Goal: Task Accomplishment & Management: Manage account settings

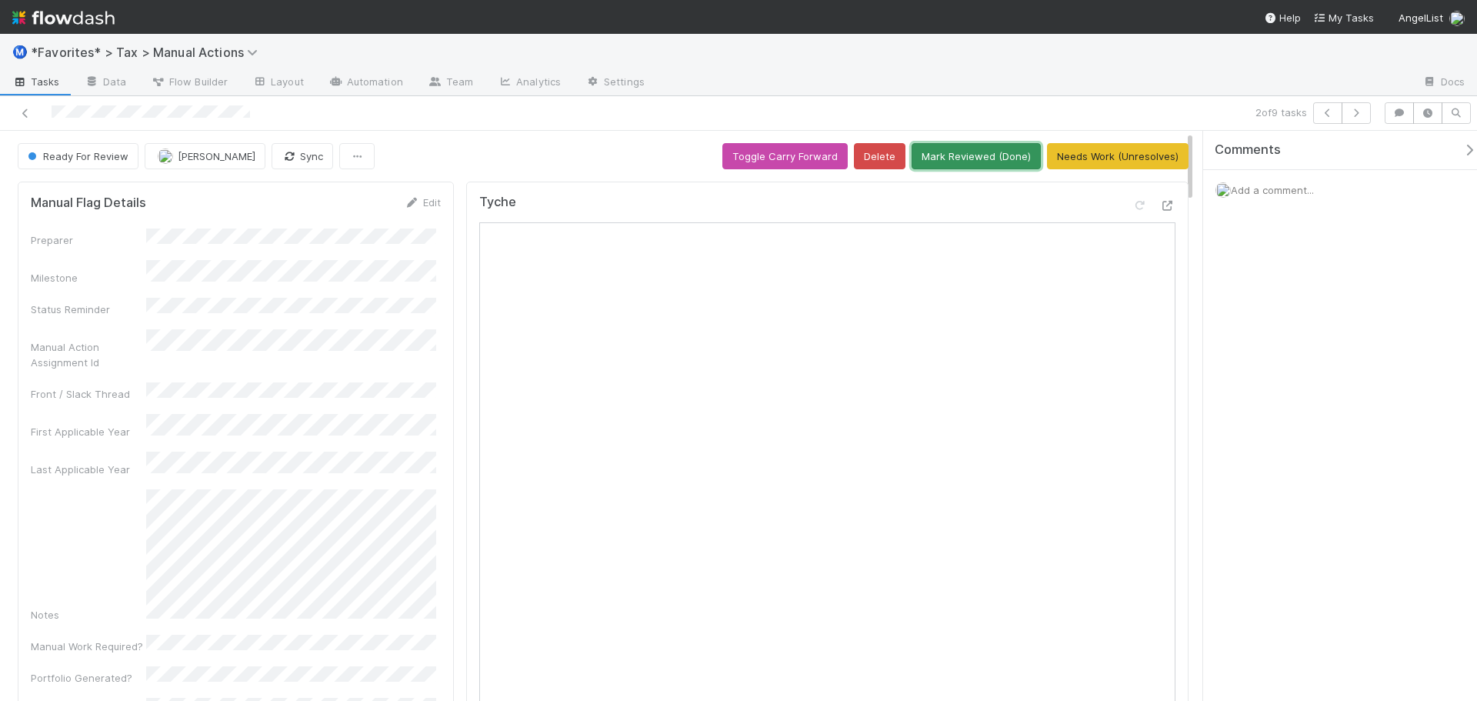
click at [931, 153] on button "Mark Reviewed (Done)" at bounding box center [975, 156] width 129 height 26
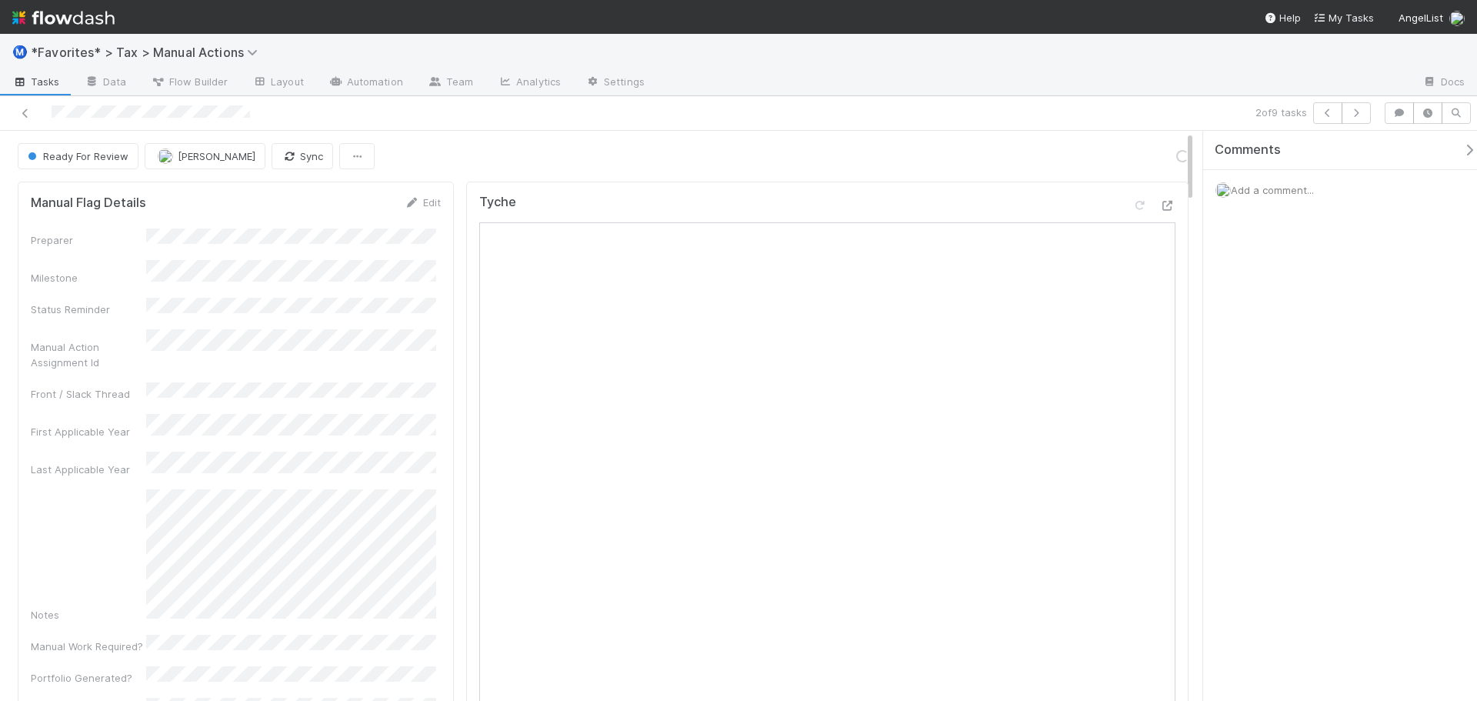
click at [916, 92] on div at bounding box center [1033, 83] width 753 height 25
click at [915, 93] on div at bounding box center [1033, 83] width 753 height 25
click at [1354, 113] on icon "button" at bounding box center [1355, 112] width 15 height 9
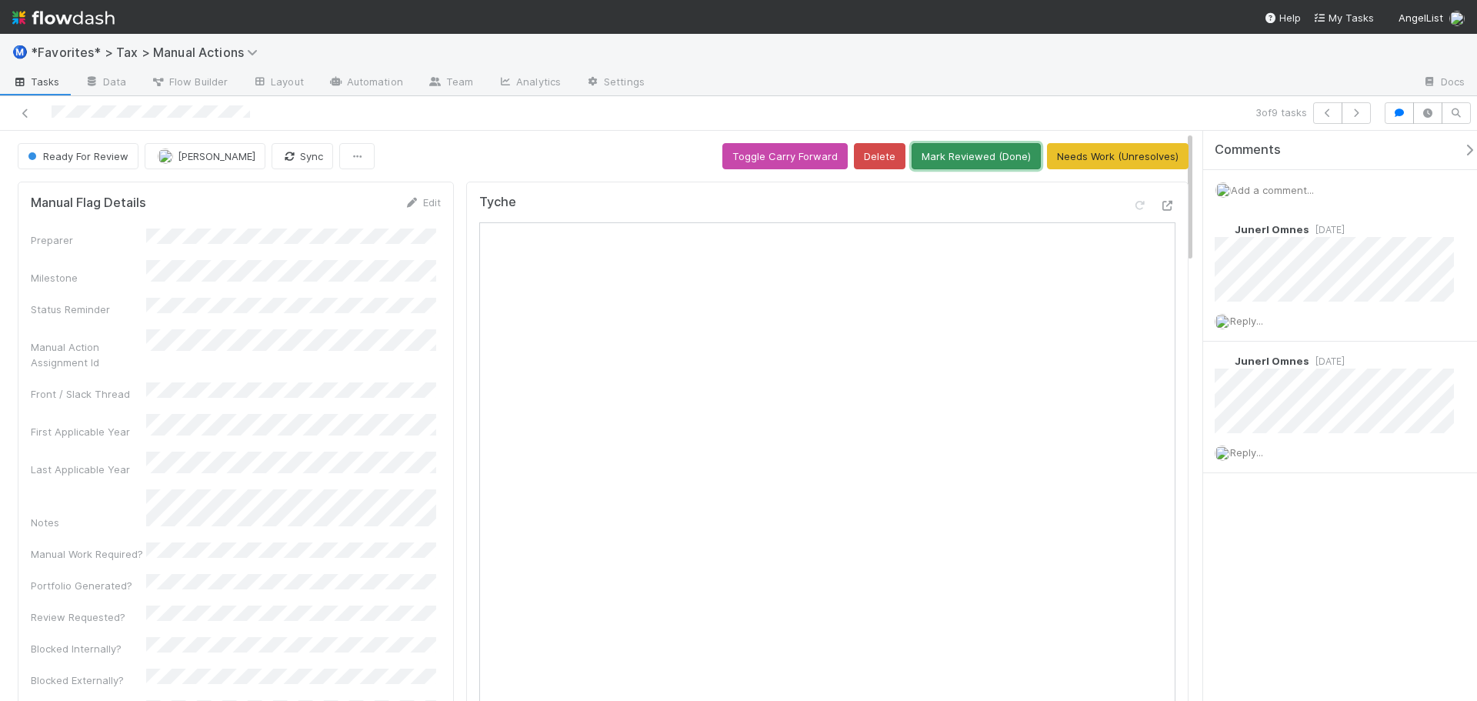
drag, startPoint x: 991, startPoint y: 156, endPoint x: 983, endPoint y: 157, distance: 8.5
click at [987, 157] on button "Mark Reviewed (Done)" at bounding box center [975, 156] width 129 height 26
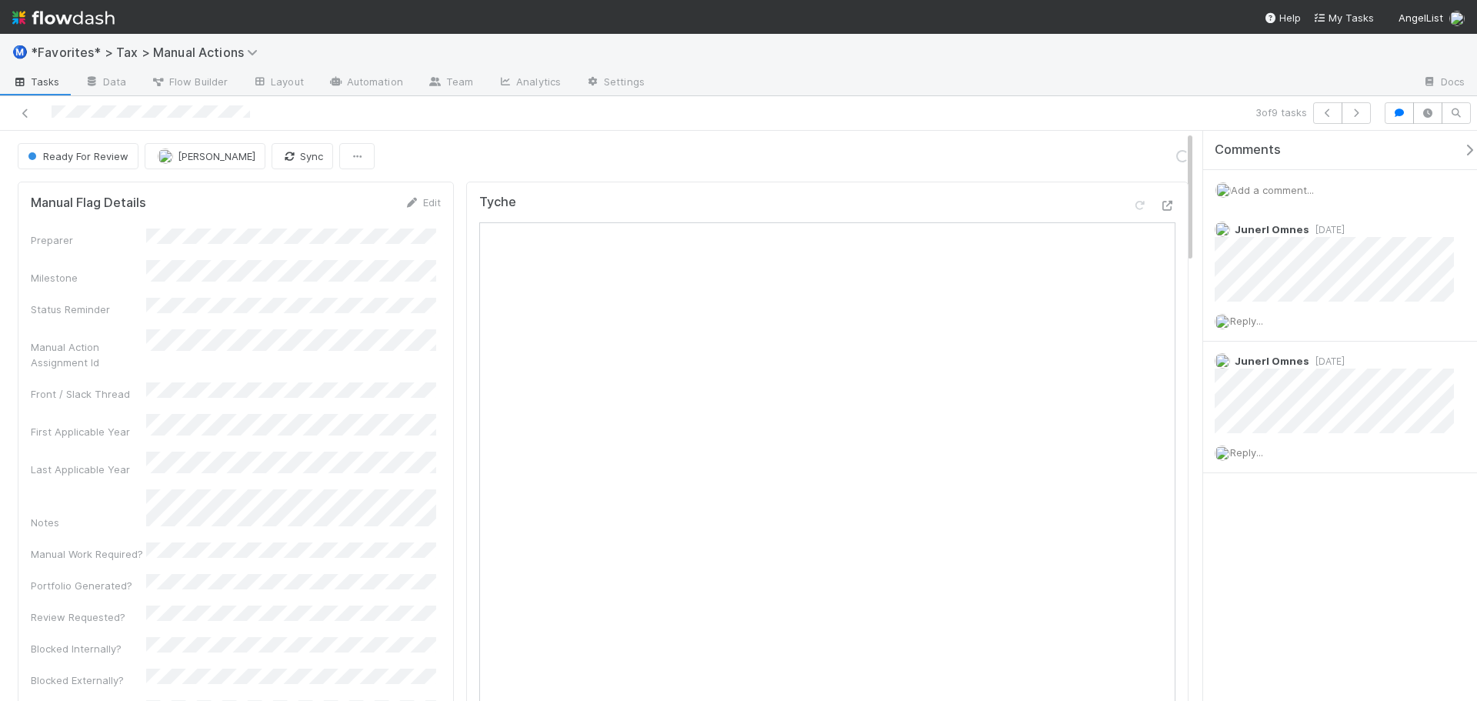
drag, startPoint x: 976, startPoint y: 82, endPoint x: 1044, endPoint y: 95, distance: 69.5
click at [976, 84] on div at bounding box center [1033, 83] width 753 height 25
click at [1356, 115] on icon "button" at bounding box center [1355, 112] width 15 height 9
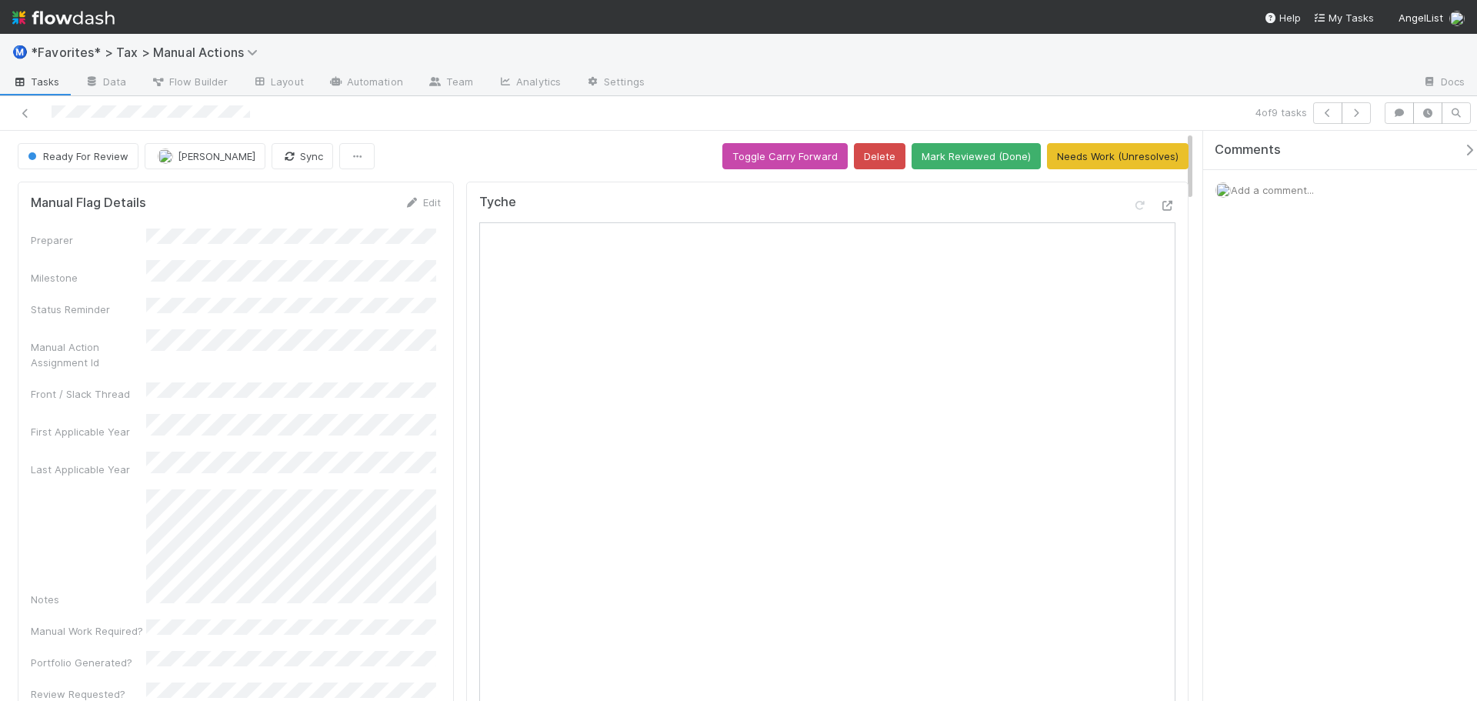
click at [878, 86] on div at bounding box center [1033, 83] width 753 height 25
click at [1160, 205] on icon at bounding box center [1167, 206] width 15 height 10
click at [1009, 148] on button "Mark Reviewed (Done)" at bounding box center [975, 156] width 129 height 26
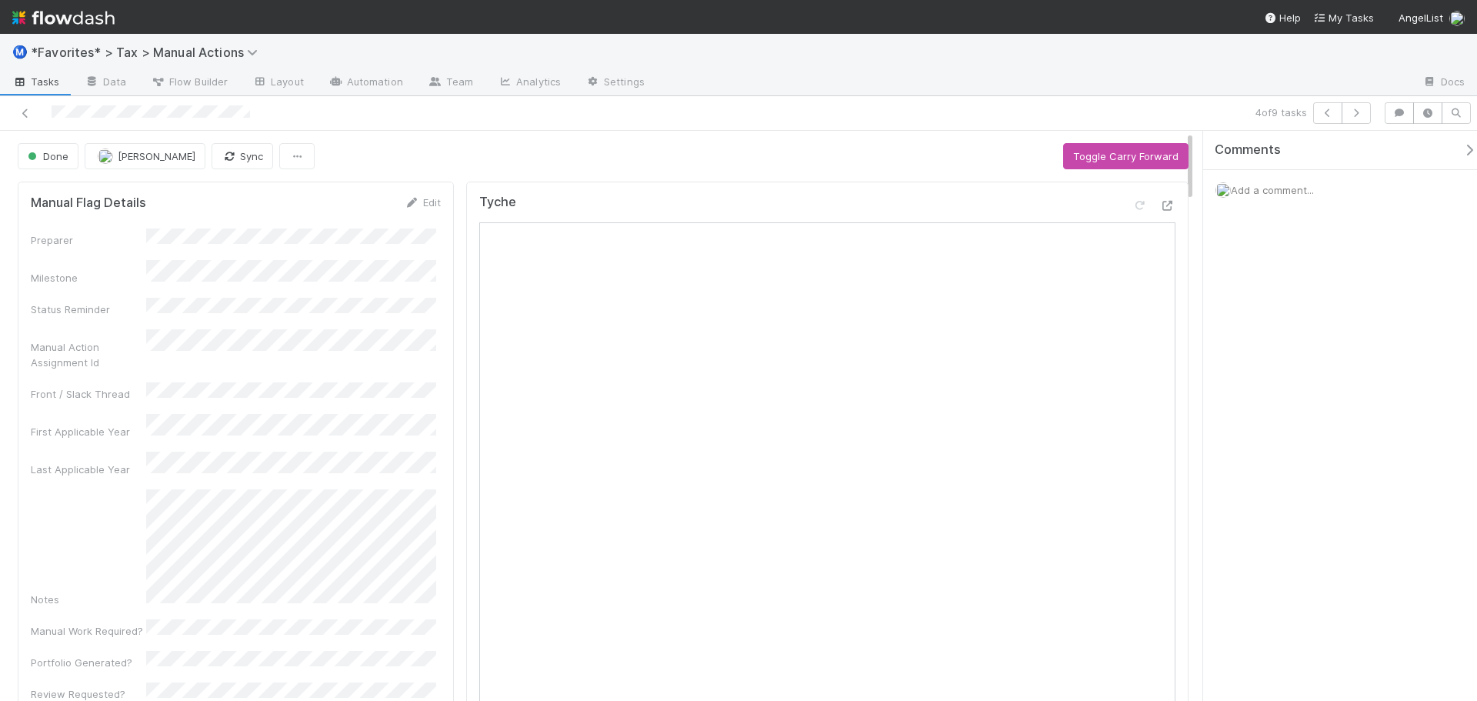
drag, startPoint x: 1024, startPoint y: 100, endPoint x: 1046, endPoint y: 100, distance: 22.3
click at [1024, 100] on div "4 of 9 tasks" at bounding box center [738, 113] width 1477 height 35
click at [1348, 108] on button "button" at bounding box center [1355, 113] width 29 height 22
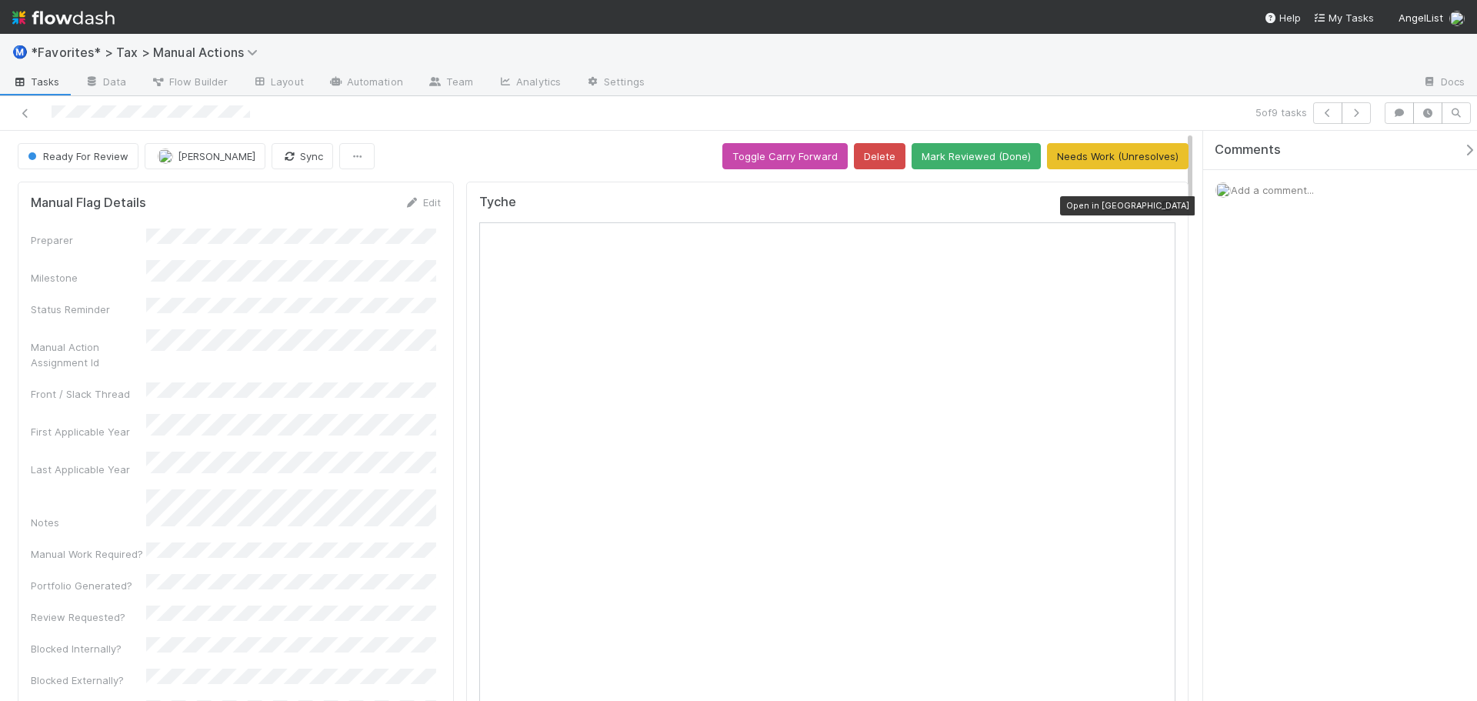
click at [1161, 203] on icon at bounding box center [1167, 206] width 15 height 10
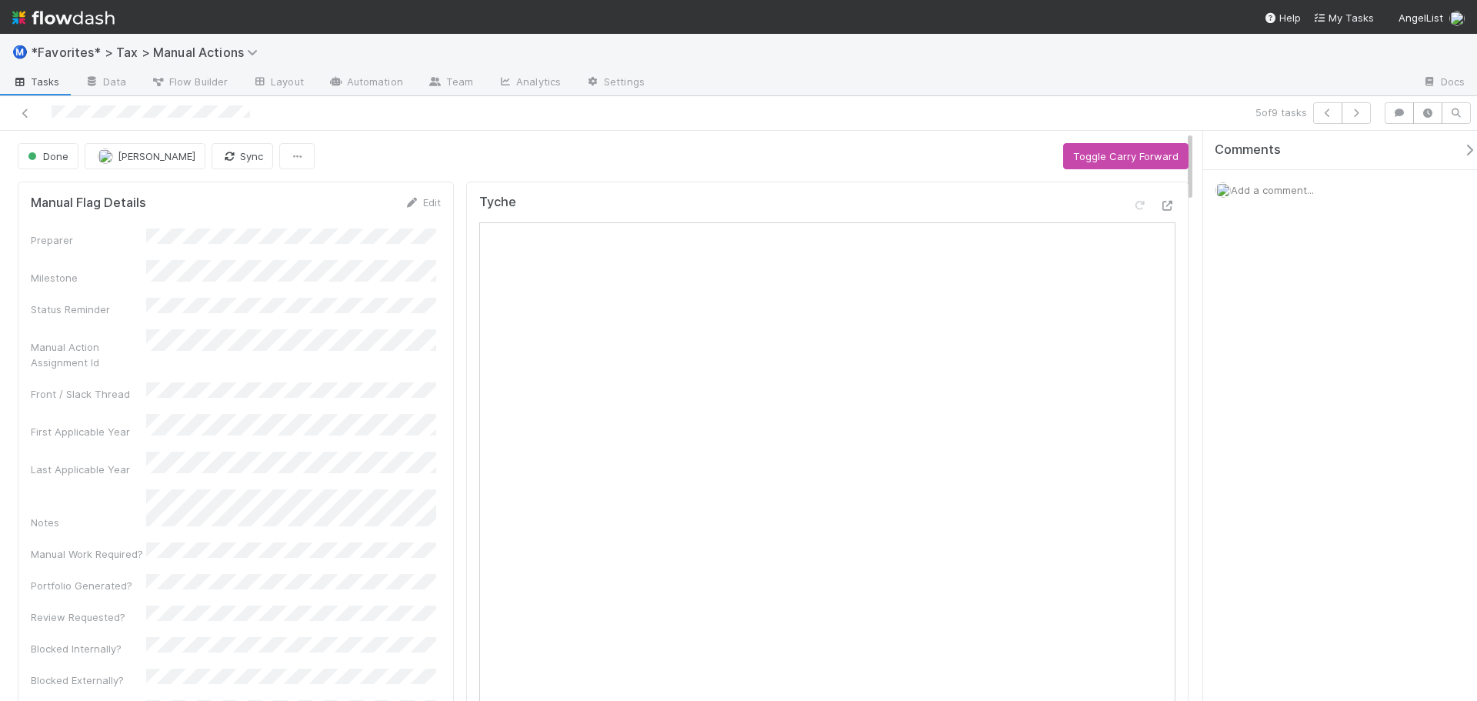
click at [865, 111] on div "5 of 9 tasks" at bounding box center [1035, 113] width 683 height 22
click at [1356, 112] on icon "button" at bounding box center [1355, 112] width 15 height 9
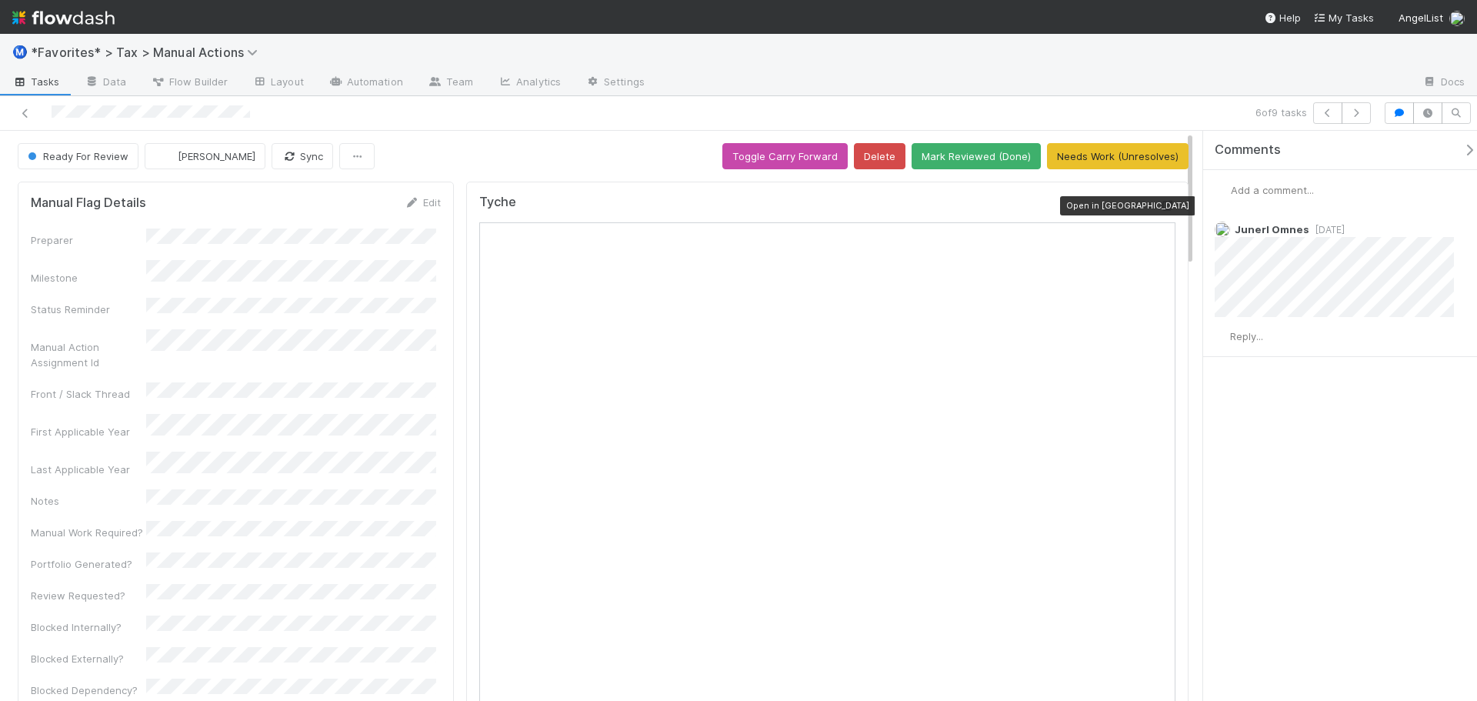
click at [1160, 206] on icon at bounding box center [1167, 206] width 15 height 10
click at [1357, 112] on icon "button" at bounding box center [1355, 112] width 15 height 9
click at [1365, 115] on button "button" at bounding box center [1355, 113] width 29 height 22
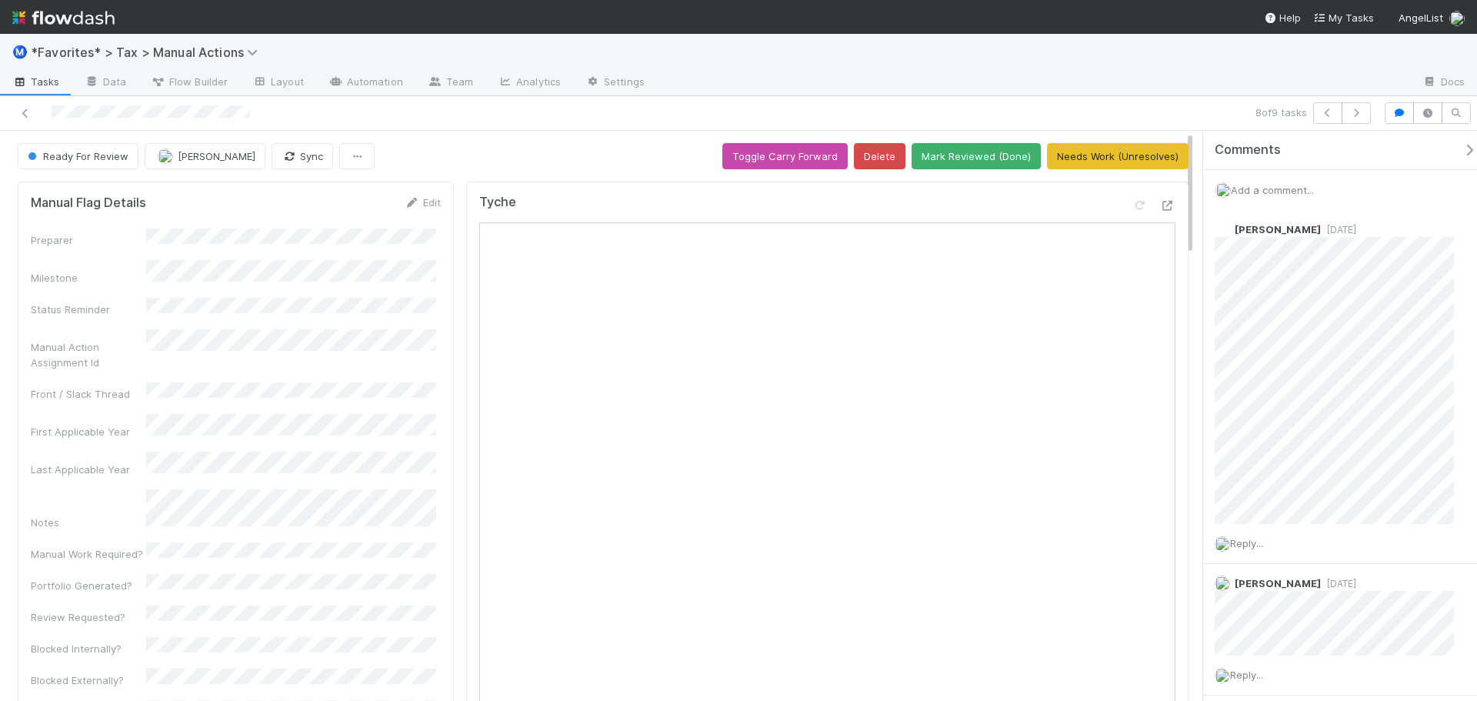
click at [1350, 100] on div "8 of 9 tasks" at bounding box center [738, 113] width 1477 height 35
click at [1360, 110] on icon "button" at bounding box center [1355, 112] width 15 height 9
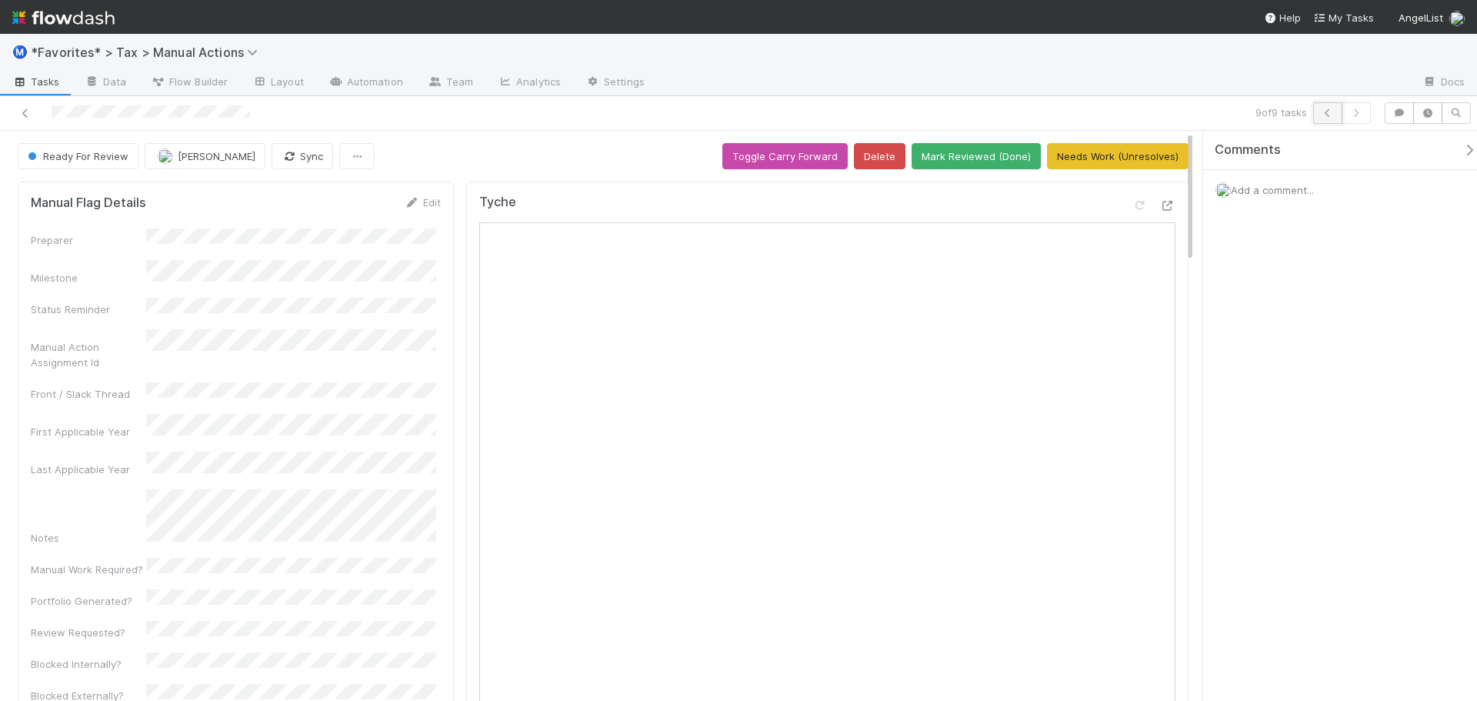
click at [1317, 117] on button "button" at bounding box center [1327, 113] width 29 height 22
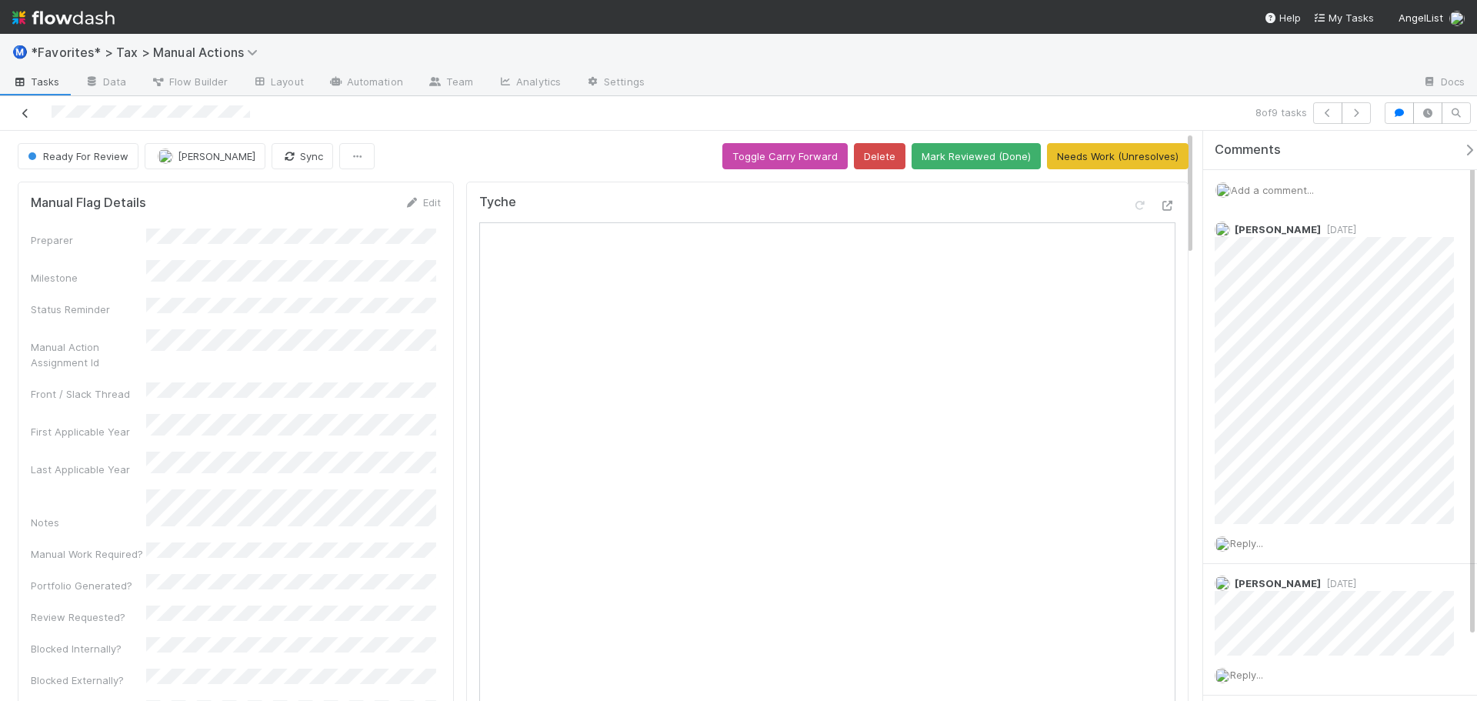
click at [24, 110] on icon at bounding box center [25, 113] width 15 height 10
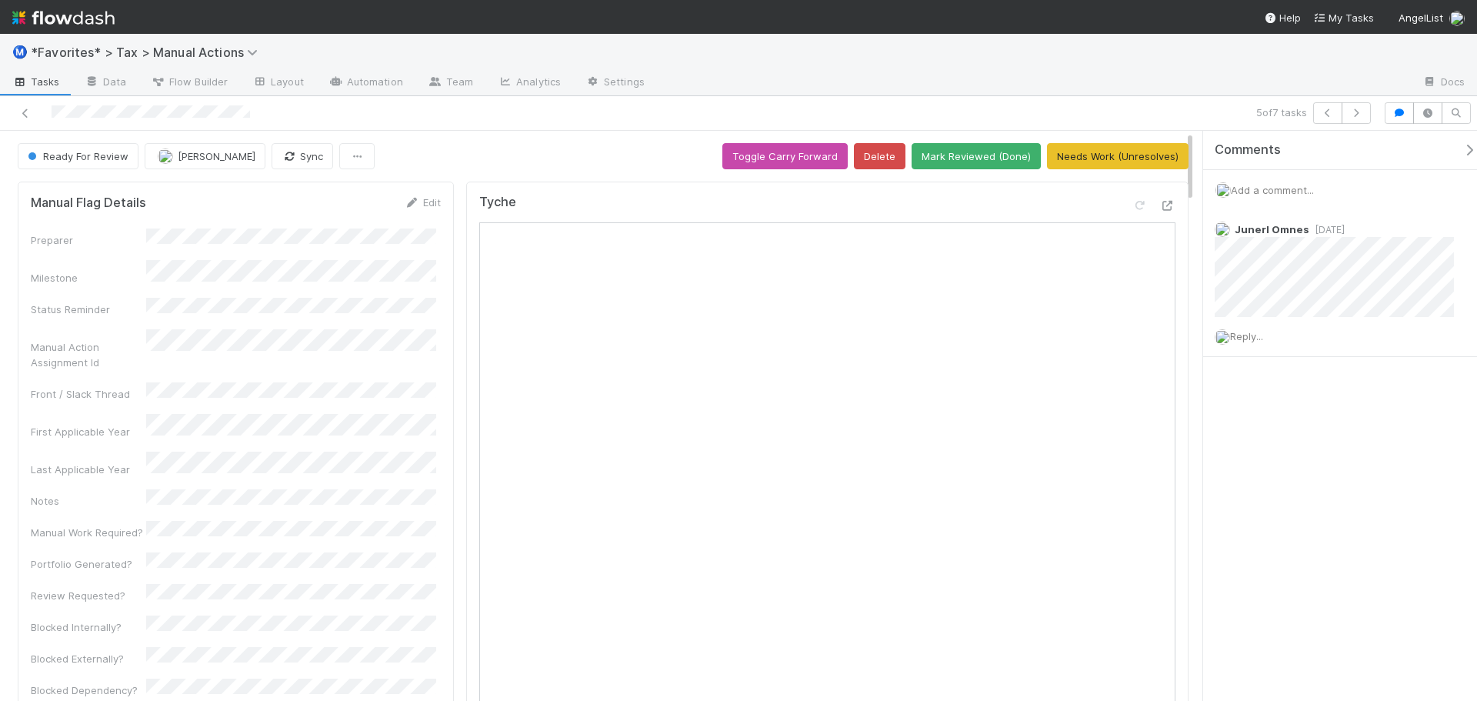
click at [1251, 190] on span "Add a comment..." at bounding box center [1271, 190] width 83 height 12
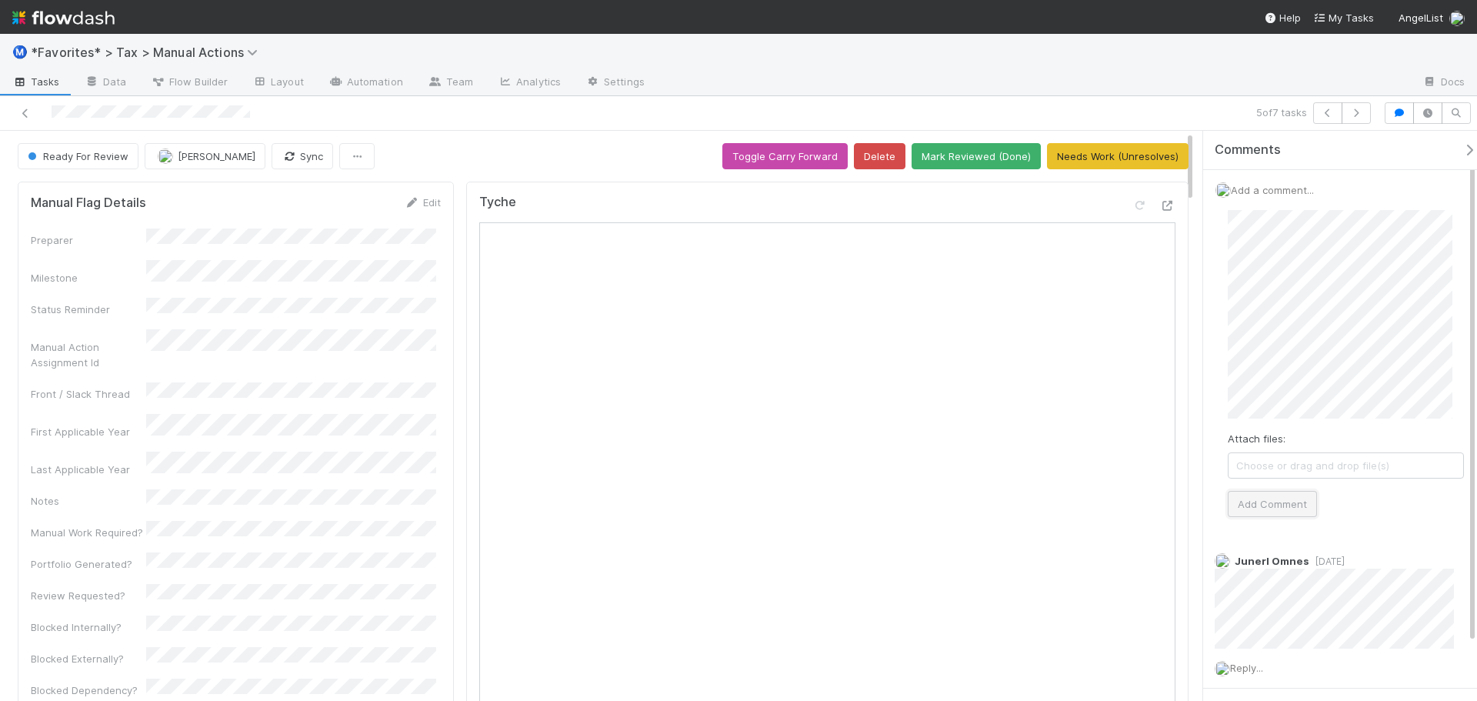
drag, startPoint x: 1278, startPoint y: 505, endPoint x: 1248, endPoint y: 460, distance: 54.4
click at [1279, 504] on button "Add Comment" at bounding box center [1271, 504] width 89 height 26
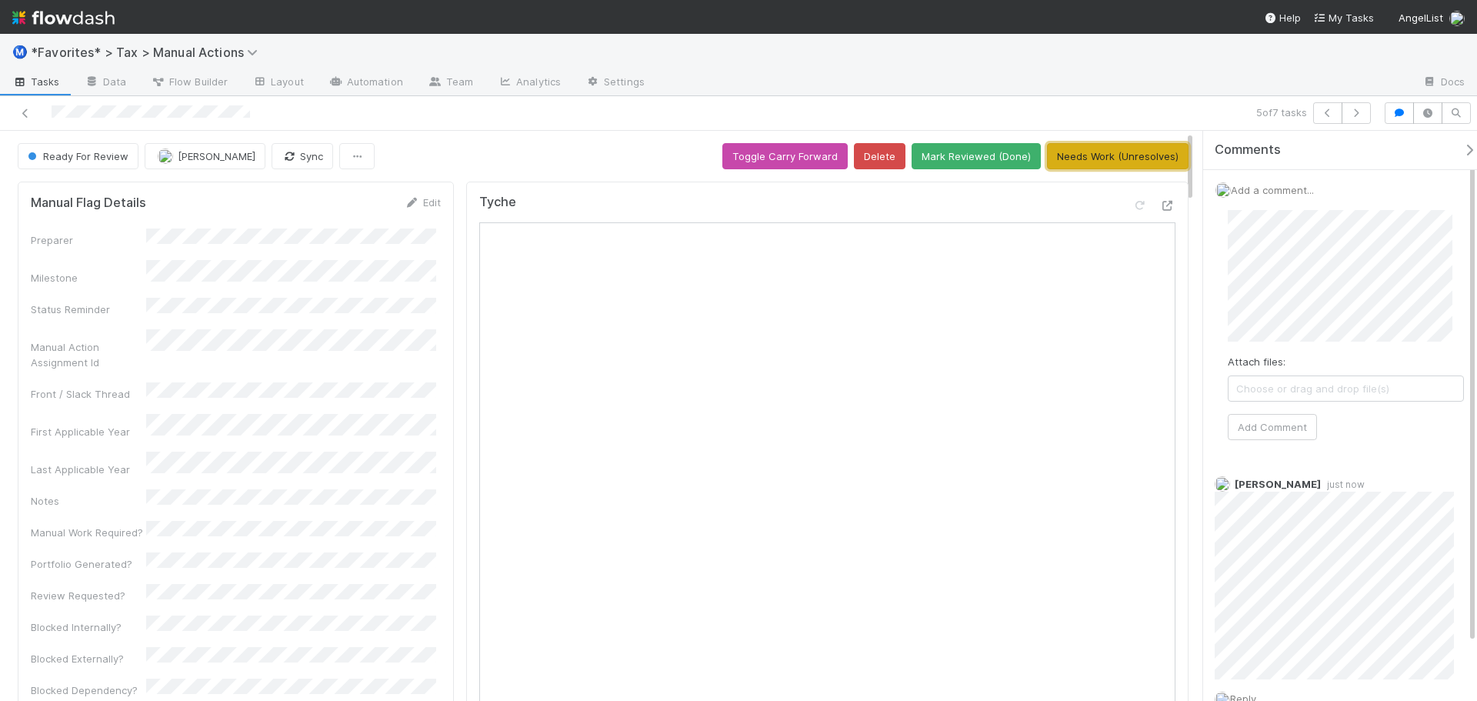
click at [1107, 159] on button "Needs Work (Unresolves)" at bounding box center [1118, 156] width 142 height 26
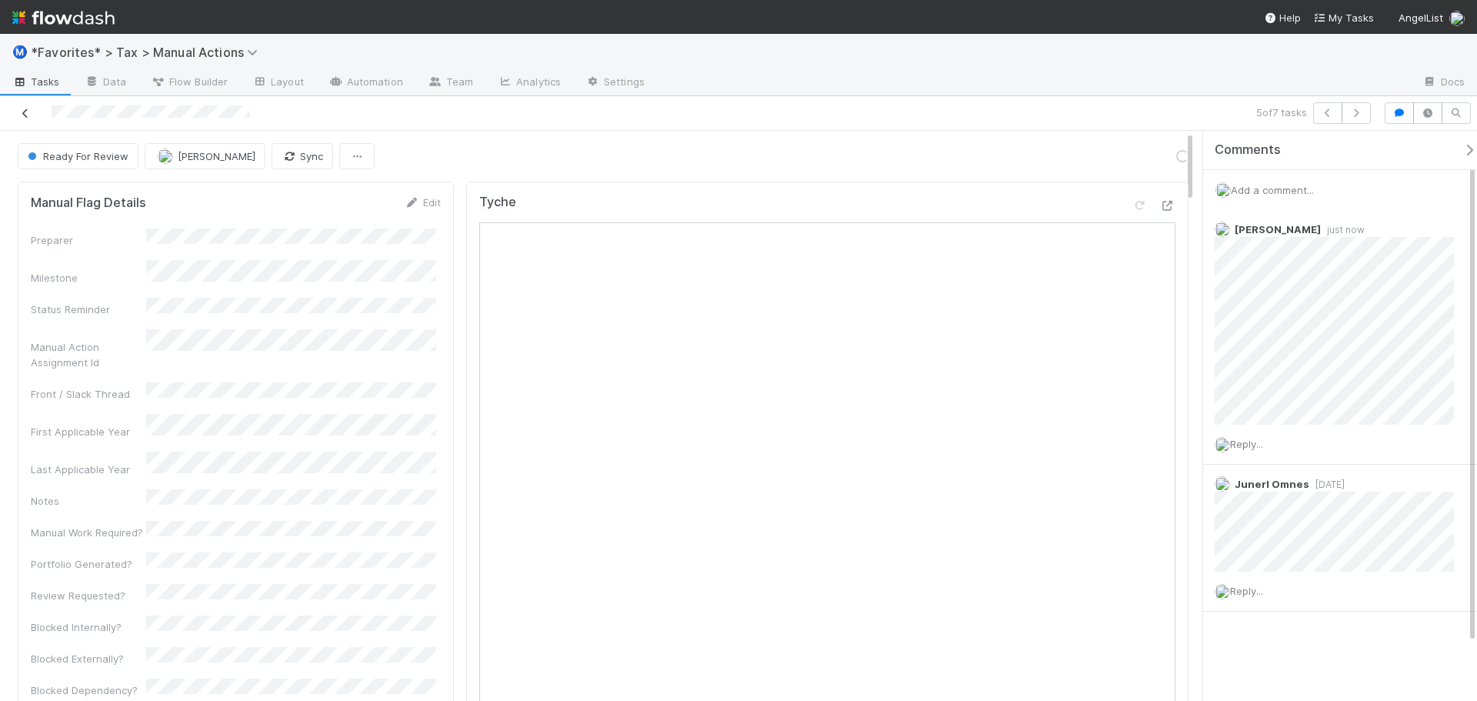
click at [32, 116] on icon at bounding box center [25, 113] width 15 height 10
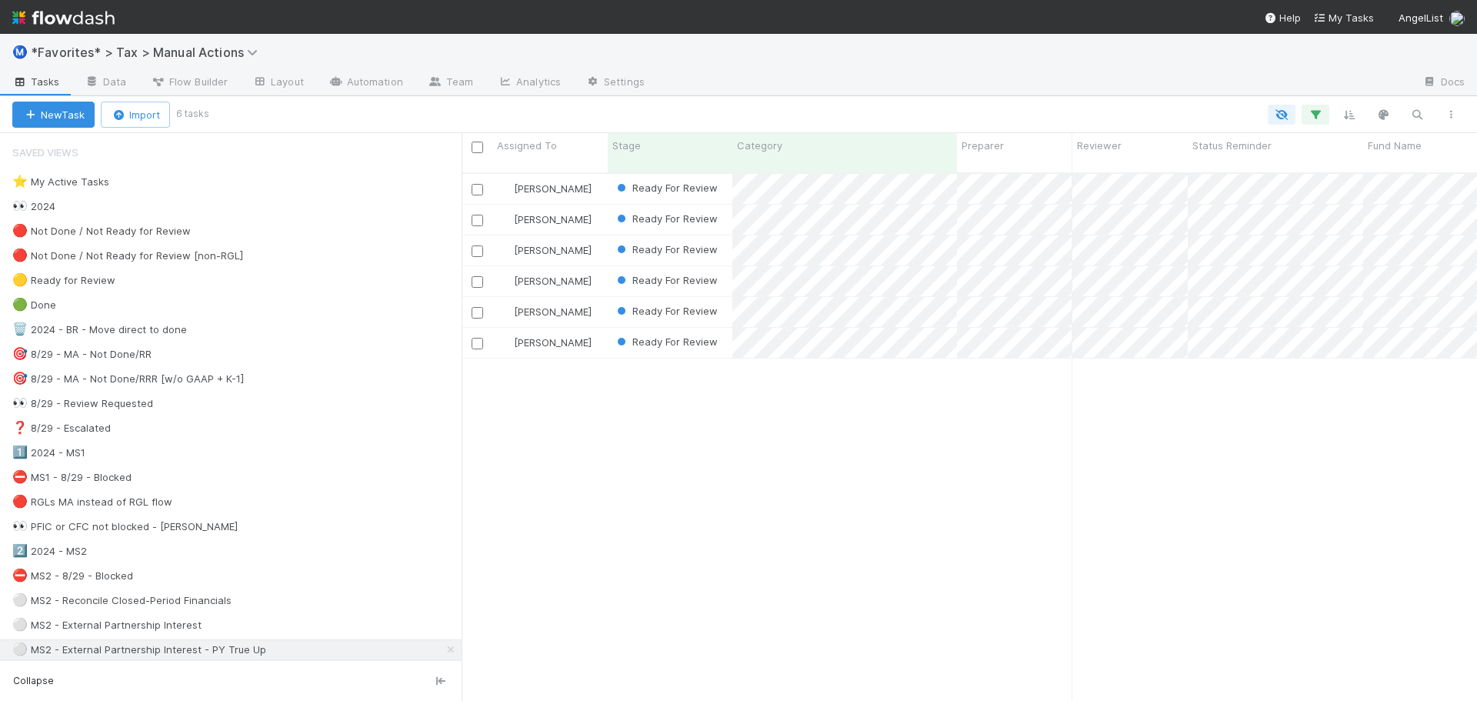
scroll to position [529, 1004]
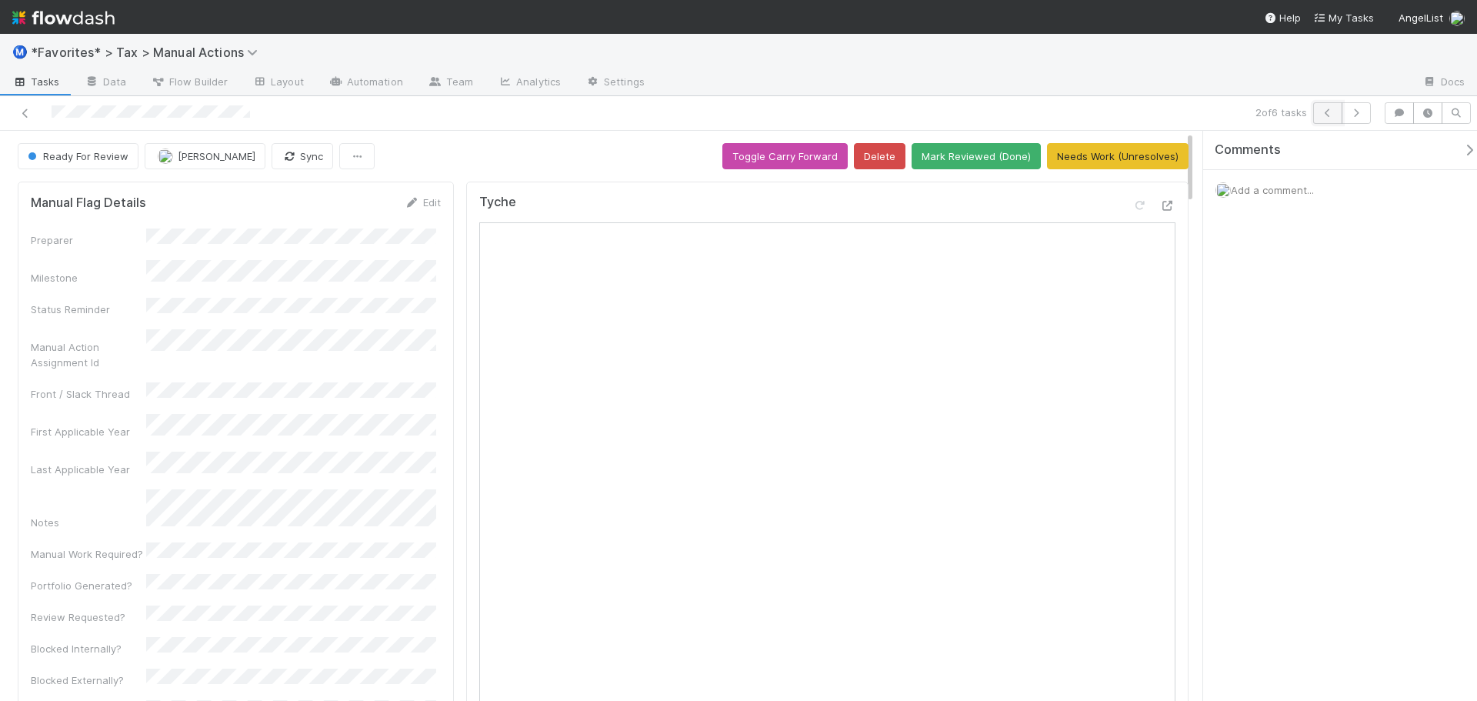
click at [1330, 115] on icon "button" at bounding box center [1327, 112] width 15 height 9
click at [21, 112] on icon at bounding box center [25, 113] width 15 height 10
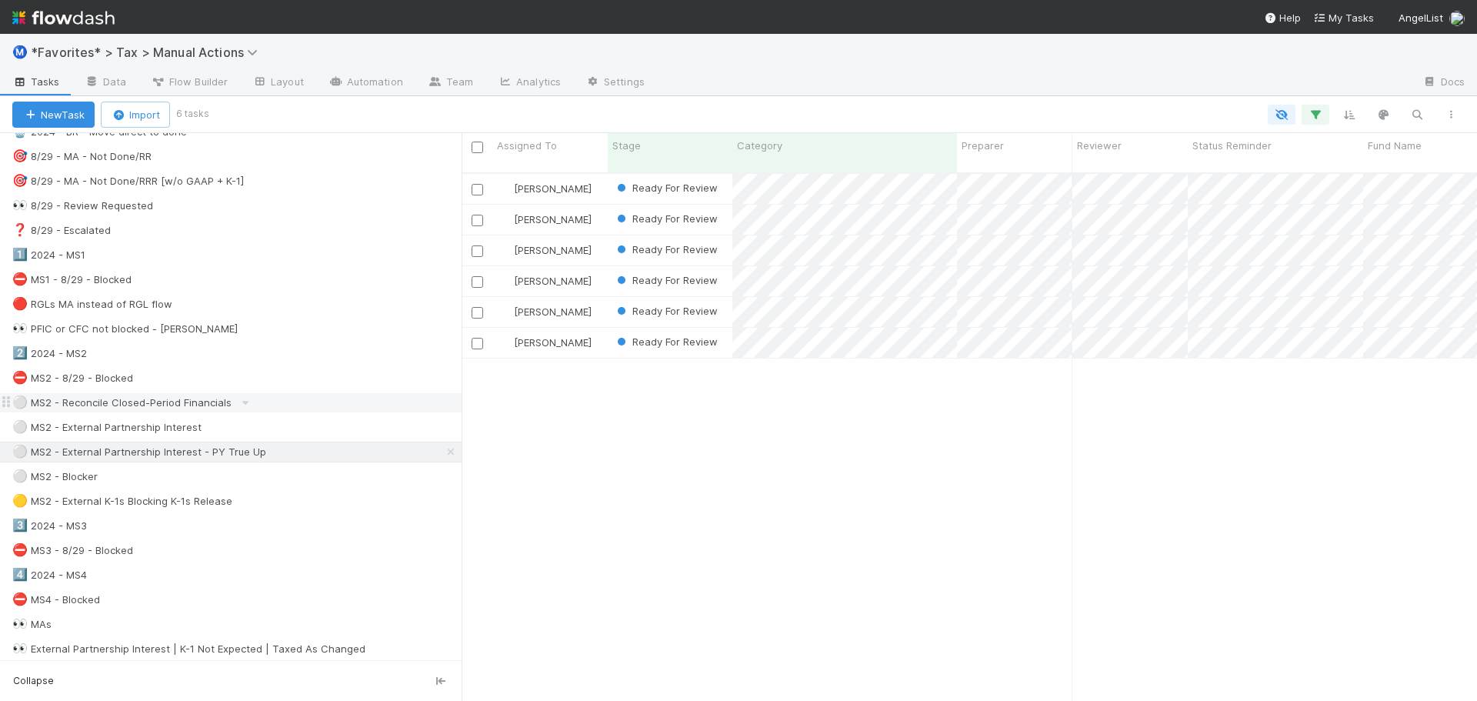
scroll to position [231, 0]
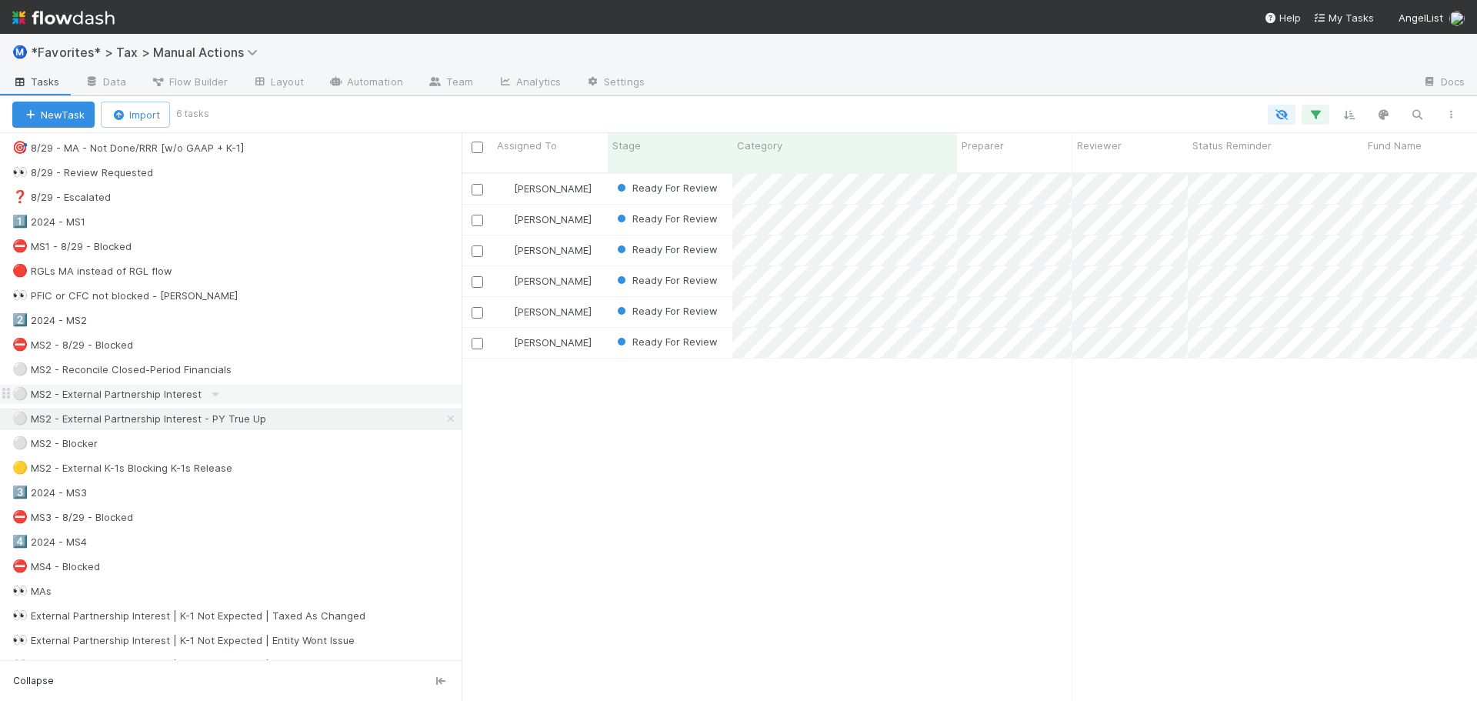
click at [251, 387] on div "⚪ MS2 - External Partnership Interest" at bounding box center [236, 394] width 449 height 19
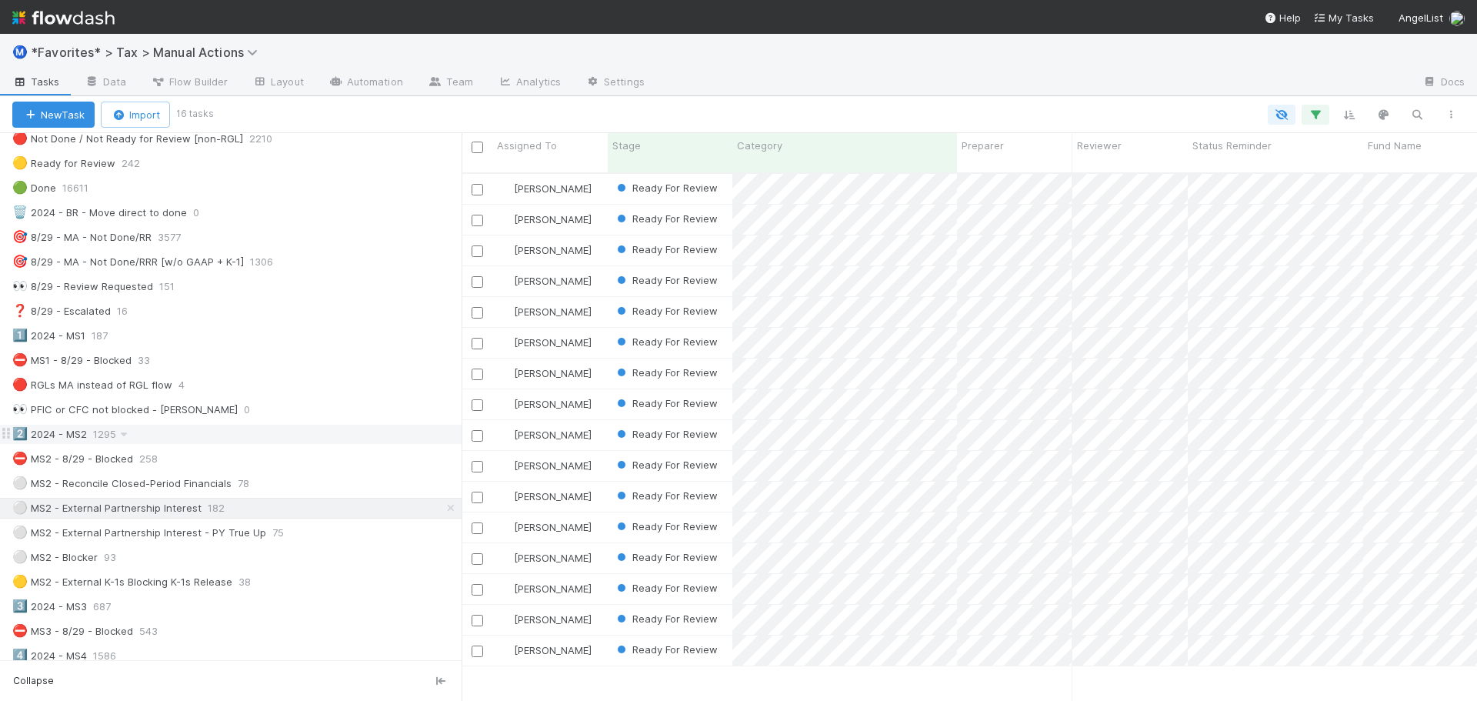
scroll to position [154, 0]
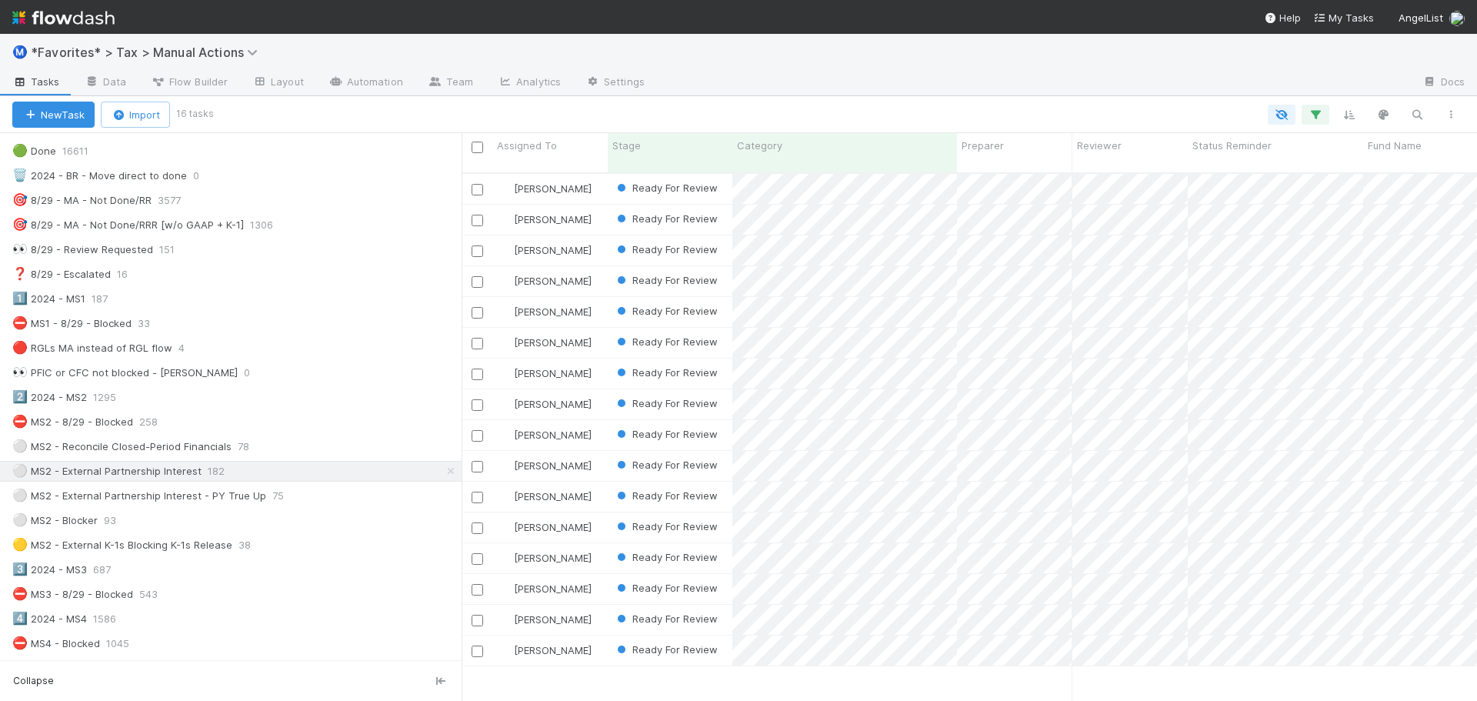
click at [372, 482] on div "⭐ My Active Tasks 24 👀 2024 20464 🔴 Not Done / Not Ready for Review 3611 🔴 Not …" at bounding box center [230, 680] width 461 height 1325
click at [362, 490] on div "⚪ MS2 - External Partnership Interest - PY True Up 75" at bounding box center [236, 495] width 449 height 19
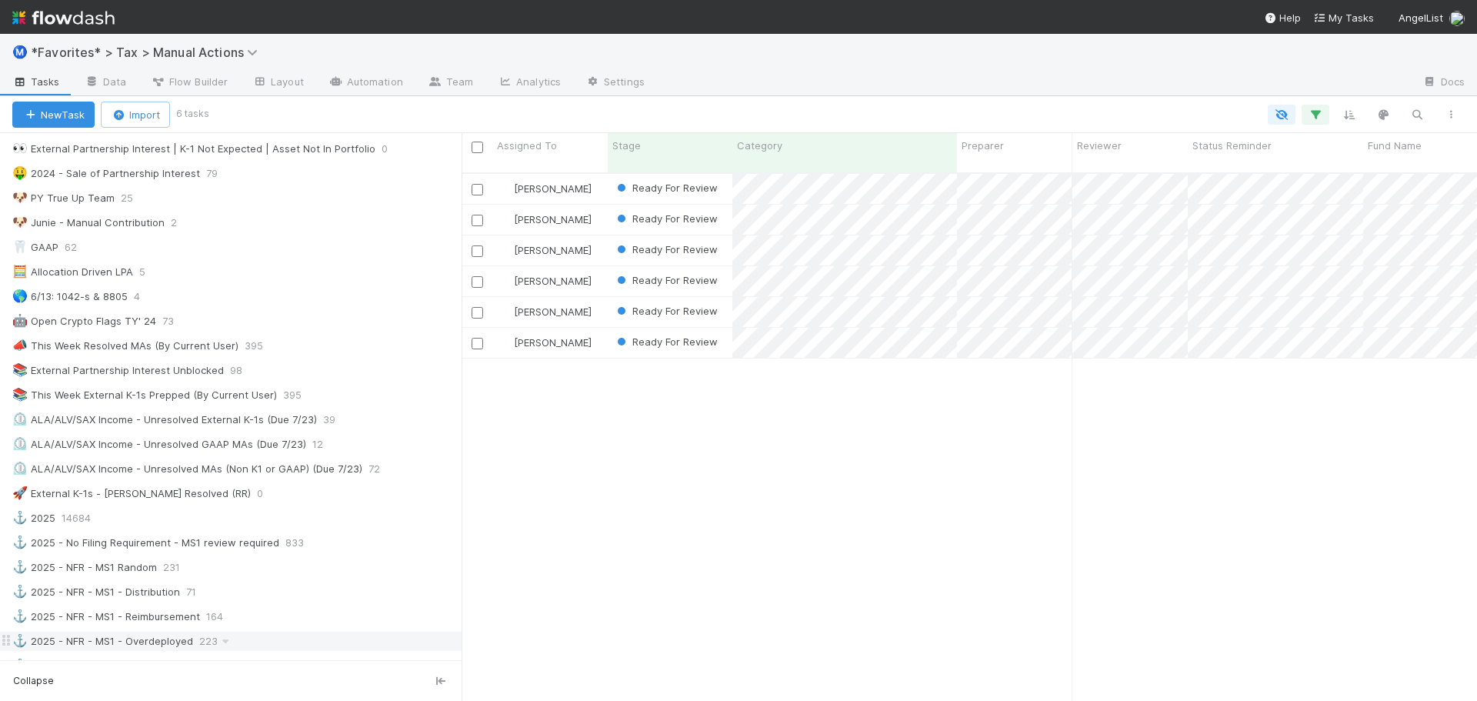
scroll to position [1077, 0]
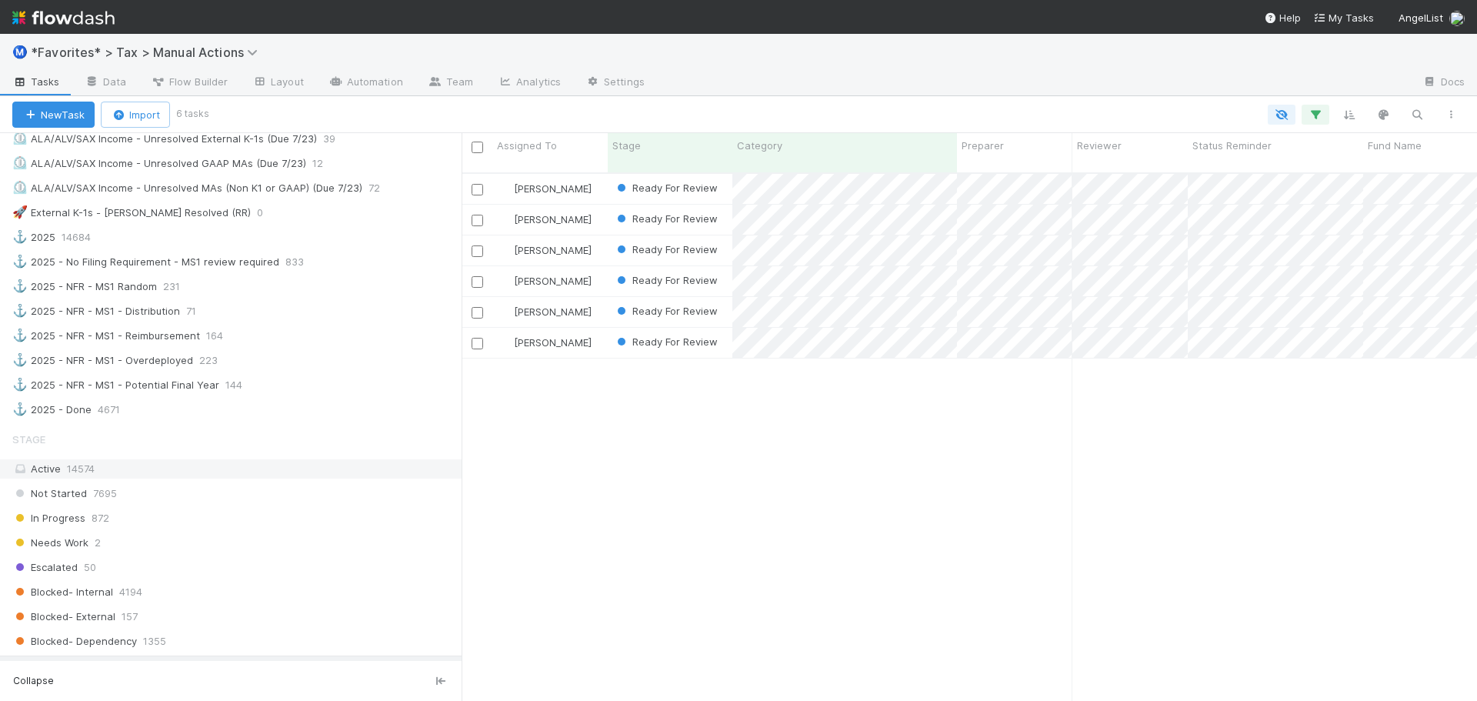
click at [91, 468] on span "14574" at bounding box center [81, 468] width 28 height 12
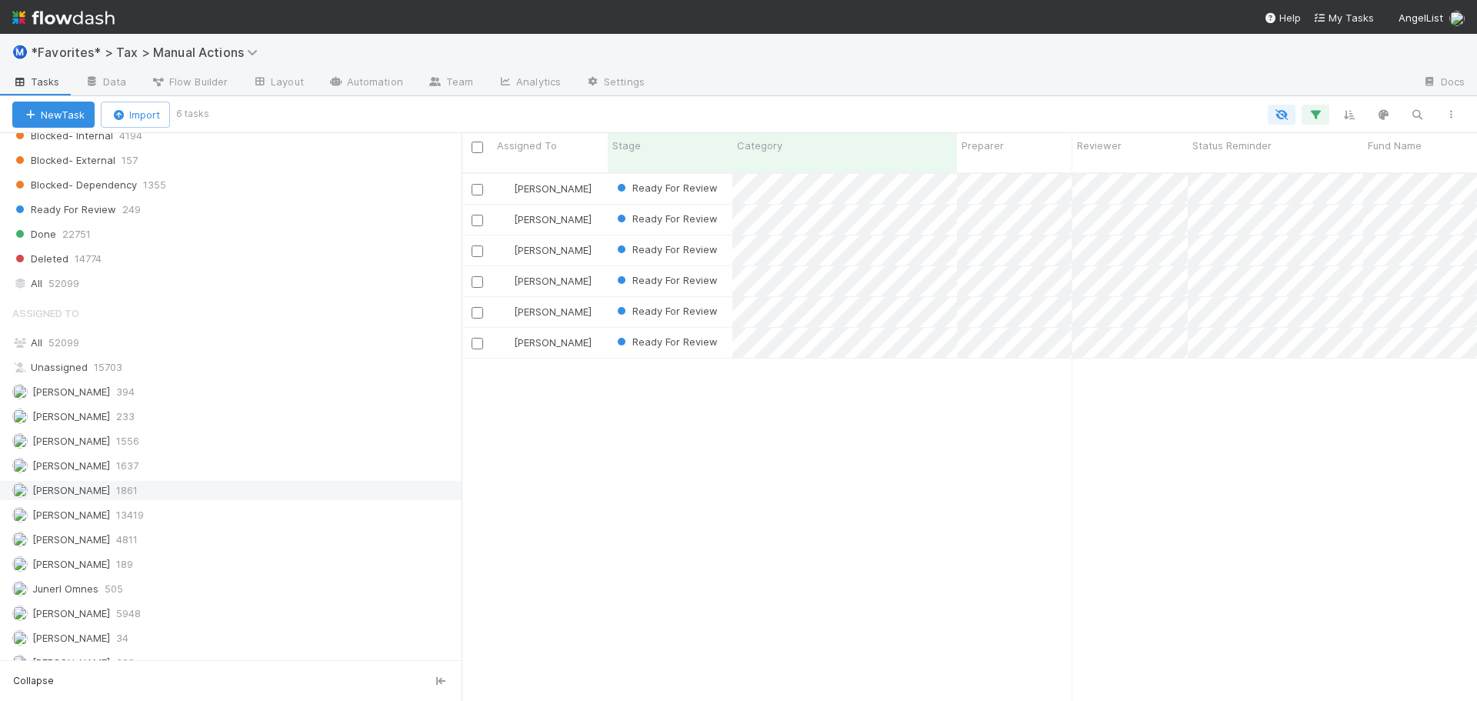
scroll to position [1538, 0]
click at [89, 275] on div "All 52099" at bounding box center [234, 277] width 445 height 19
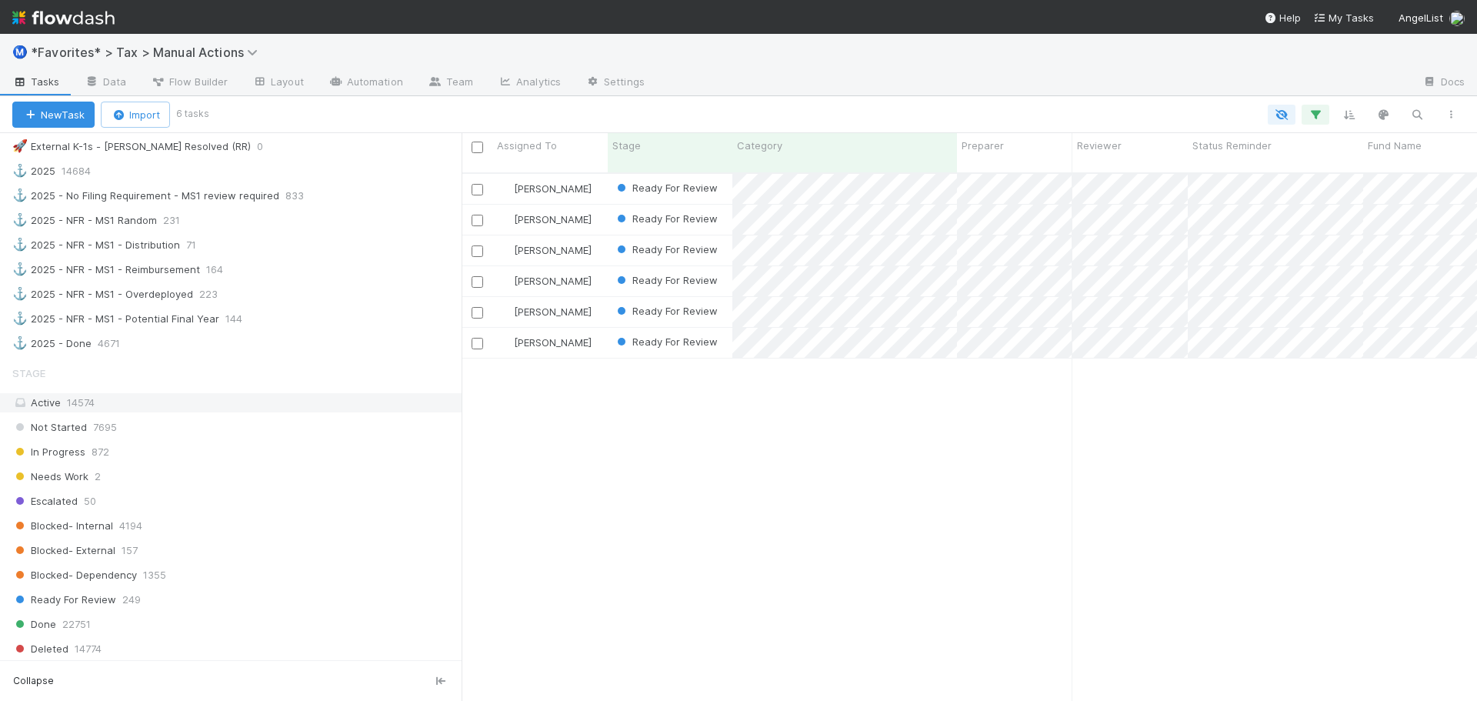
scroll to position [1623, 0]
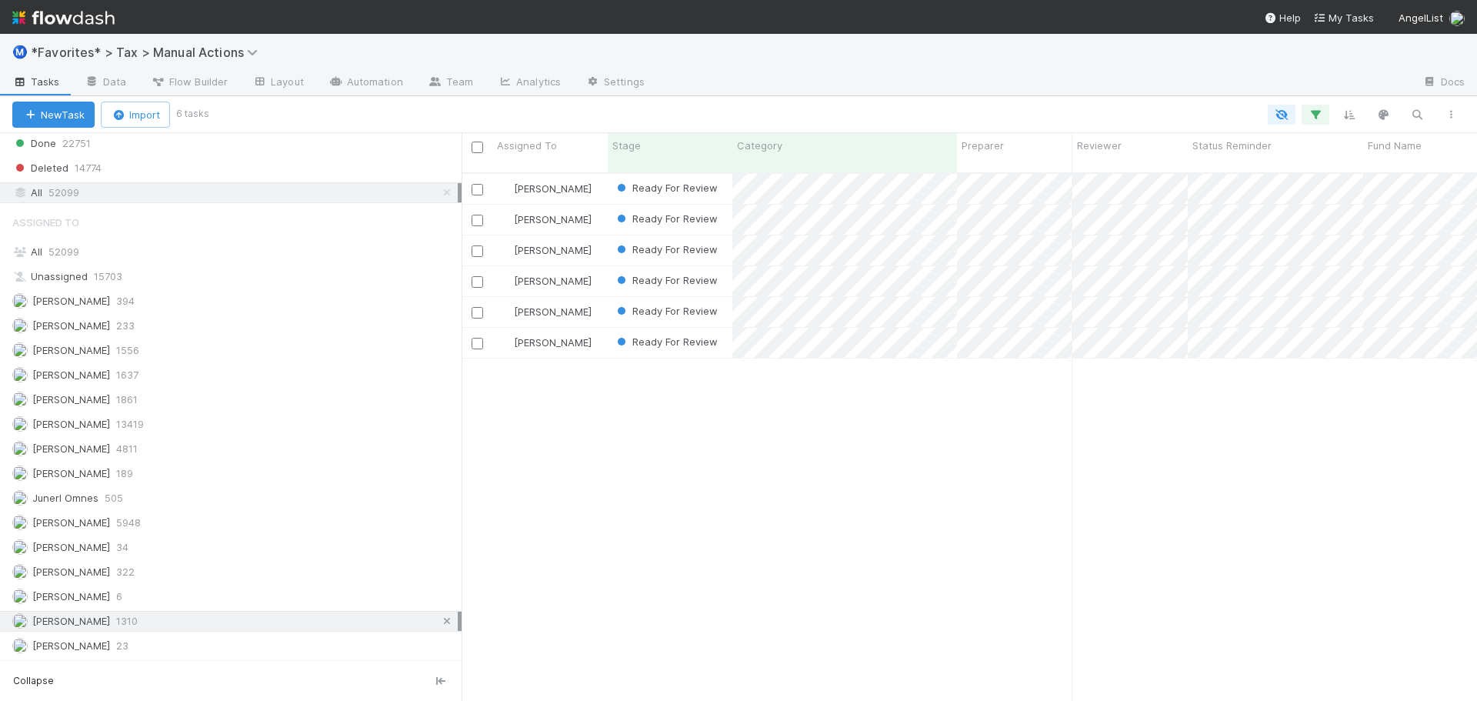
click at [439, 628] on link at bounding box center [446, 620] width 15 height 19
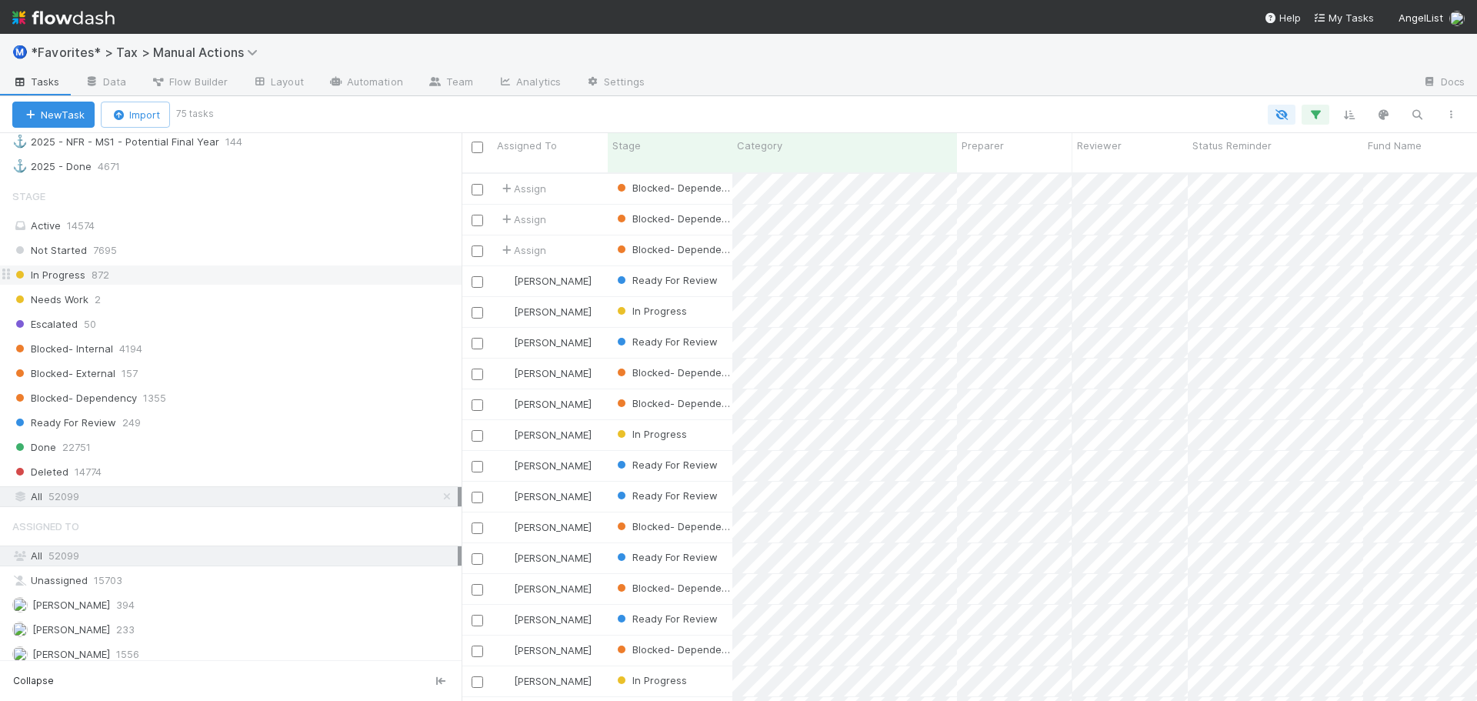
scroll to position [1316, 0]
click at [170, 231] on div "Active 14574" at bounding box center [234, 229] width 445 height 19
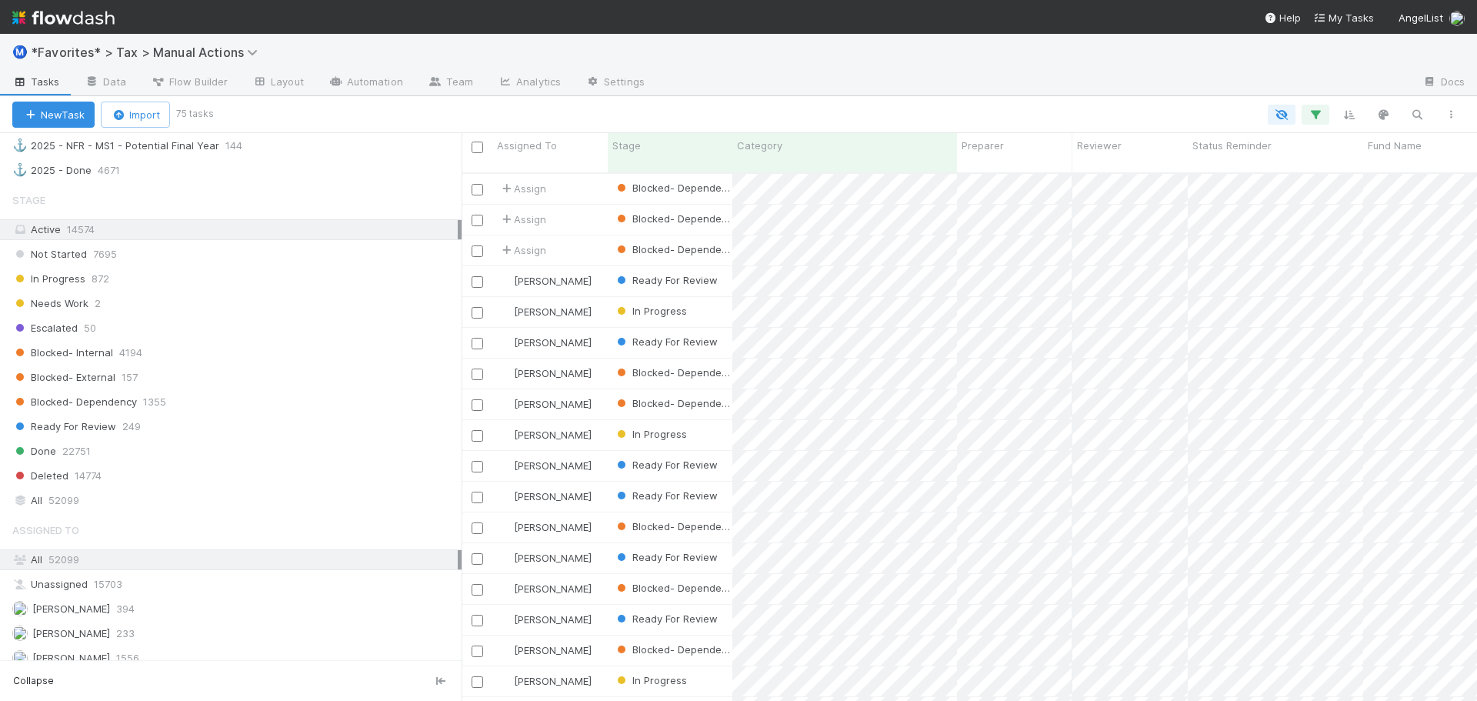
scroll to position [529, 1004]
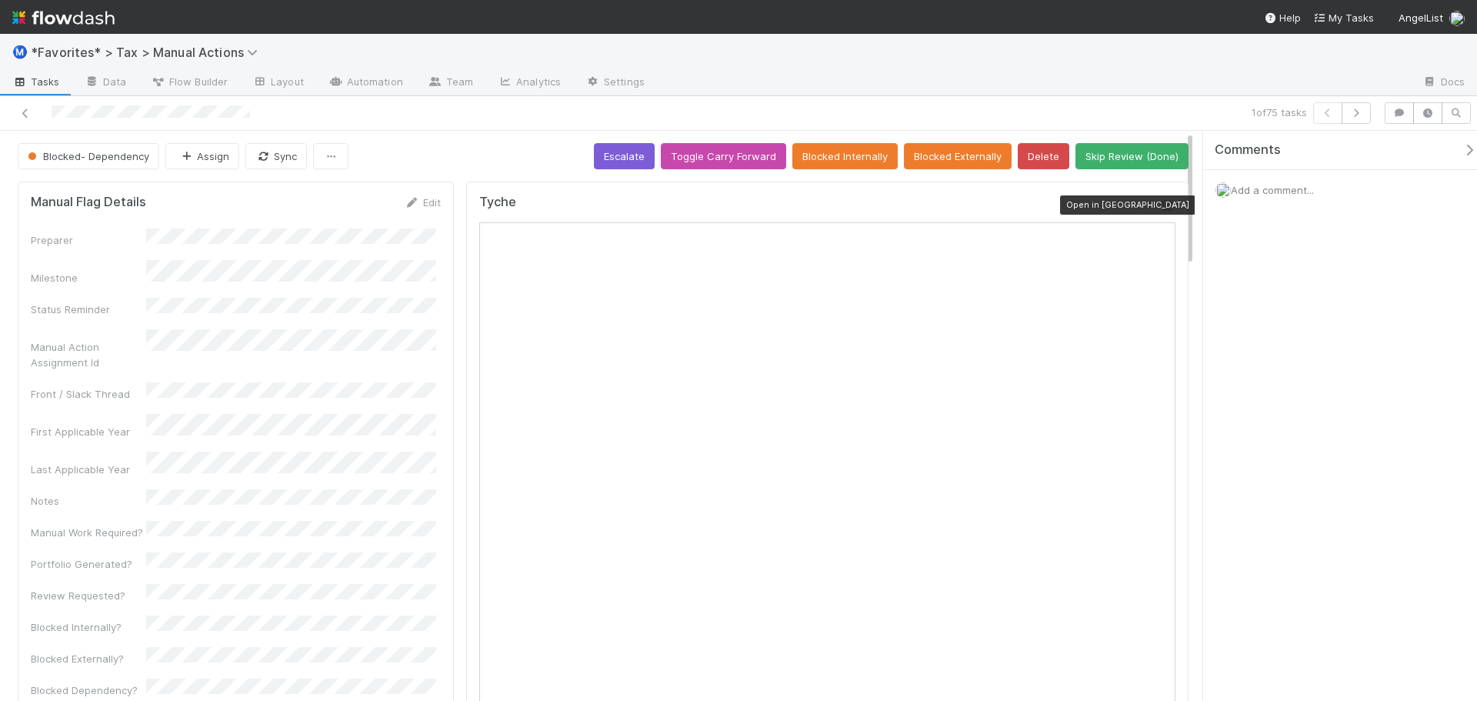
click at [1160, 206] on icon at bounding box center [1167, 206] width 15 height 10
click at [1350, 114] on div at bounding box center [1342, 113] width 58 height 22
click at [1359, 118] on button "button" at bounding box center [1355, 113] width 29 height 22
click at [1357, 116] on icon "button" at bounding box center [1355, 112] width 15 height 9
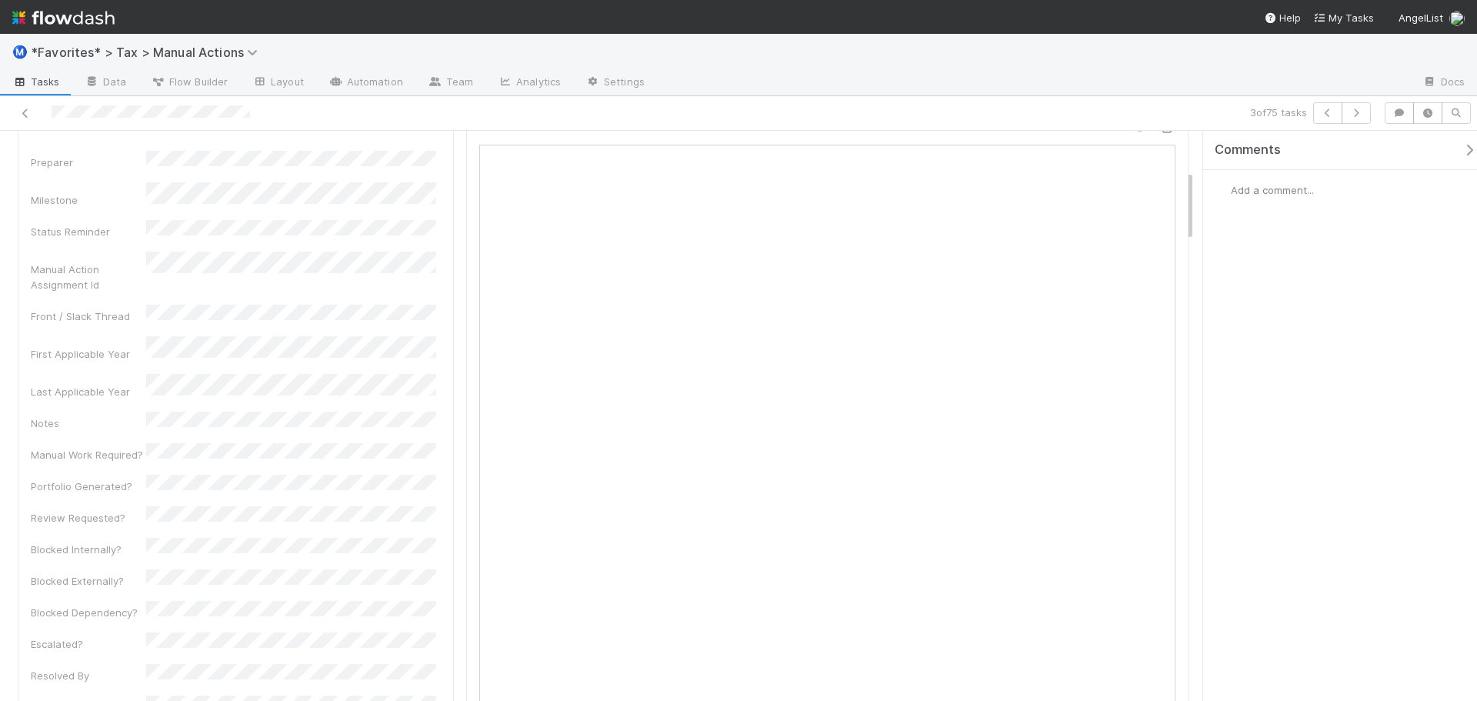
scroll to position [77, 0]
click at [1364, 114] on button "button" at bounding box center [1355, 113] width 29 height 22
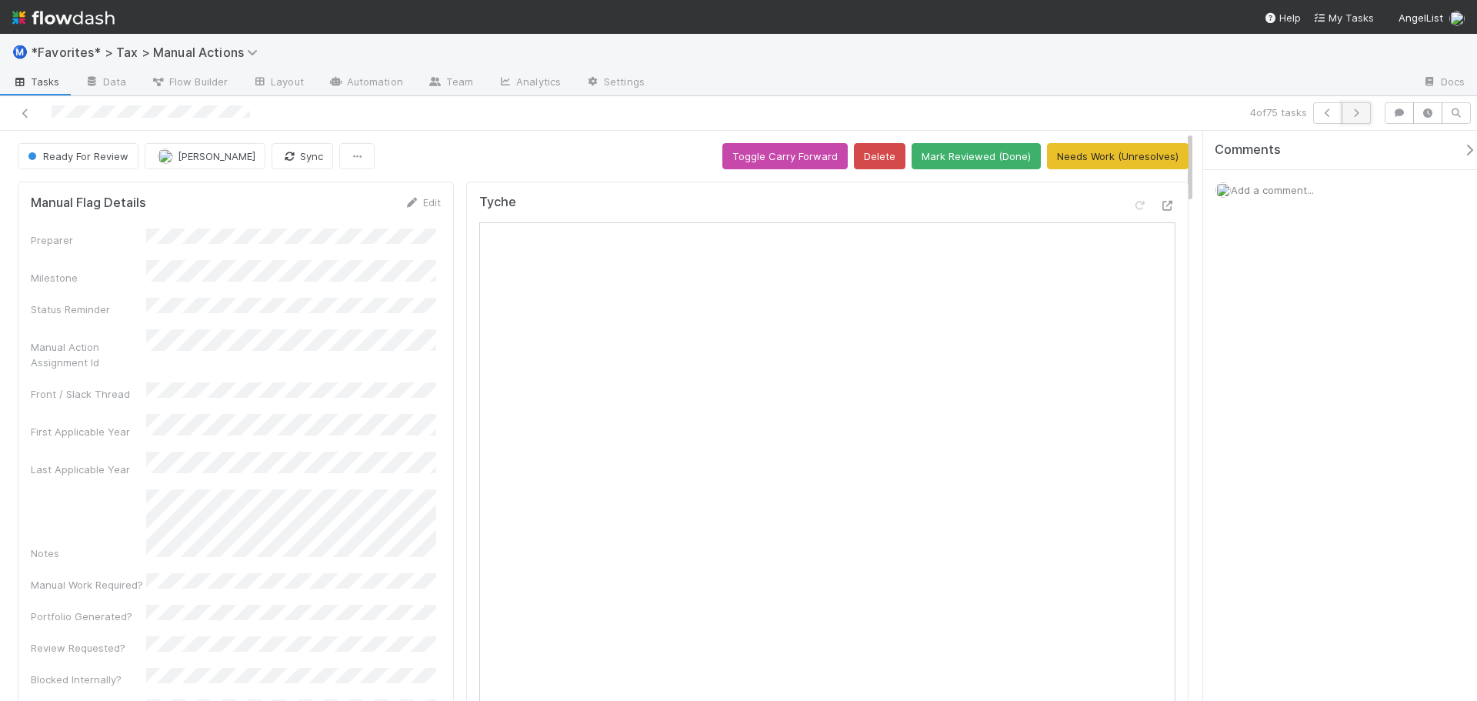
click at [1360, 110] on icon "button" at bounding box center [1355, 112] width 15 height 9
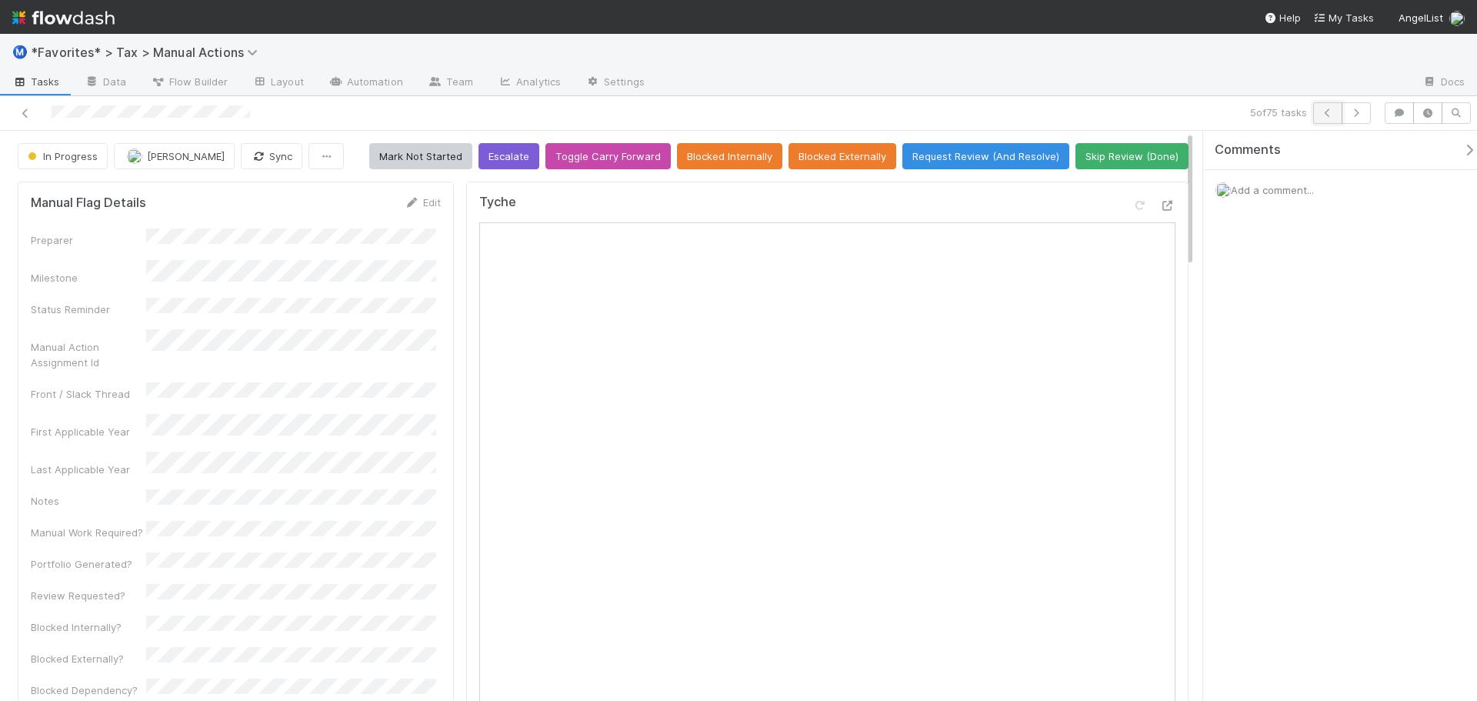
click at [1322, 112] on icon "button" at bounding box center [1327, 112] width 15 height 9
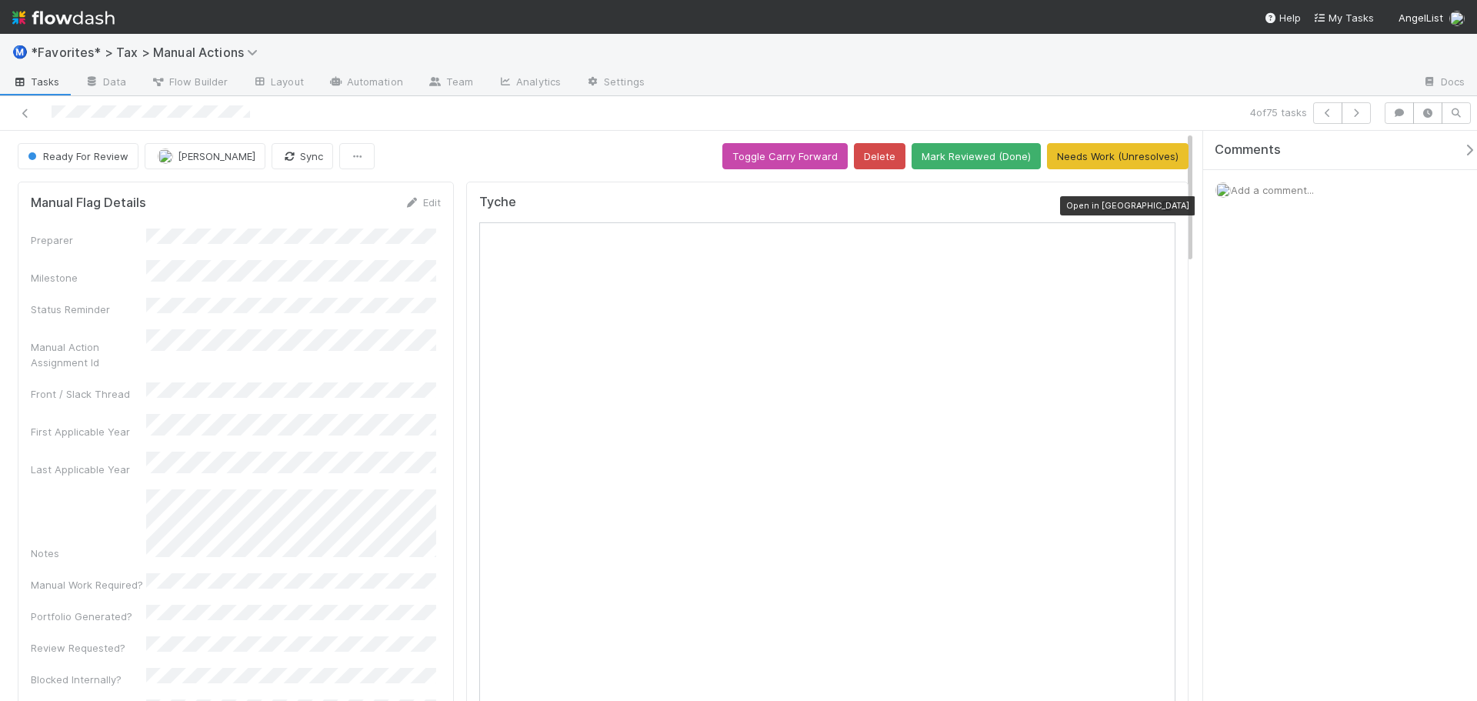
click at [1160, 205] on icon at bounding box center [1167, 206] width 15 height 10
drag, startPoint x: 1018, startPoint y: 98, endPoint x: 1052, endPoint y: 98, distance: 33.8
click at [1017, 99] on div "4 of 75 tasks" at bounding box center [738, 113] width 1477 height 35
click at [1350, 112] on icon "button" at bounding box center [1355, 112] width 15 height 9
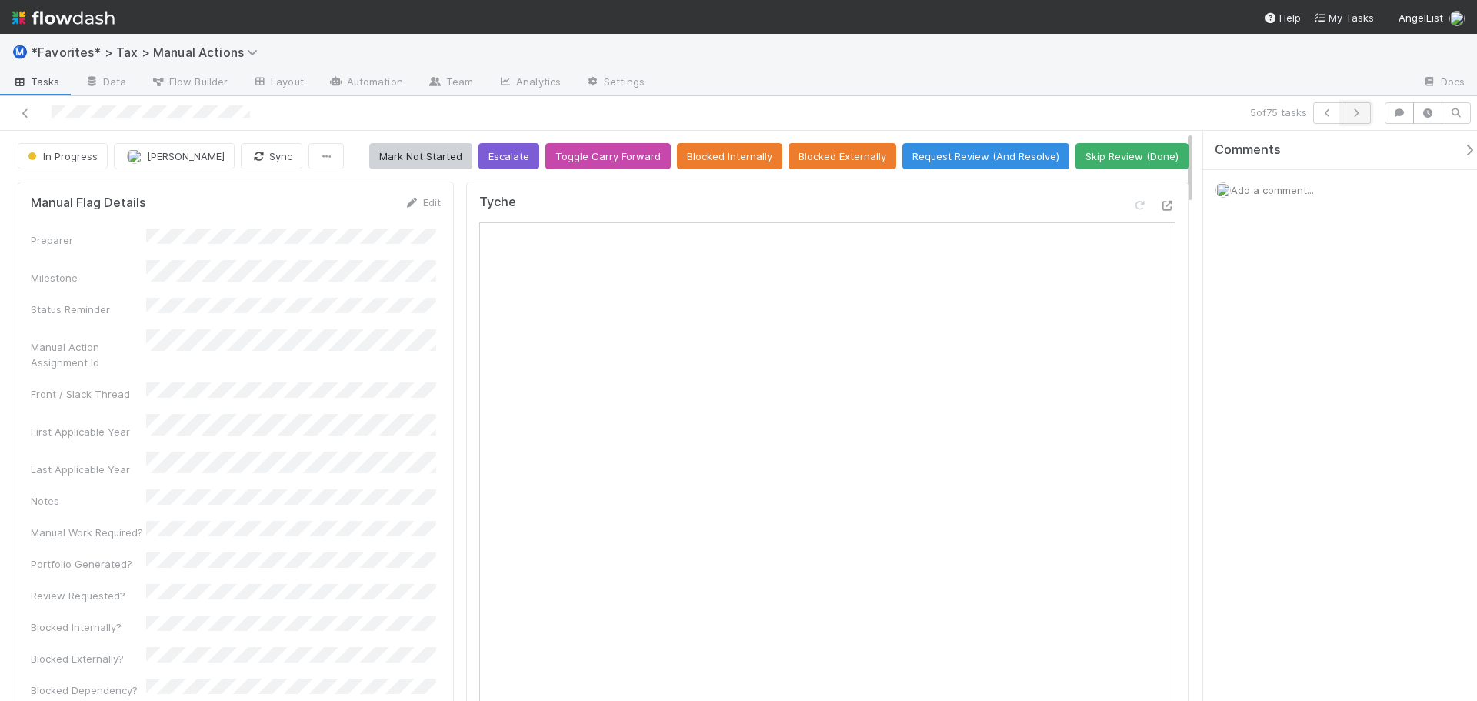
click at [1353, 122] on button "button" at bounding box center [1355, 113] width 29 height 22
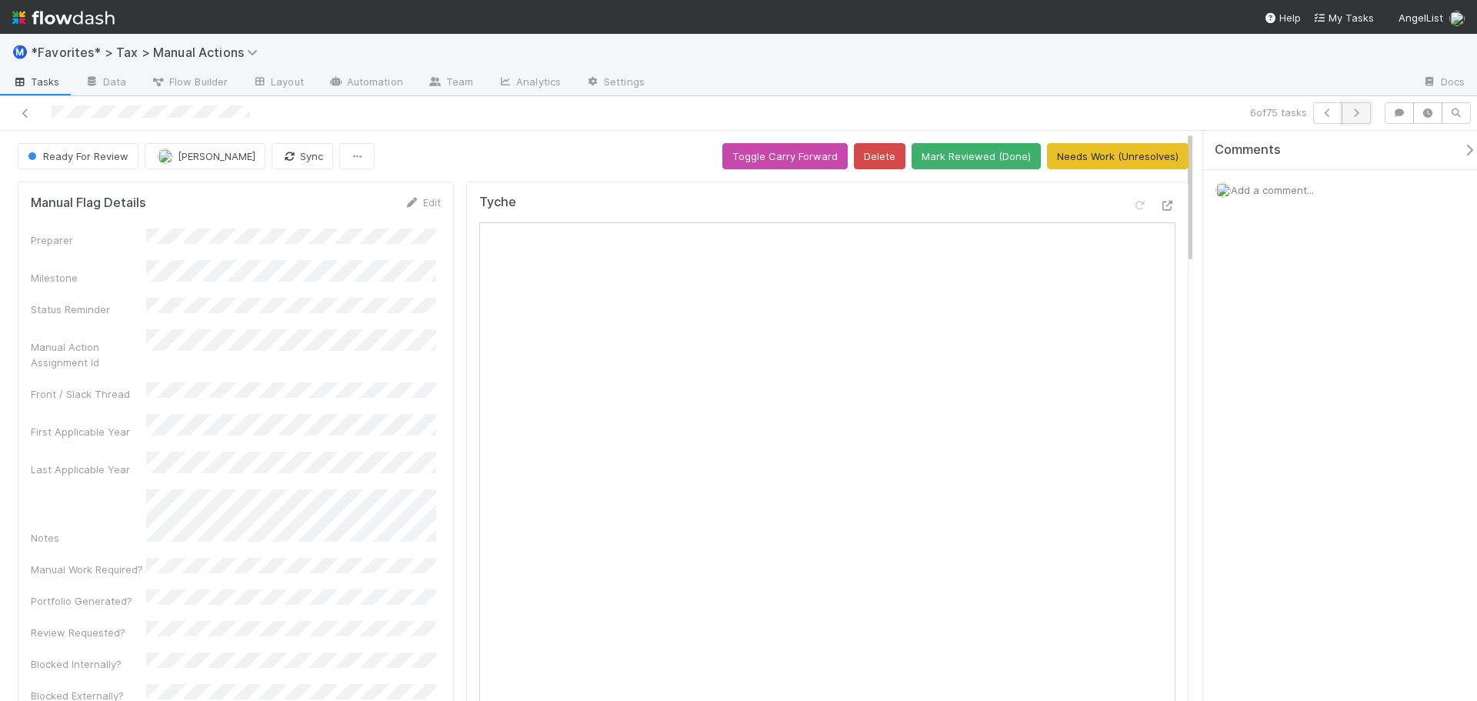
click at [1352, 117] on icon "button" at bounding box center [1355, 112] width 15 height 9
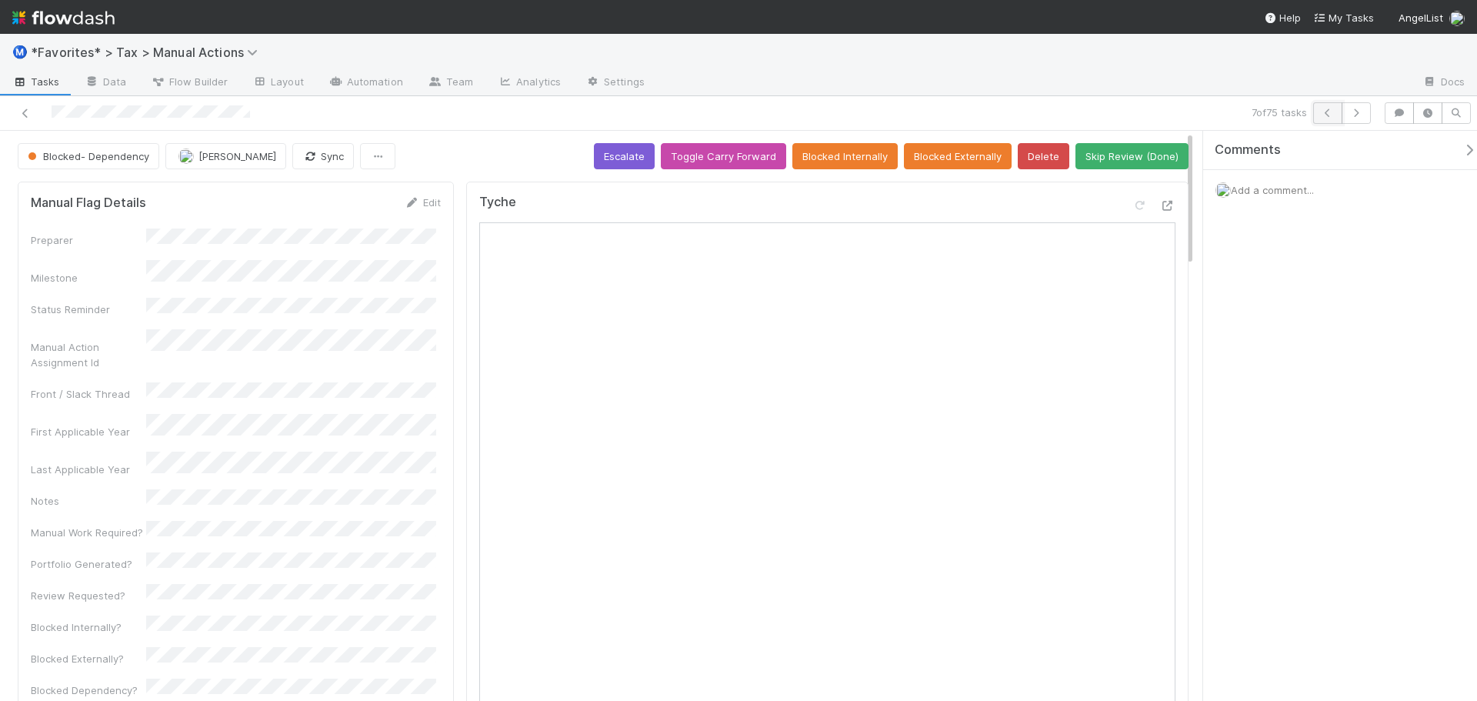
click at [1331, 109] on icon "button" at bounding box center [1327, 112] width 15 height 9
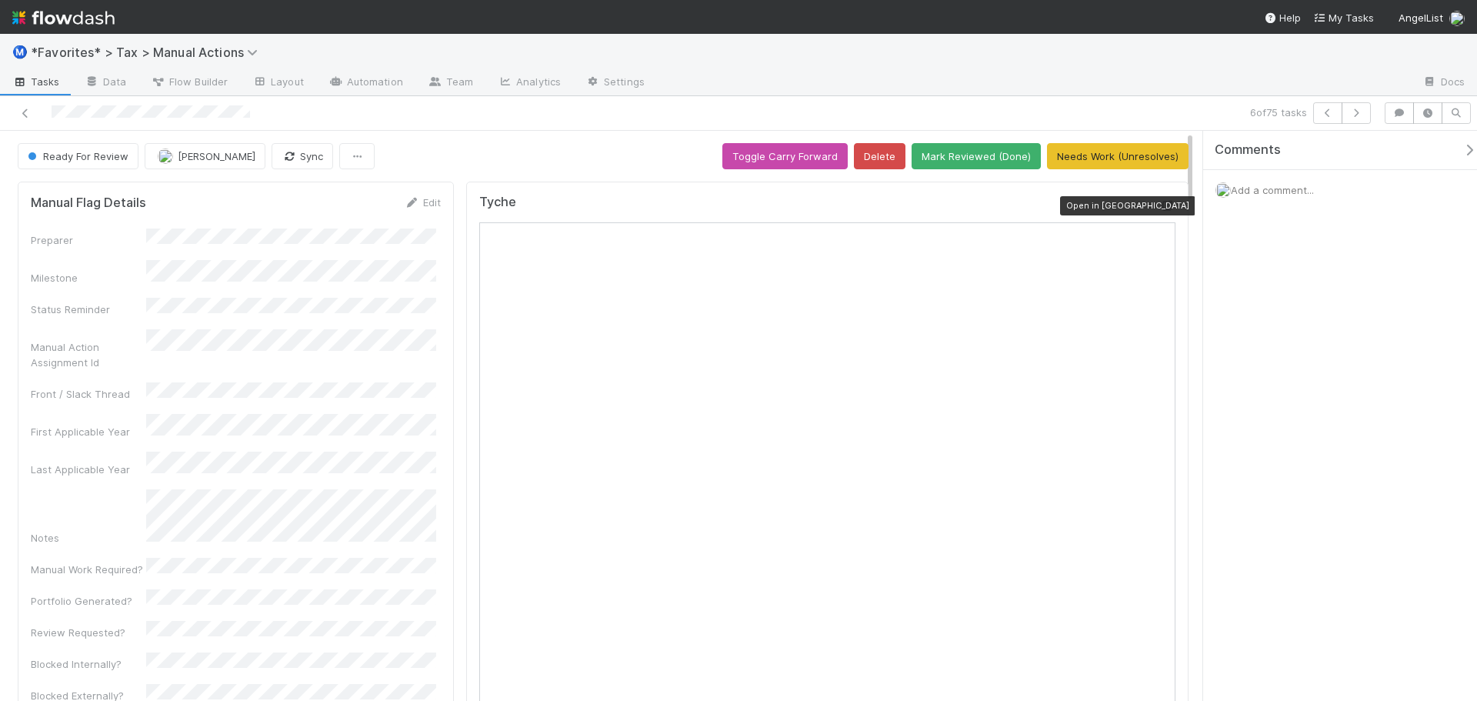
click at [1160, 205] on icon at bounding box center [1167, 206] width 15 height 10
click at [1320, 118] on button "button" at bounding box center [1327, 113] width 29 height 22
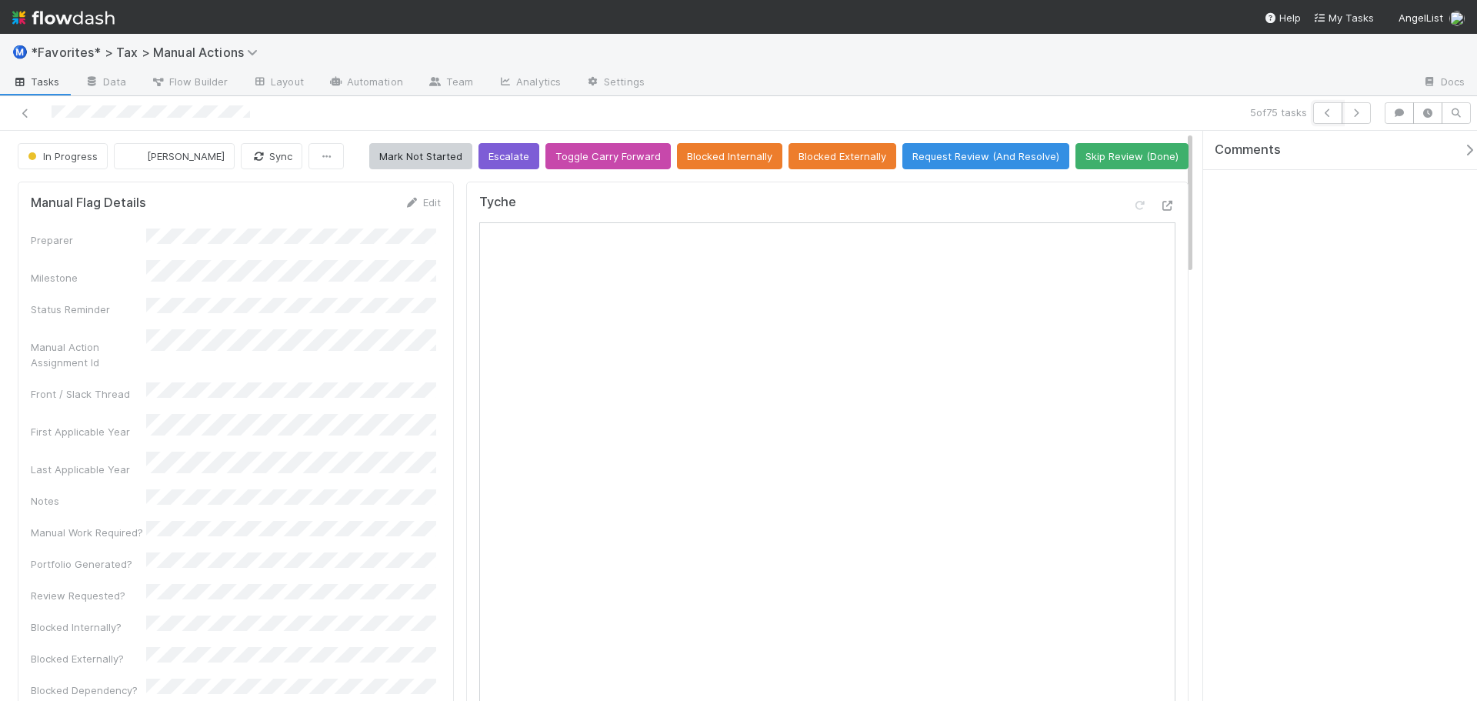
click at [1323, 117] on icon "button" at bounding box center [1327, 112] width 15 height 9
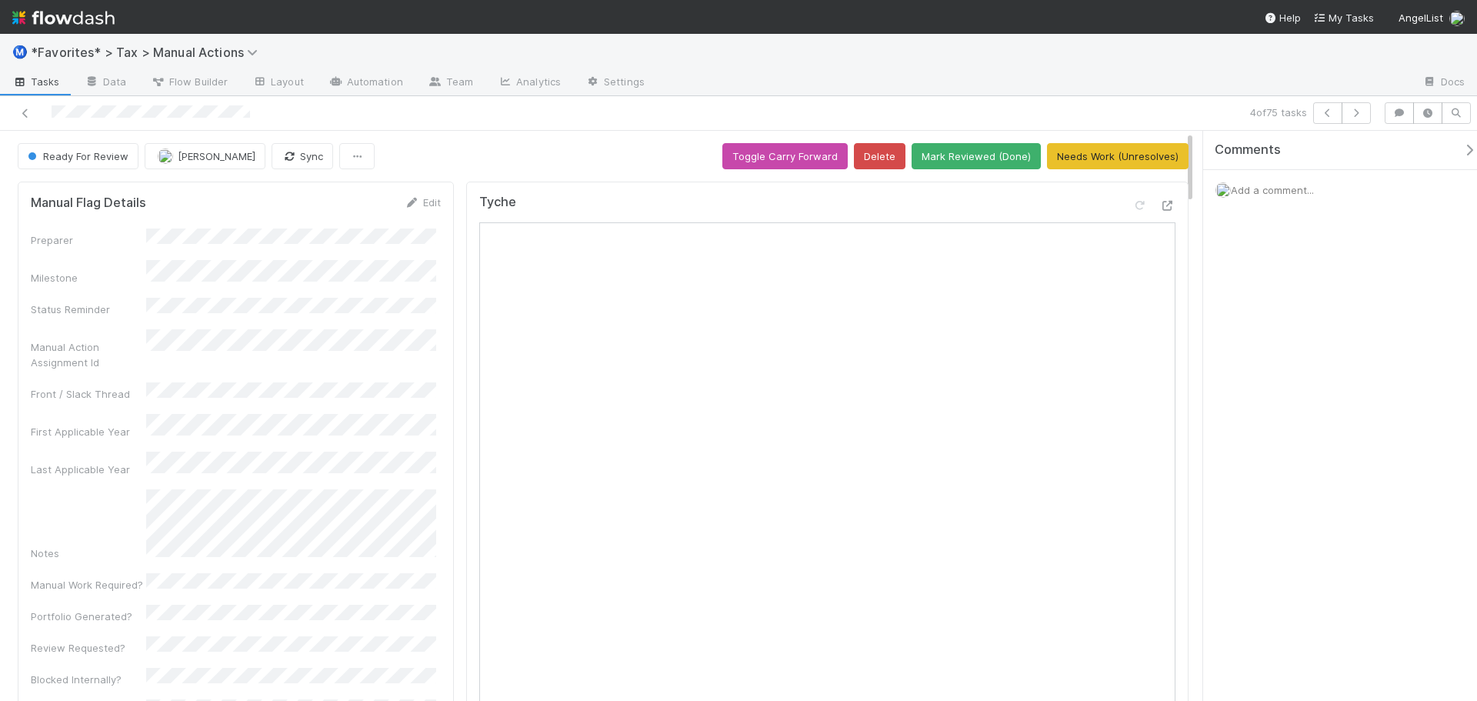
drag, startPoint x: 1076, startPoint y: 88, endPoint x: 1089, endPoint y: 88, distance: 13.1
click at [1076, 88] on div at bounding box center [1033, 83] width 753 height 25
click at [1355, 110] on icon "button" at bounding box center [1355, 112] width 15 height 9
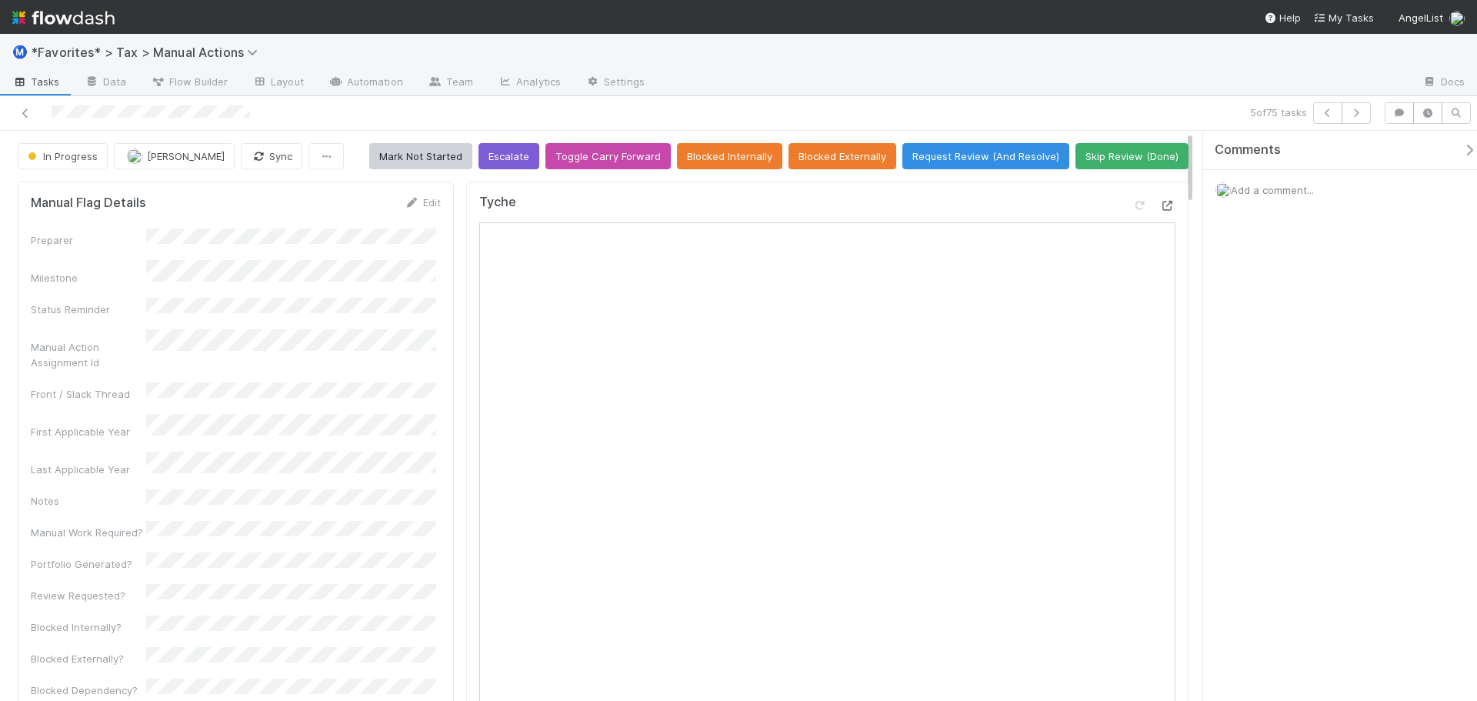
click at [1160, 204] on icon at bounding box center [1167, 206] width 15 height 10
click at [1360, 115] on icon "button" at bounding box center [1355, 112] width 15 height 9
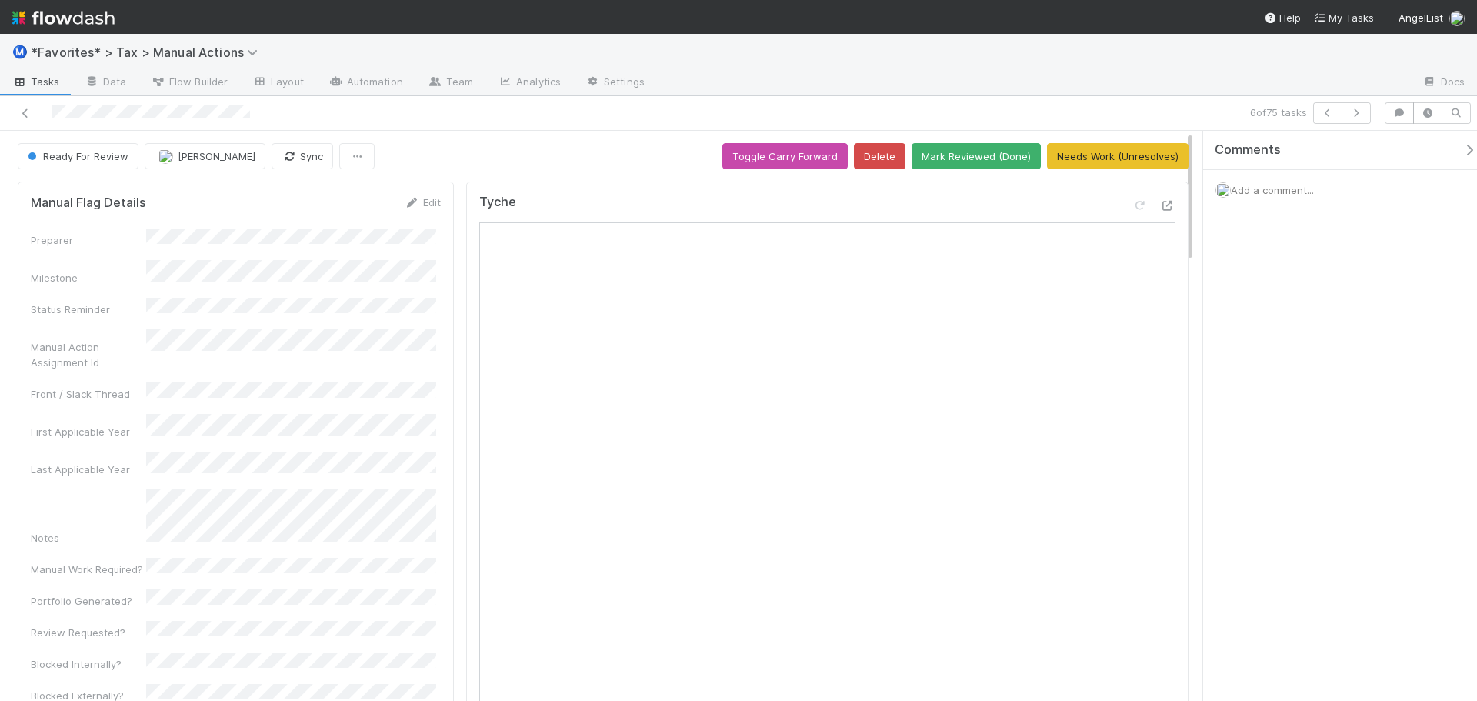
click at [391, 350] on div "Manual Action Assignment Id" at bounding box center [236, 349] width 410 height 41
click at [1354, 118] on button "button" at bounding box center [1355, 113] width 29 height 22
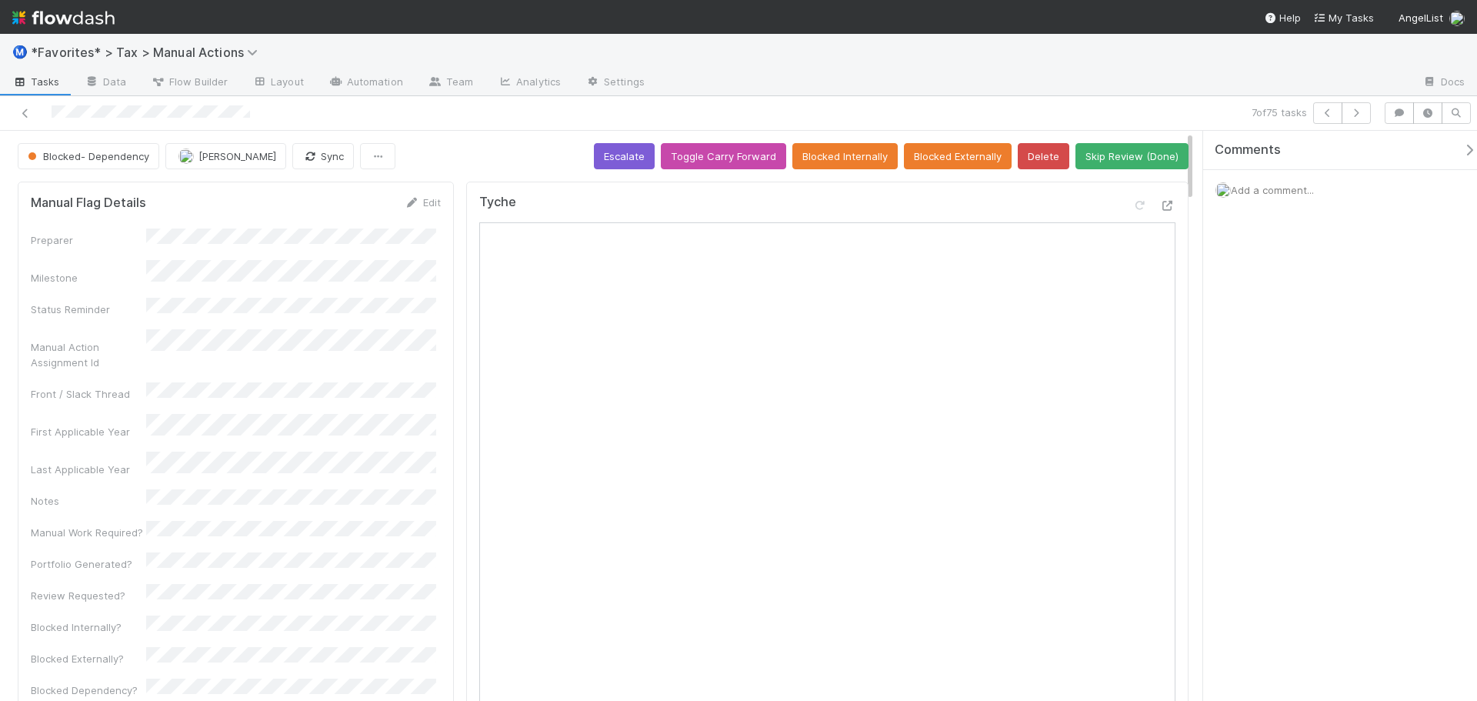
click at [1148, 195] on div "Tyche" at bounding box center [827, 209] width 696 height 28
click at [1160, 201] on icon at bounding box center [1167, 206] width 15 height 10
click at [1359, 108] on button "button" at bounding box center [1355, 113] width 29 height 22
click at [1145, 204] on div at bounding box center [1153, 209] width 43 height 22
click at [1160, 203] on icon at bounding box center [1167, 206] width 15 height 10
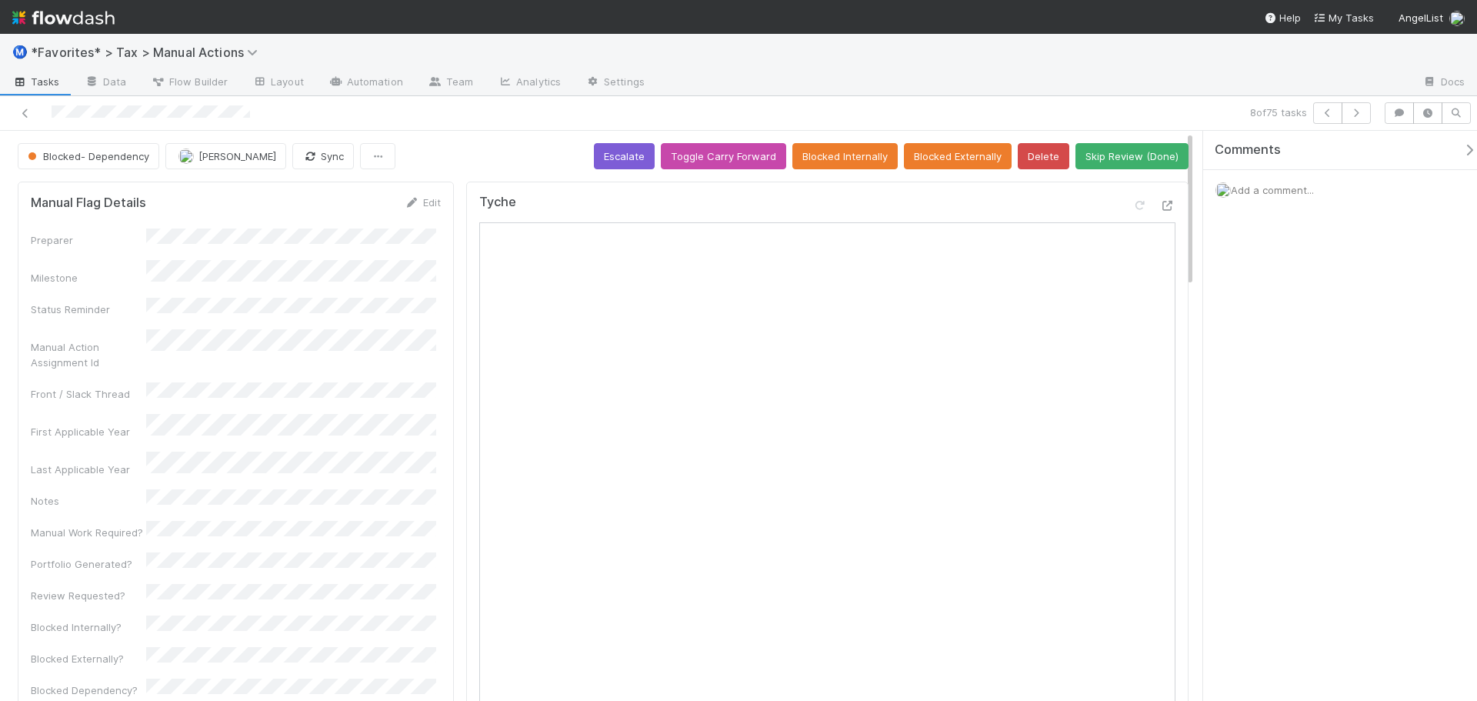
click at [702, 95] on div "Ⓜ️ *Favorites* > Tax > Manual Actions Tasks Data Flow Builder Layout Automation…" at bounding box center [738, 65] width 1477 height 62
click at [1109, 152] on button "Skip Review (Done)" at bounding box center [1131, 156] width 113 height 26
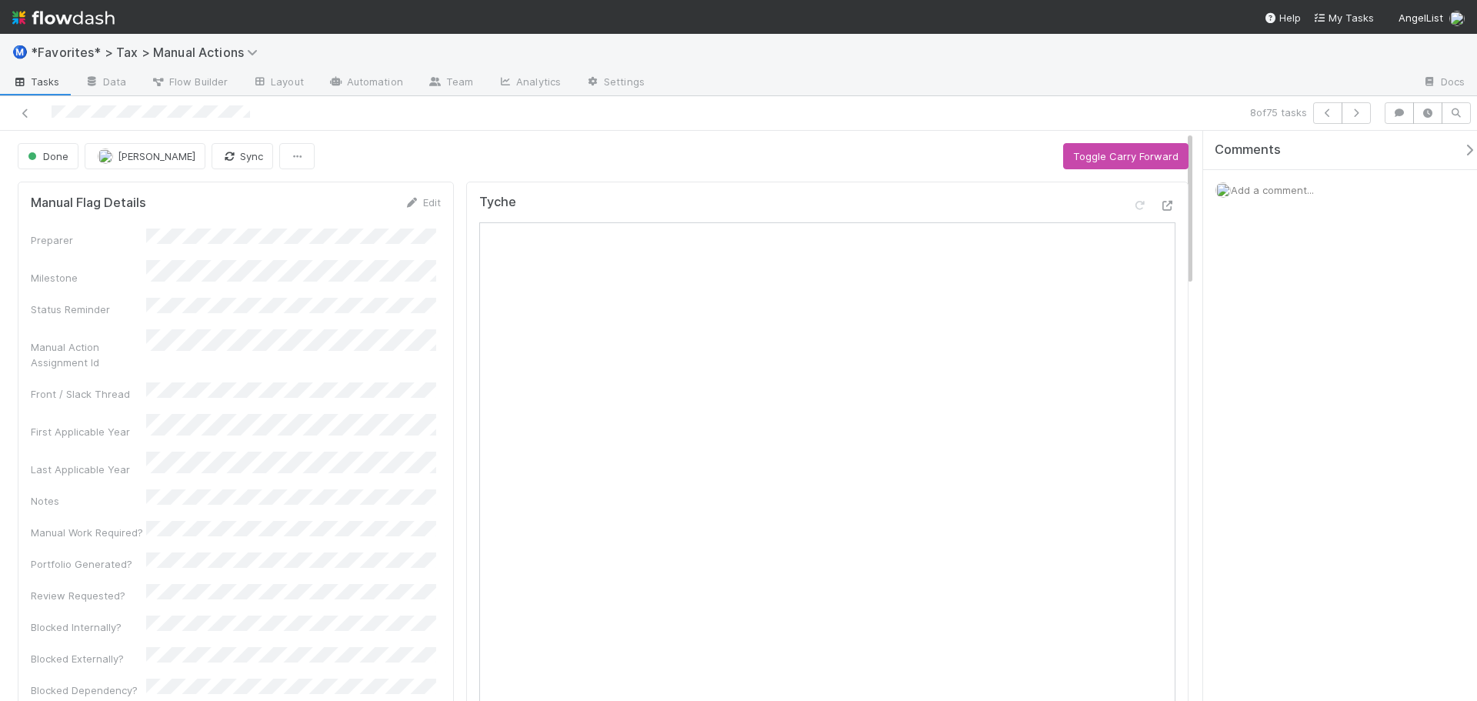
click at [1023, 108] on div "8 of 75 tasks" at bounding box center [1035, 113] width 683 height 22
drag, startPoint x: 1372, startPoint y: 114, endPoint x: 1360, endPoint y: 112, distance: 12.5
click at [1371, 114] on div "8 of 75 tasks" at bounding box center [1035, 113] width 683 height 22
click at [1360, 112] on icon "button" at bounding box center [1355, 112] width 15 height 9
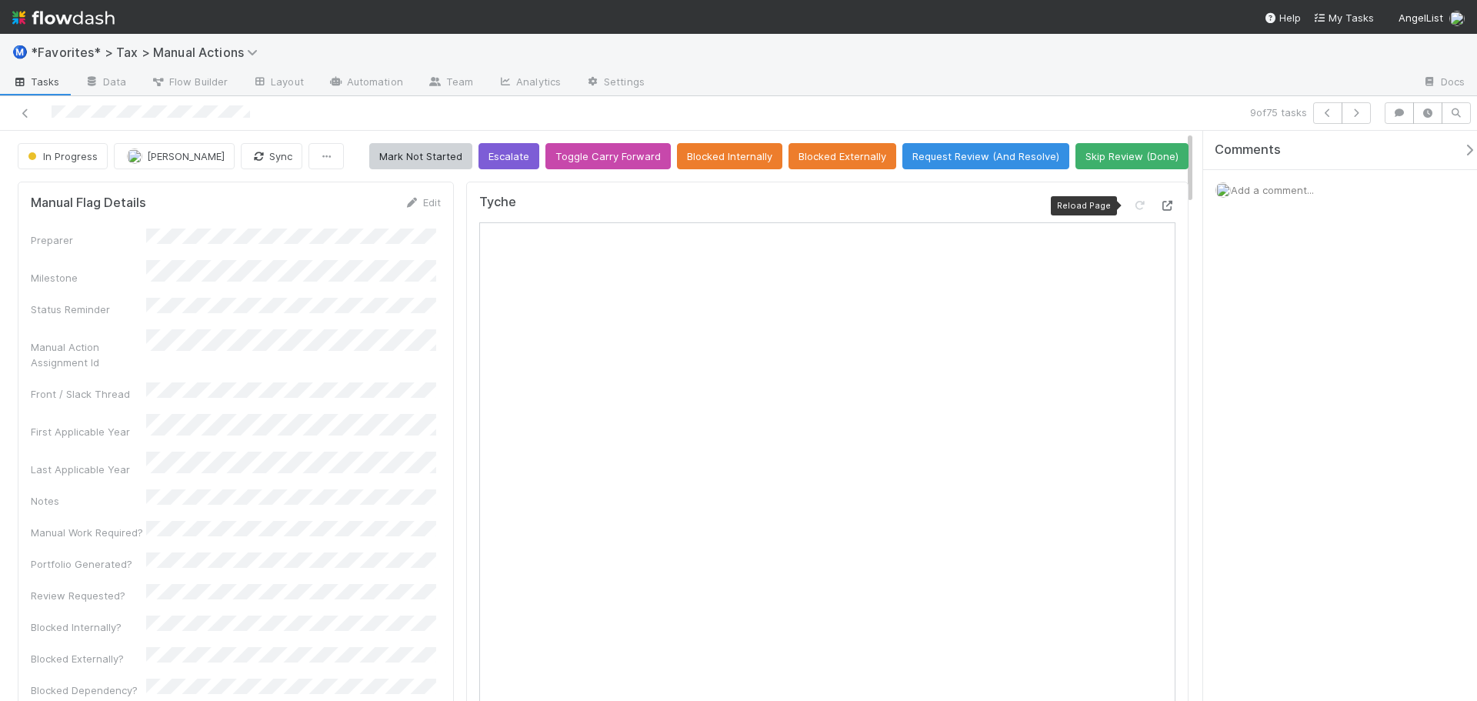
click at [1160, 207] on icon at bounding box center [1167, 206] width 15 height 10
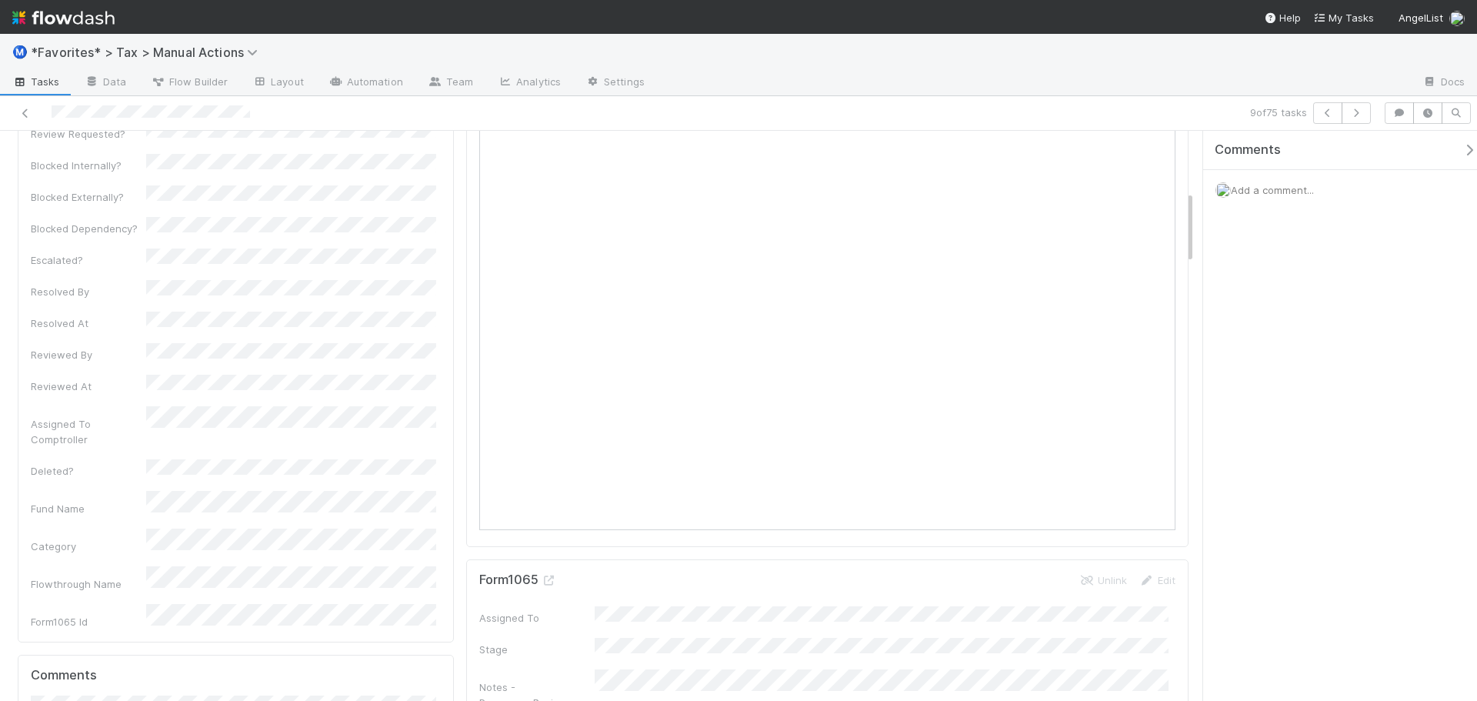
click at [311, 468] on div "Preparer Milestone Status Reminder Manual Action Assignment Id Front / Slack Th…" at bounding box center [236, 198] width 410 height 862
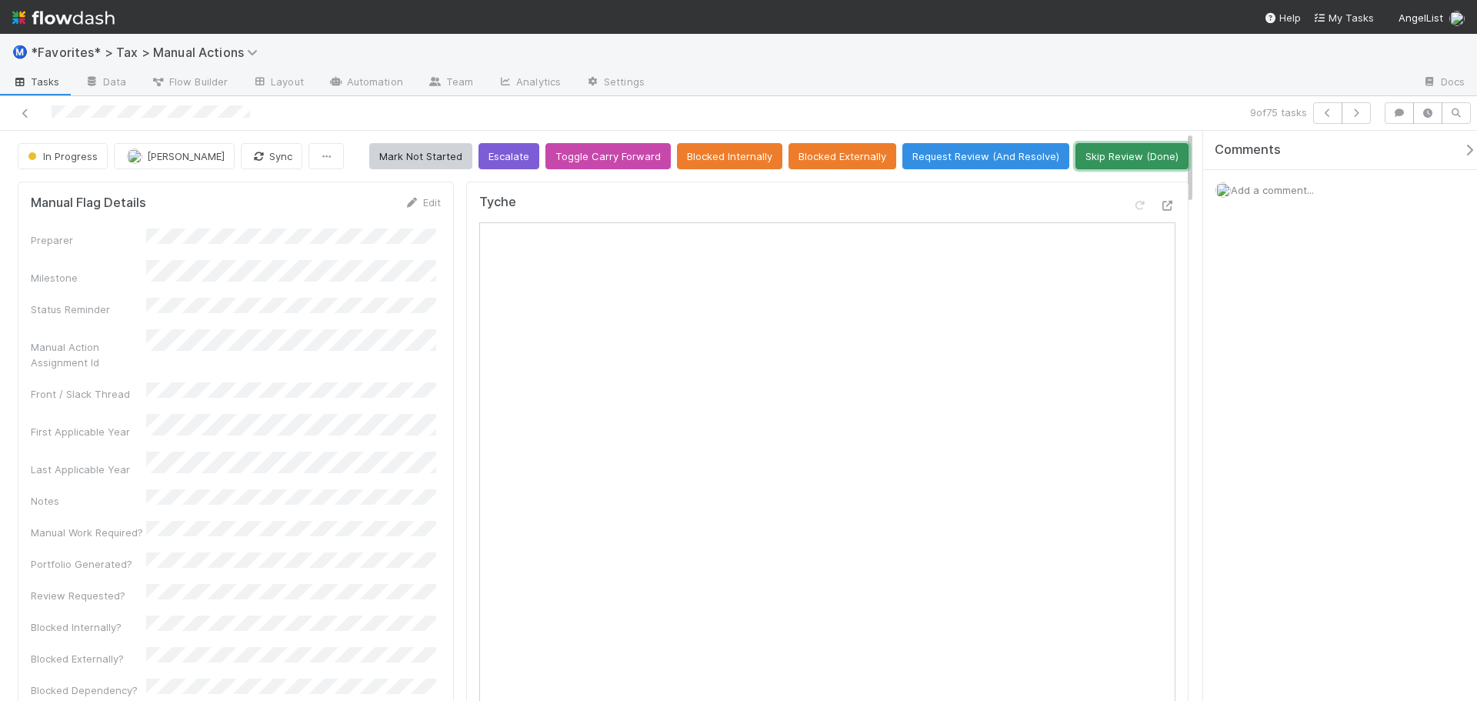
click at [1100, 152] on button "Skip Review (Done)" at bounding box center [1131, 156] width 113 height 26
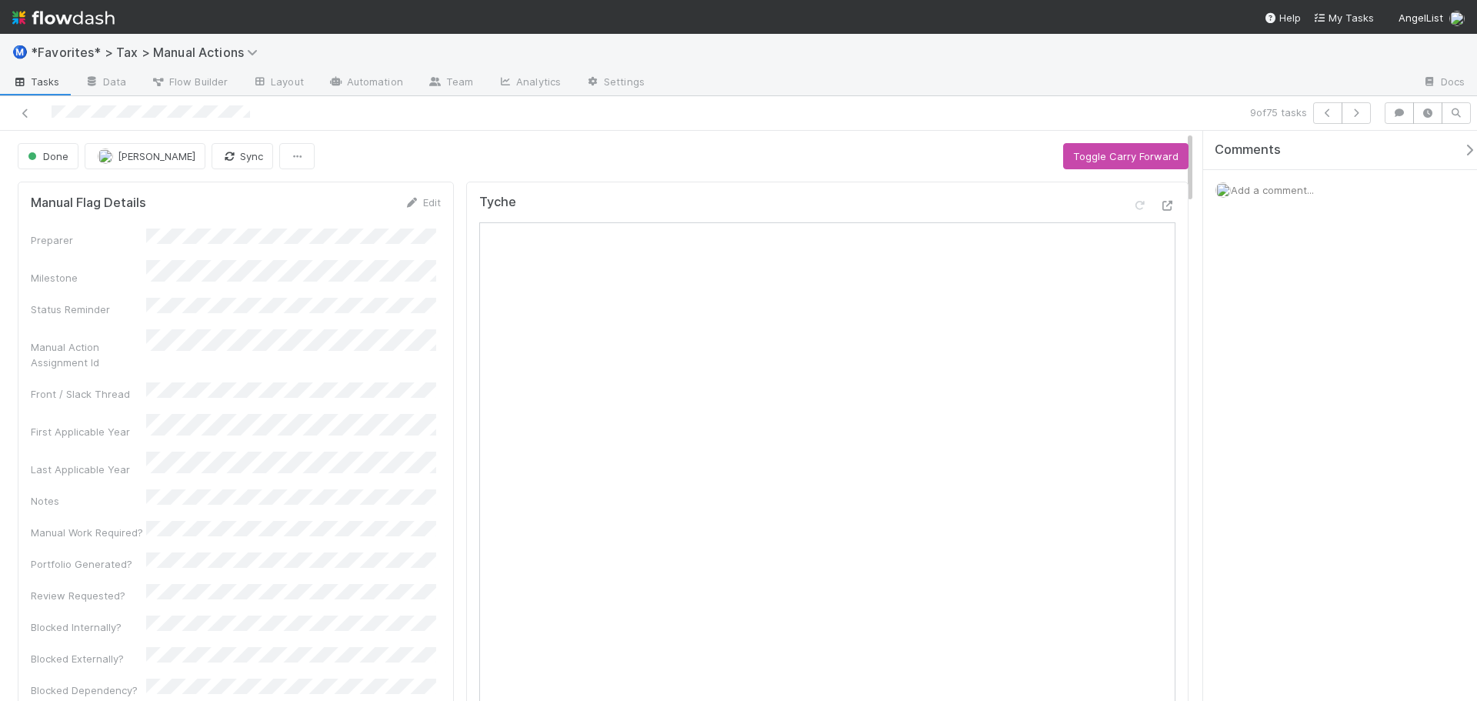
click at [819, 85] on div at bounding box center [1033, 83] width 753 height 25
click at [1361, 119] on button "button" at bounding box center [1355, 113] width 29 height 22
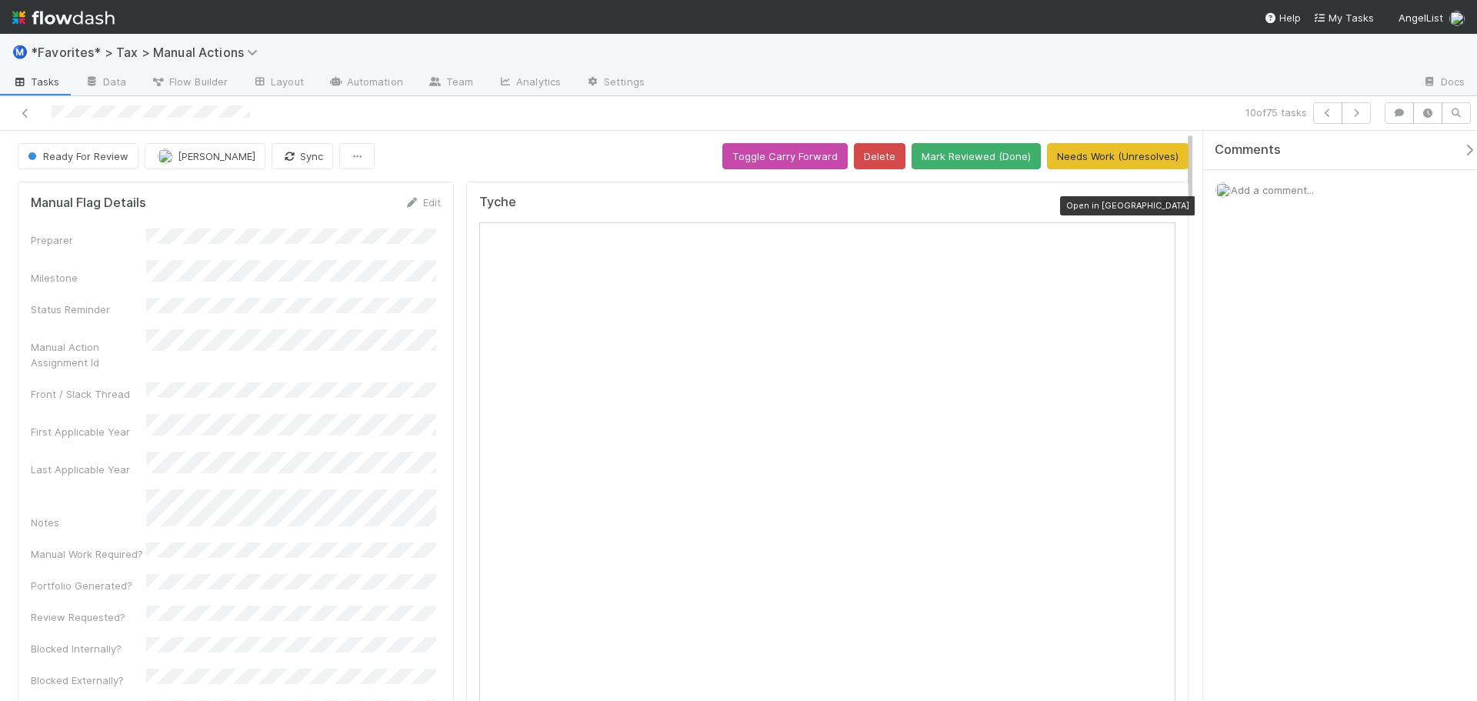
click at [1160, 207] on icon at bounding box center [1167, 206] width 15 height 10
click at [1162, 203] on icon at bounding box center [1167, 206] width 15 height 10
click at [999, 158] on button "Mark Reviewed (Done)" at bounding box center [975, 156] width 129 height 26
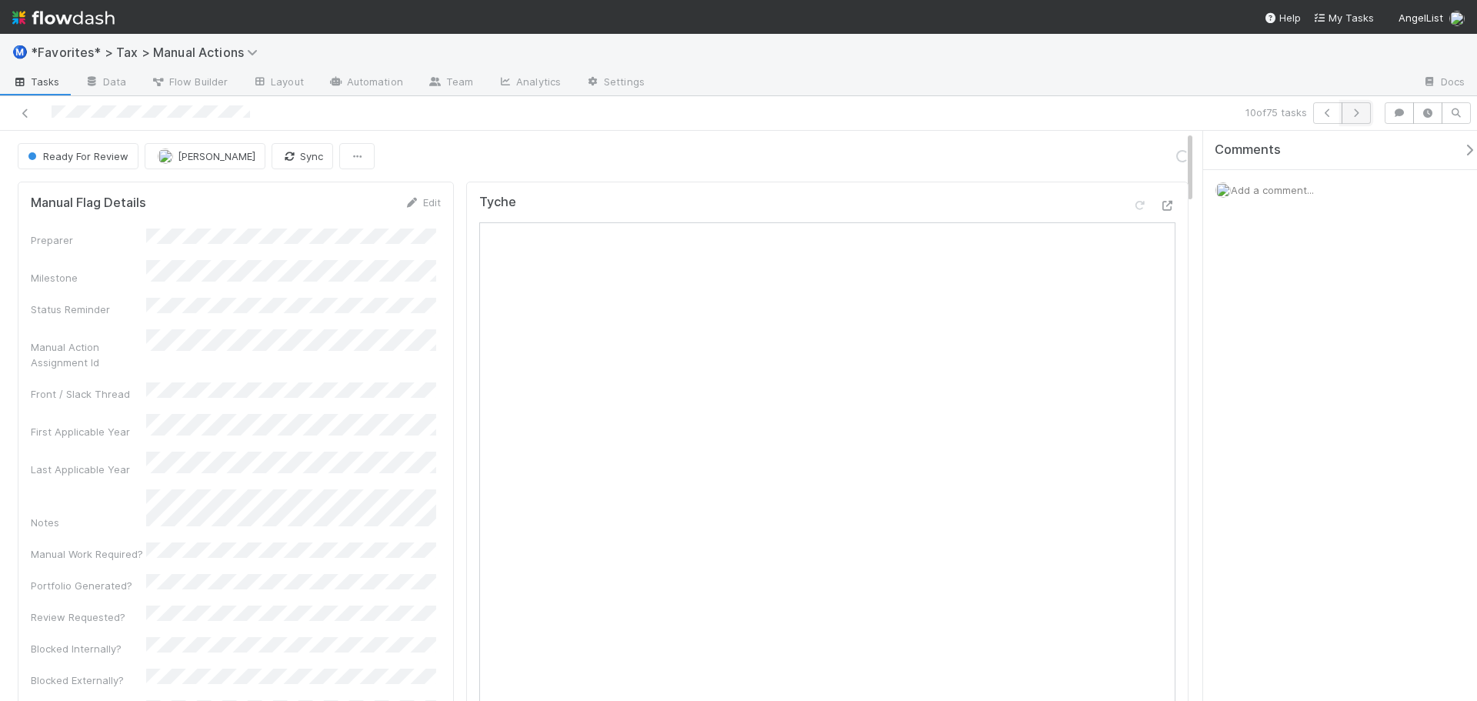
click at [1344, 110] on button "button" at bounding box center [1355, 113] width 29 height 22
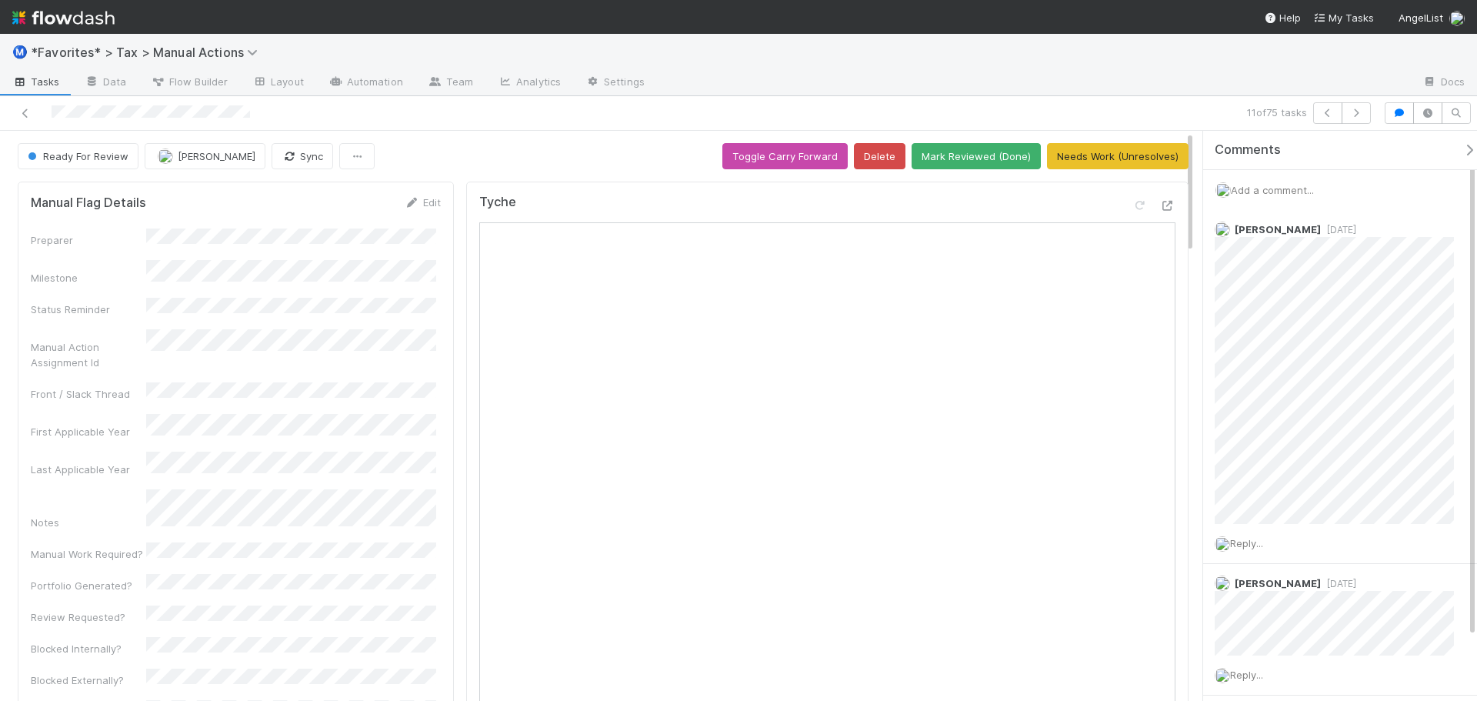
click at [1127, 92] on div at bounding box center [1033, 83] width 753 height 25
click at [1049, 80] on div at bounding box center [1033, 83] width 753 height 25
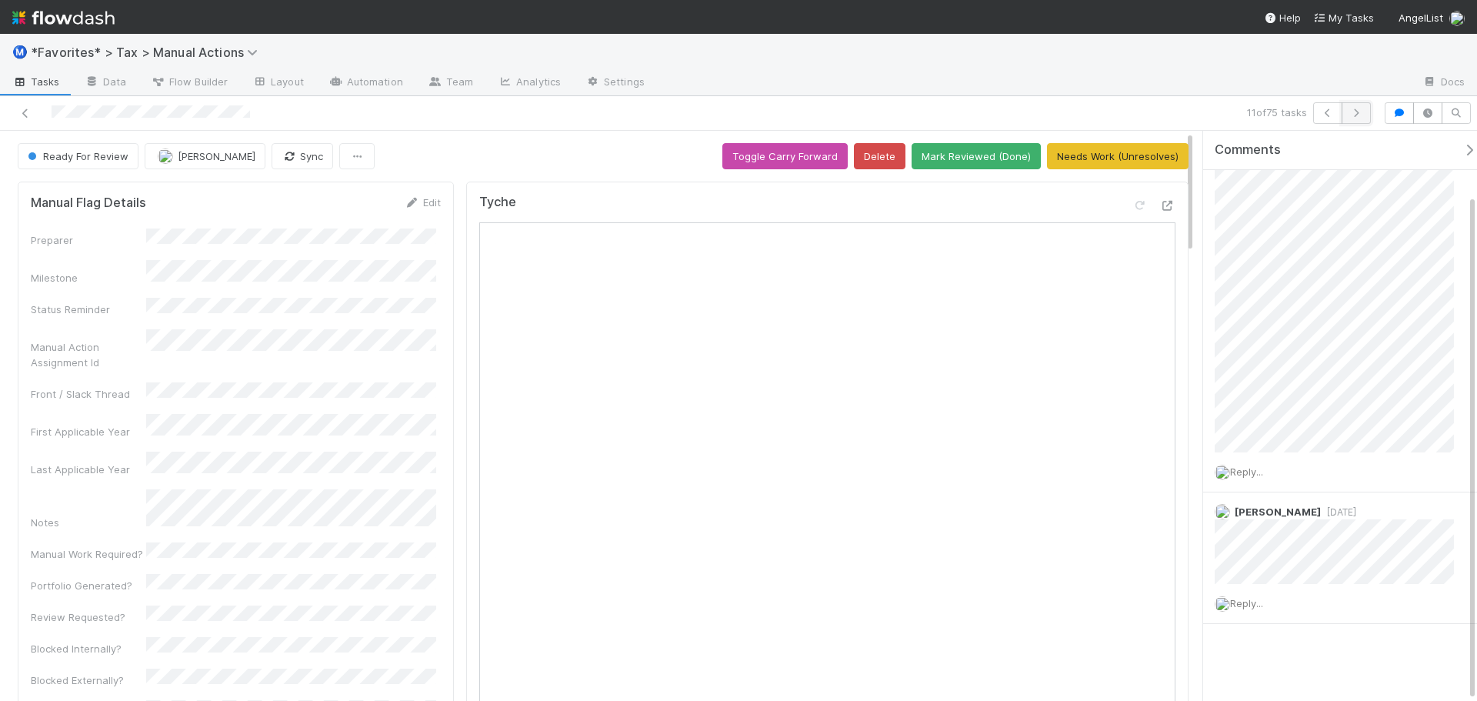
click at [1360, 111] on icon "button" at bounding box center [1355, 112] width 15 height 9
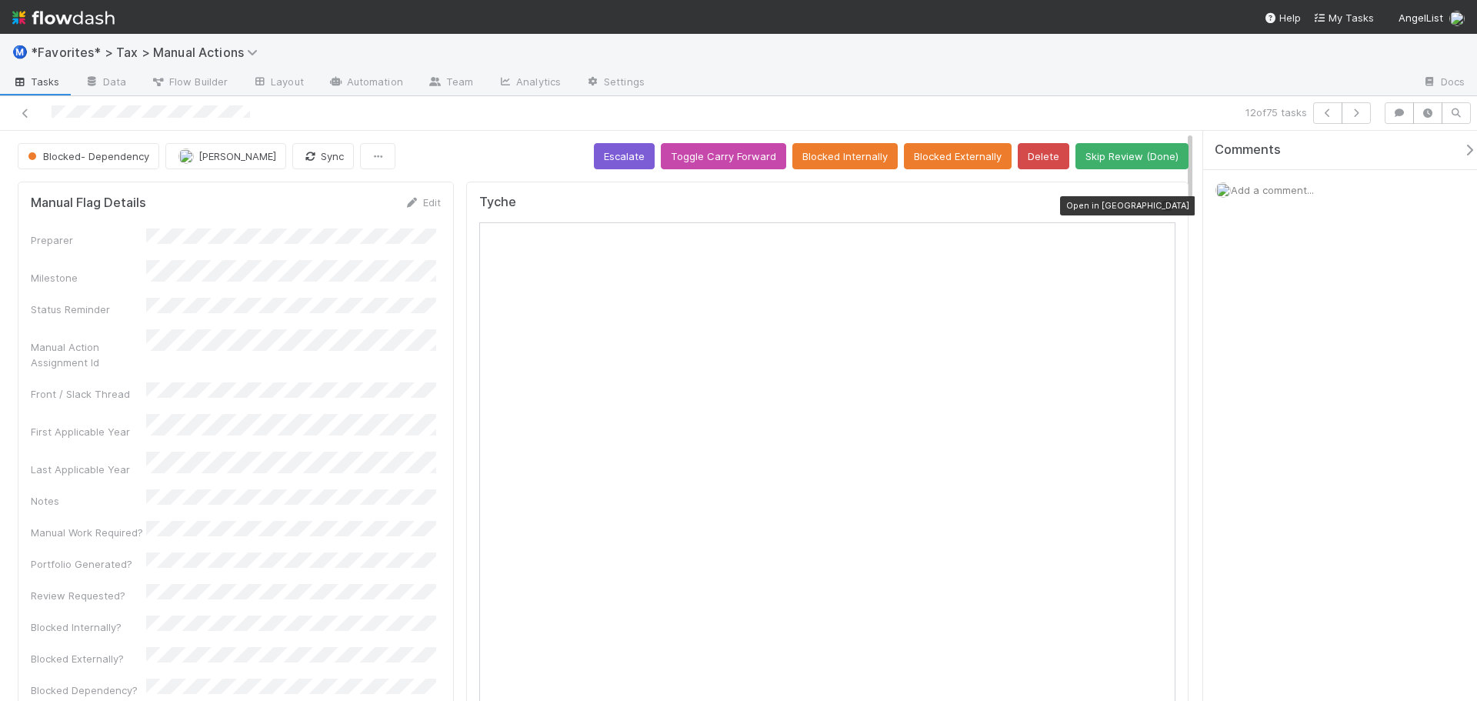
click at [1160, 210] on icon at bounding box center [1167, 206] width 15 height 10
click at [1360, 111] on icon "button" at bounding box center [1355, 112] width 15 height 9
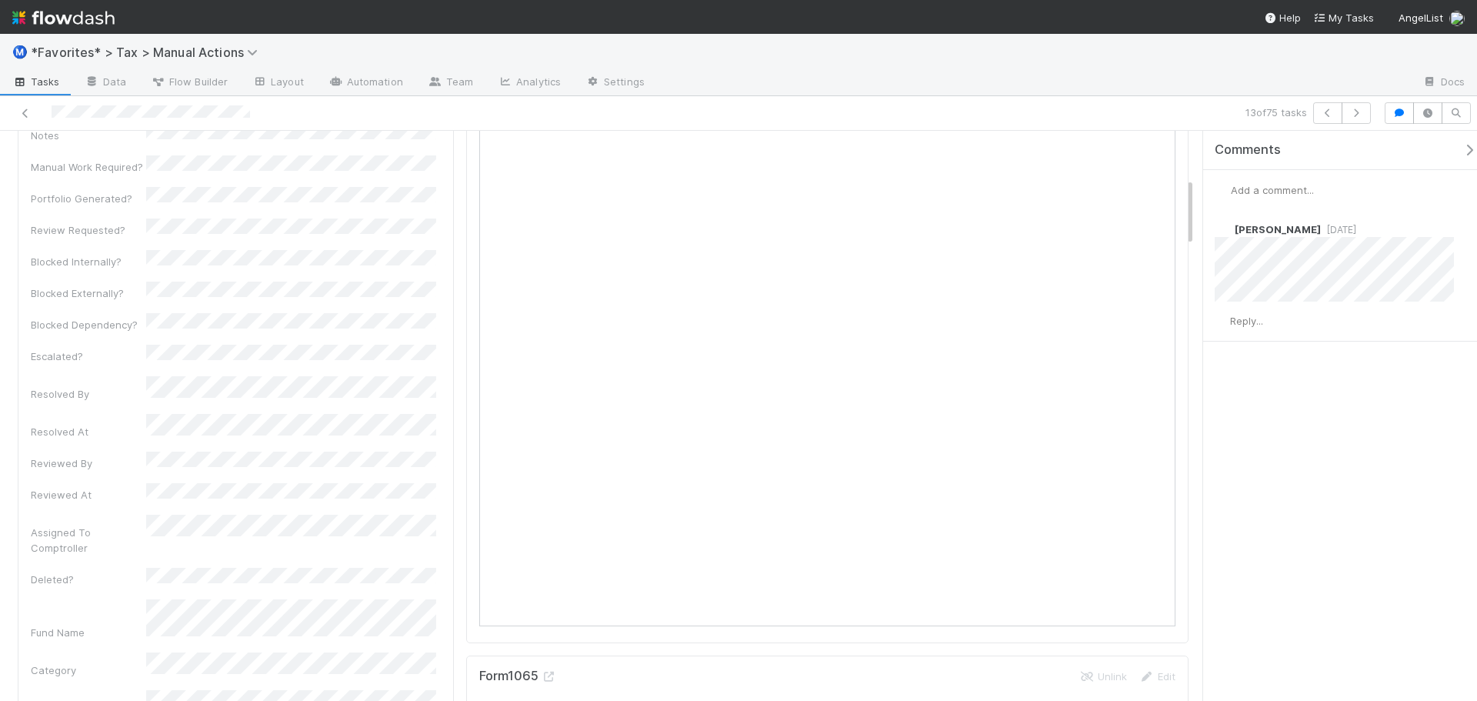
scroll to position [385, 0]
click at [1352, 116] on icon "button" at bounding box center [1355, 112] width 15 height 9
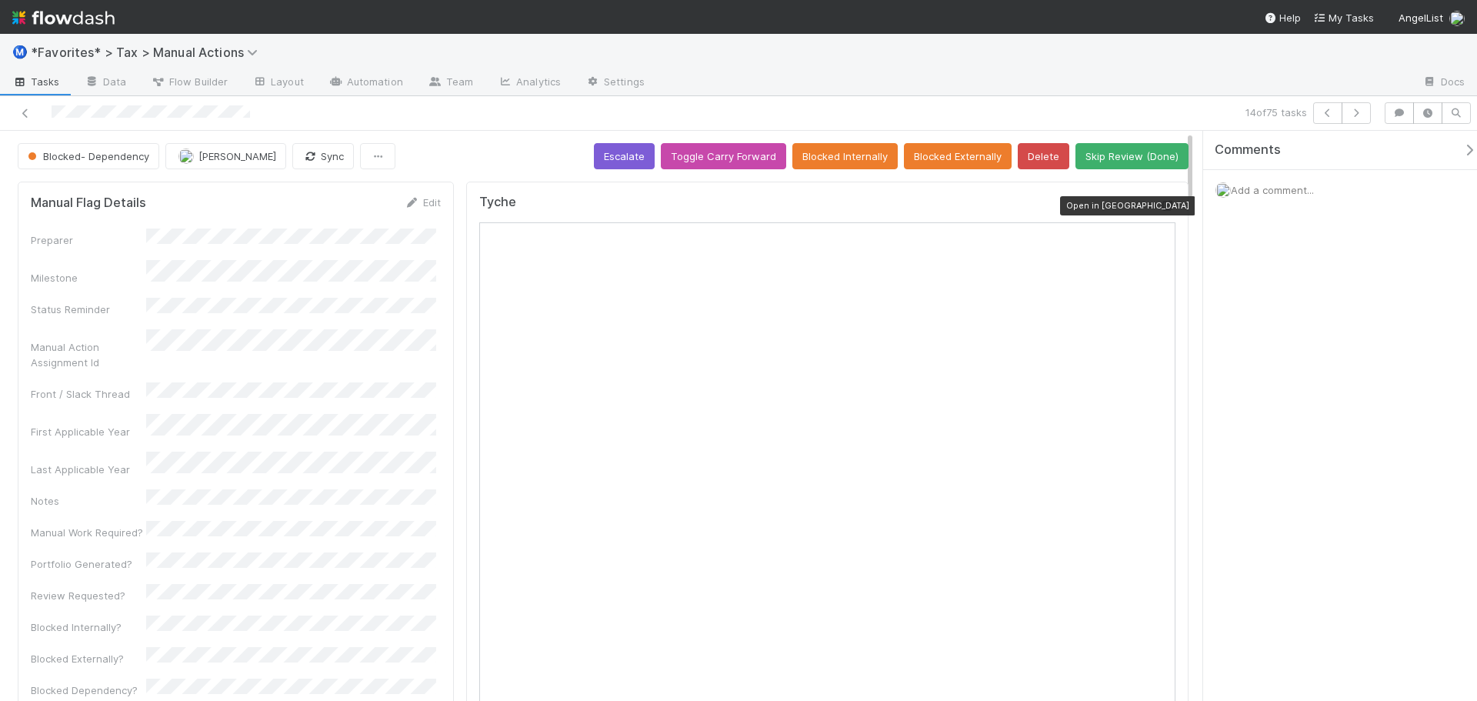
click at [1160, 206] on icon at bounding box center [1167, 206] width 15 height 10
click at [1348, 115] on icon "button" at bounding box center [1355, 112] width 15 height 9
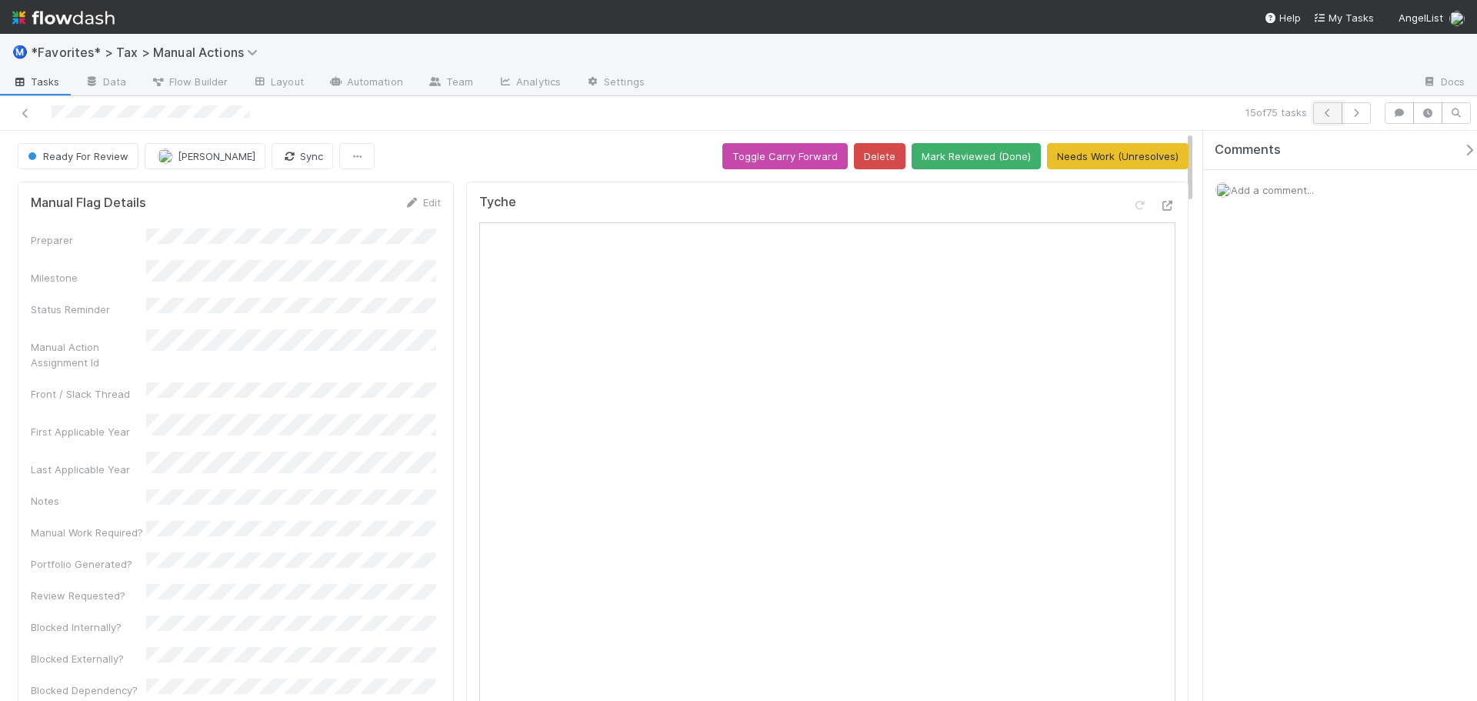
click at [1324, 111] on icon "button" at bounding box center [1327, 112] width 15 height 9
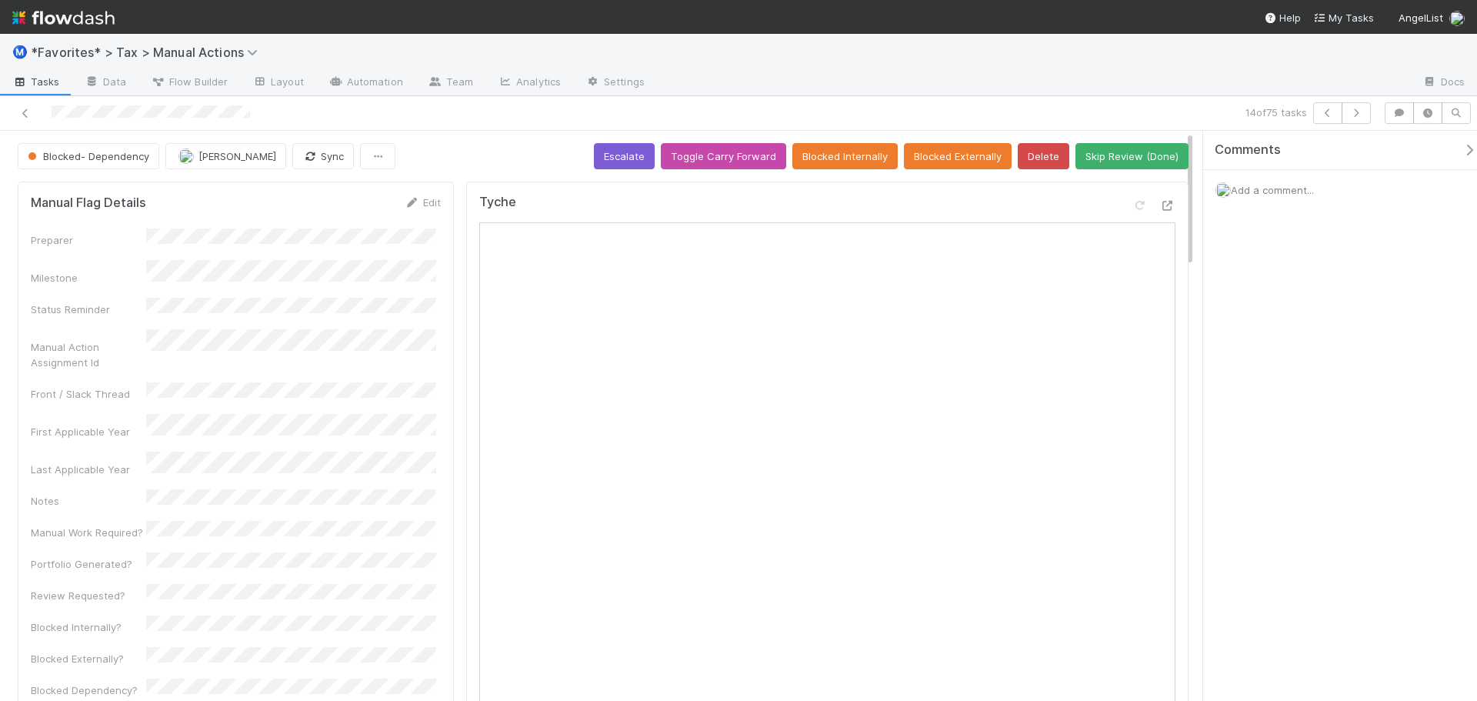
click at [1164, 210] on div "Tyche Open in New Tab" at bounding box center [827, 594] width 722 height 827
click at [1160, 201] on icon at bounding box center [1167, 206] width 15 height 10
click at [1362, 112] on icon "button" at bounding box center [1355, 112] width 15 height 9
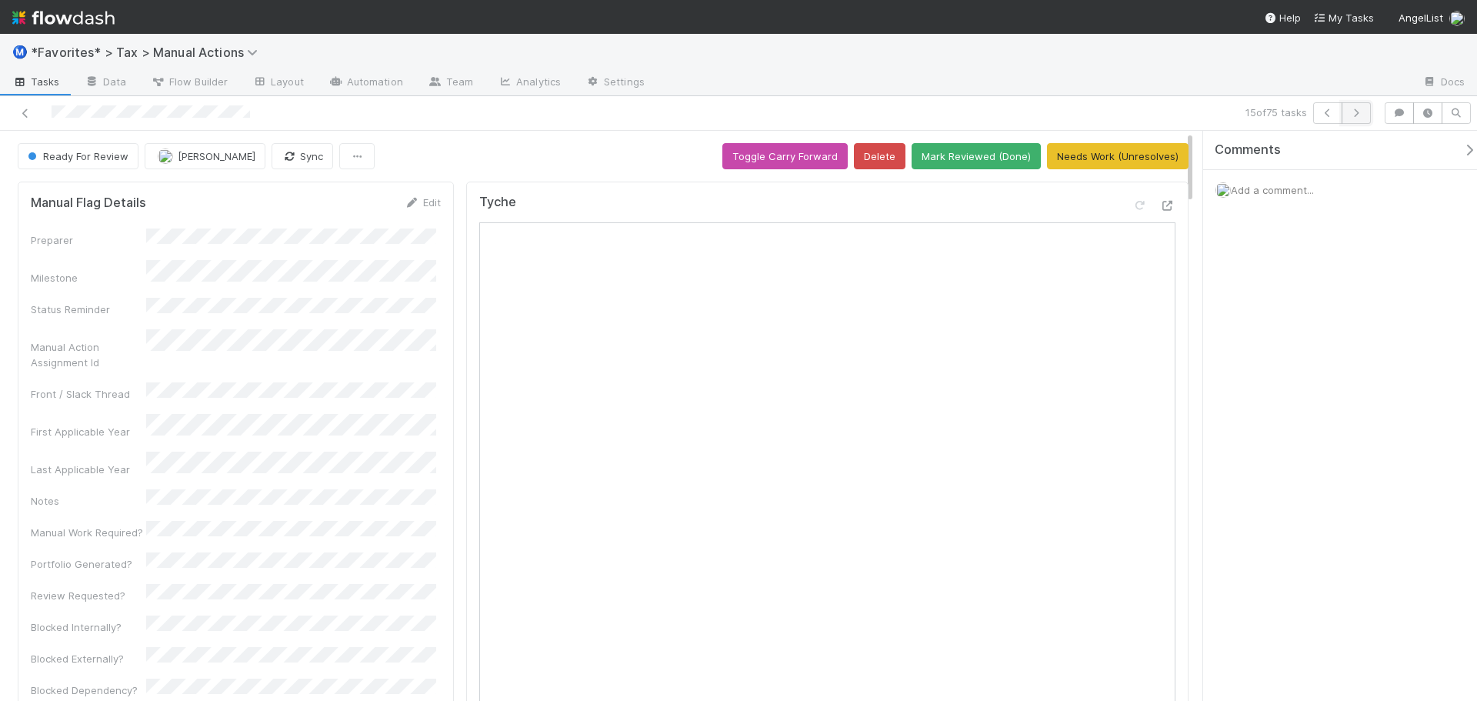
click at [1350, 117] on icon "button" at bounding box center [1355, 112] width 15 height 9
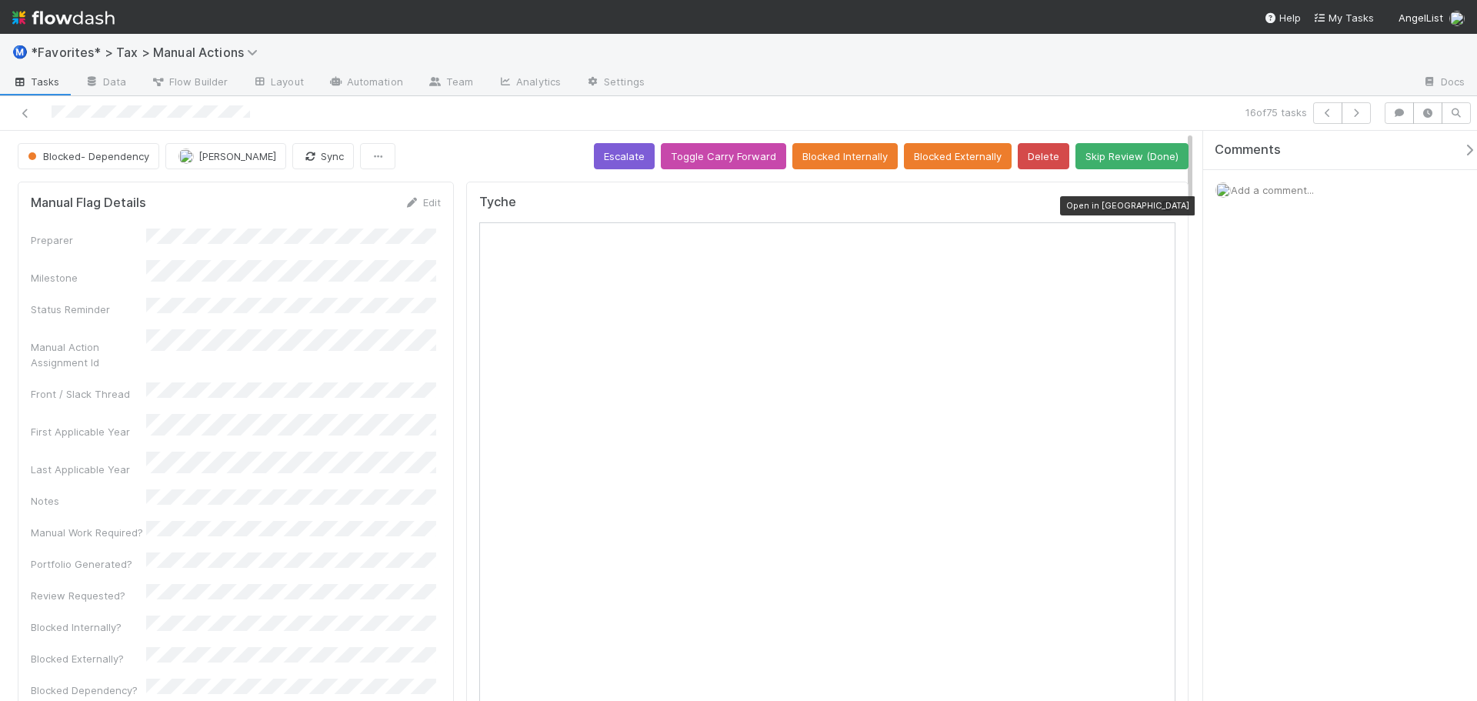
click at [1162, 208] on icon at bounding box center [1167, 206] width 15 height 10
drag, startPoint x: 751, startPoint y: 47, endPoint x: 799, endPoint y: 75, distance: 56.2
click at [753, 48] on div "Ⓜ️ *Favorites* > Tax > Manual Actions" at bounding box center [738, 52] width 1477 height 37
click at [1080, 144] on button "Skip Review (Done)" at bounding box center [1131, 156] width 113 height 26
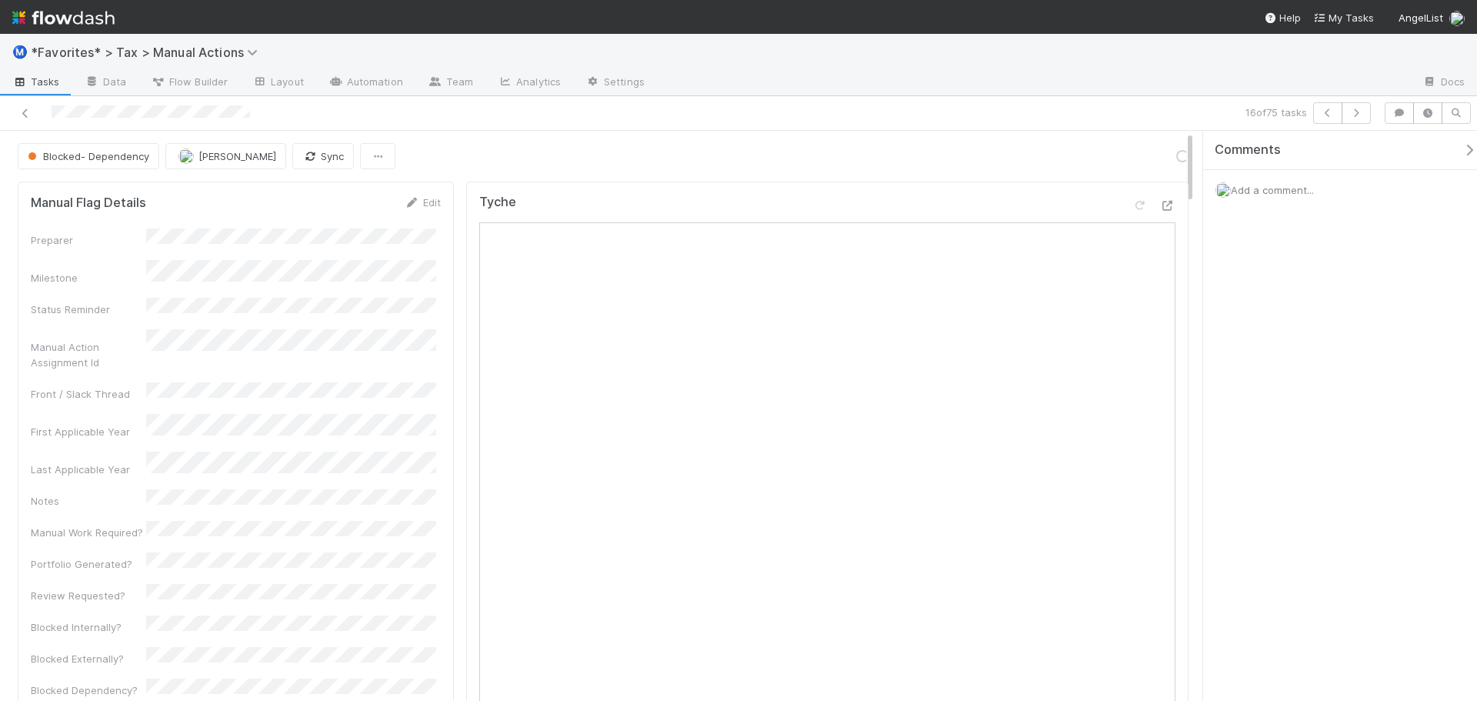
click at [1074, 104] on div "16 of 75 tasks" at bounding box center [1035, 113] width 683 height 22
drag, startPoint x: 919, startPoint y: 110, endPoint x: 1141, endPoint y: 118, distance: 222.4
click at [924, 110] on div "16 of 75 tasks" at bounding box center [1035, 113] width 683 height 22
click at [1350, 117] on icon "button" at bounding box center [1355, 112] width 15 height 9
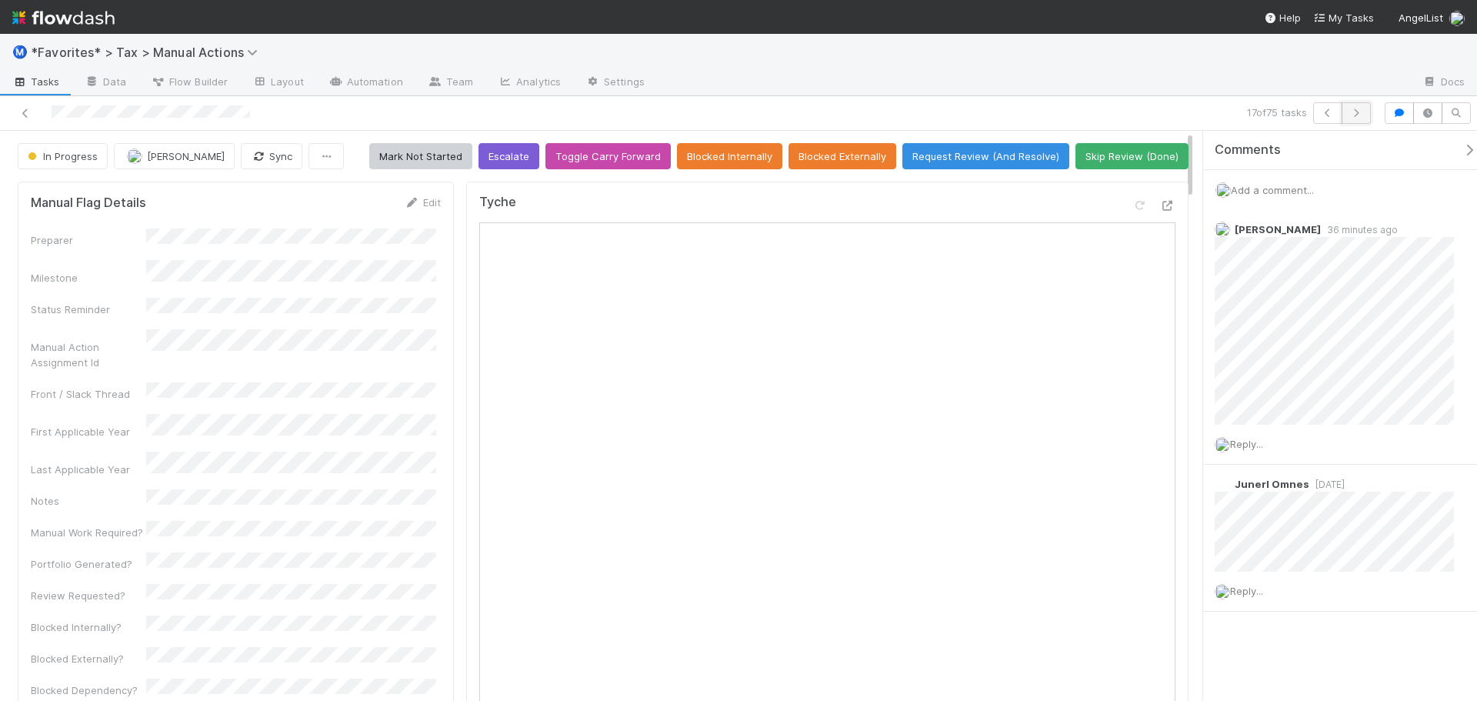
click at [1358, 116] on icon "button" at bounding box center [1355, 112] width 15 height 9
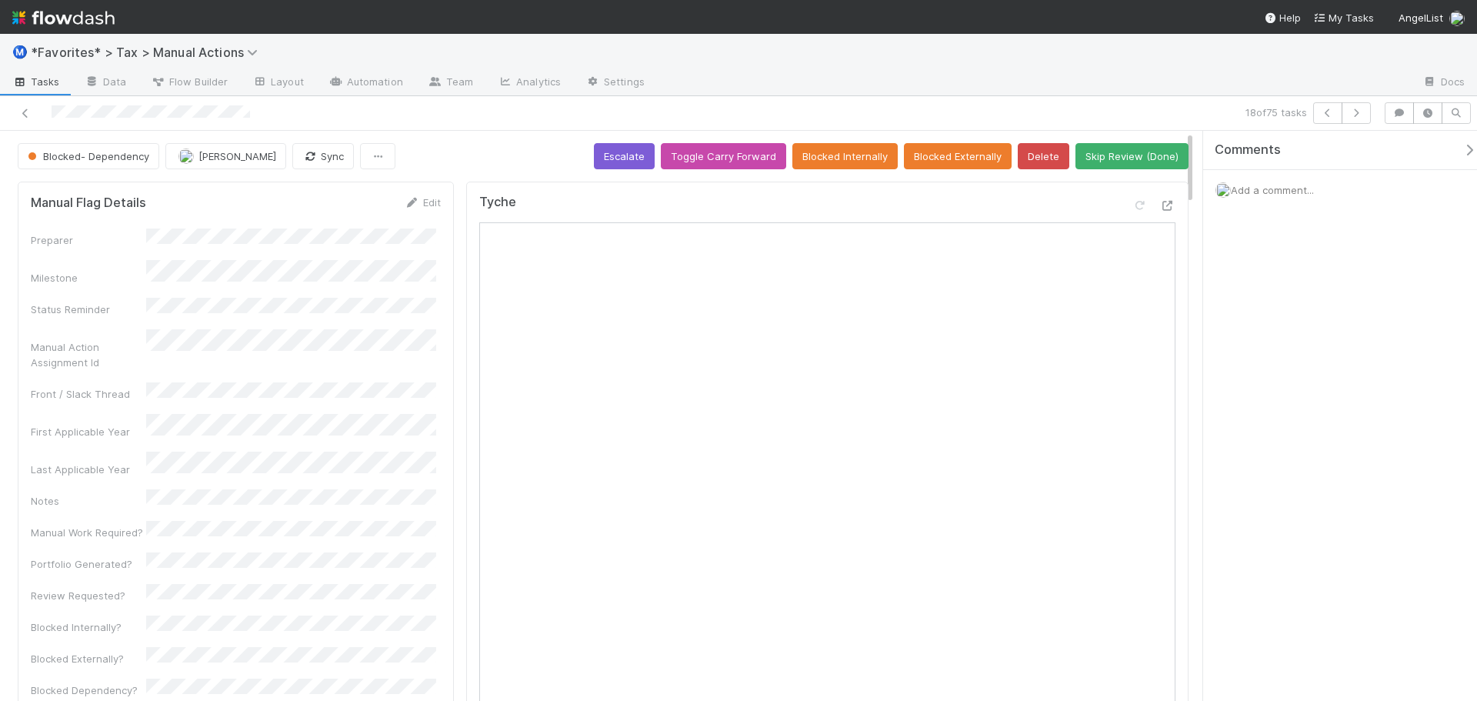
drag, startPoint x: 1141, startPoint y: 102, endPoint x: 1138, endPoint y: 110, distance: 8.3
click at [1140, 102] on div "18 of 75 tasks" at bounding box center [1035, 113] width 683 height 22
click at [1118, 154] on button "Skip Review (Done)" at bounding box center [1131, 156] width 113 height 26
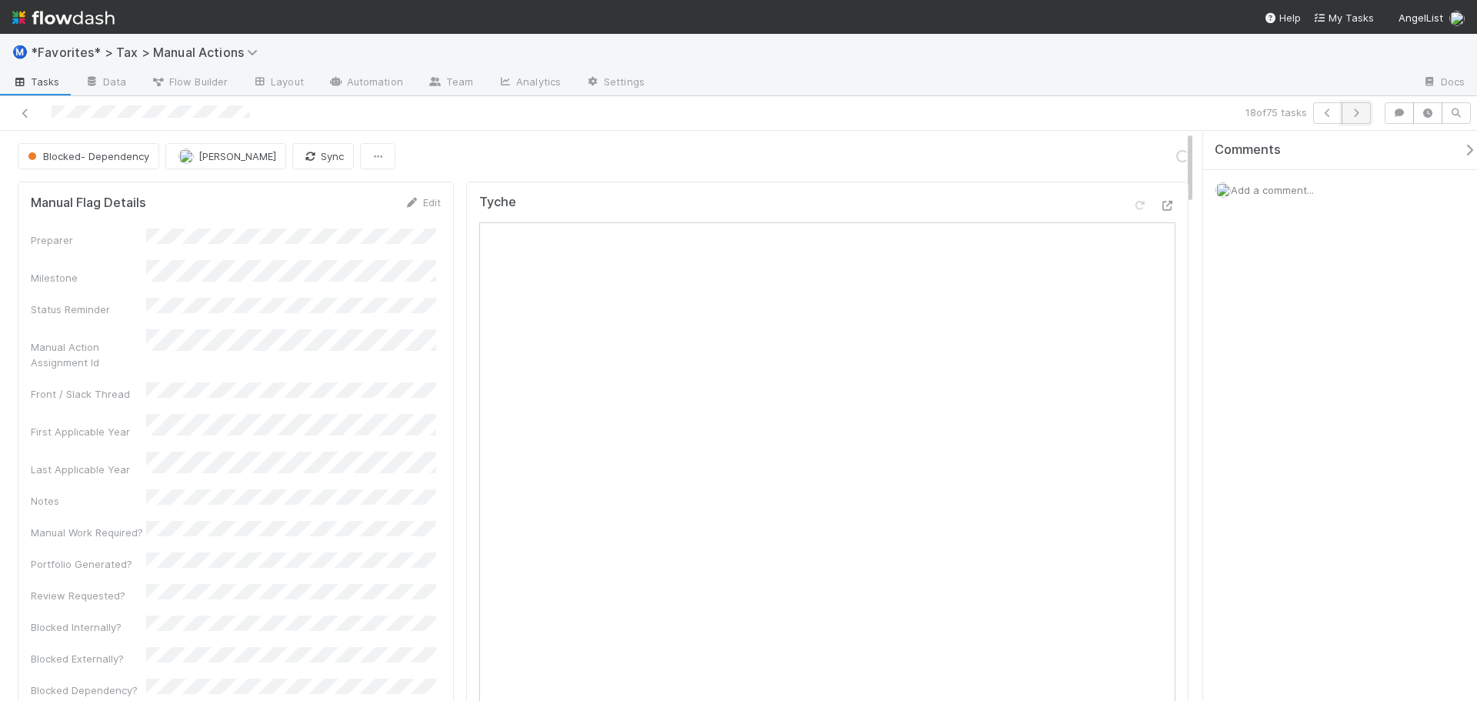
click at [1357, 111] on icon "button" at bounding box center [1355, 112] width 15 height 9
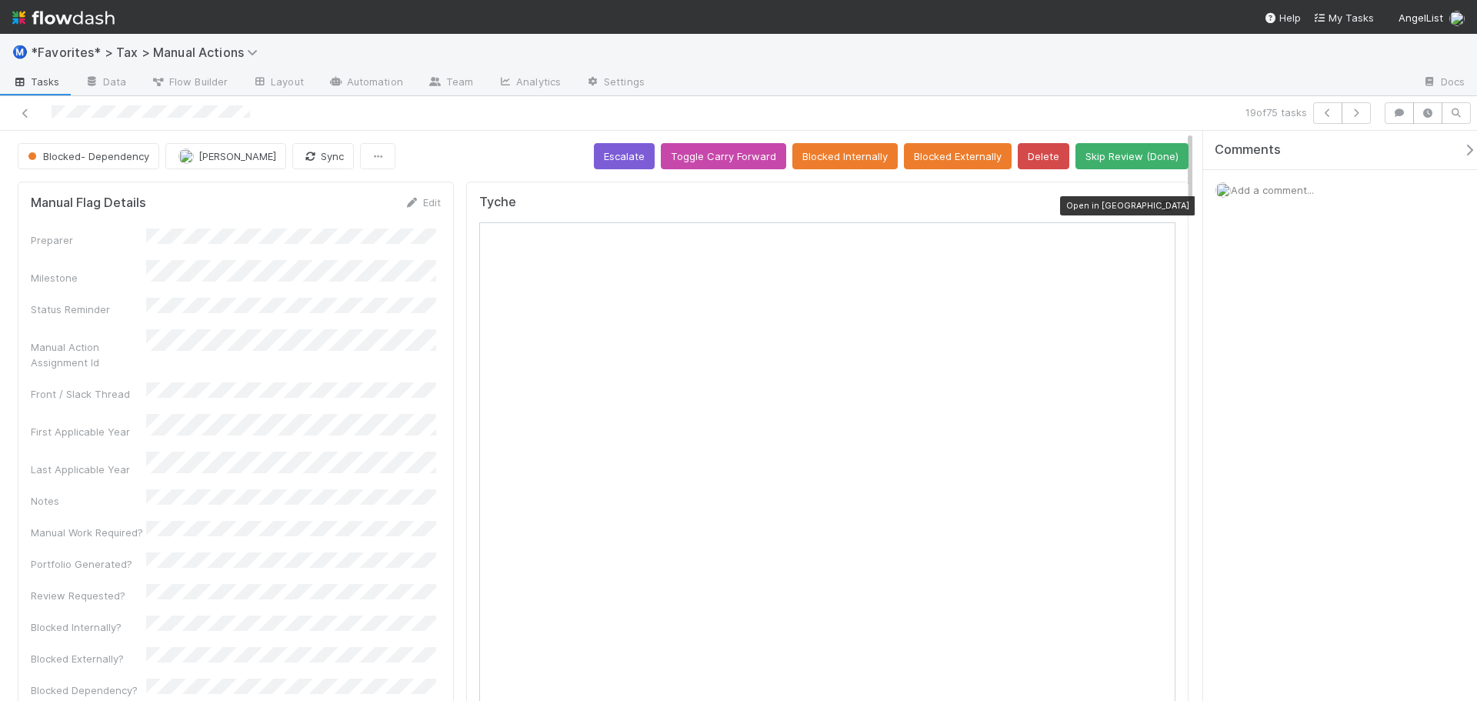
click at [1160, 205] on icon at bounding box center [1167, 206] width 15 height 10
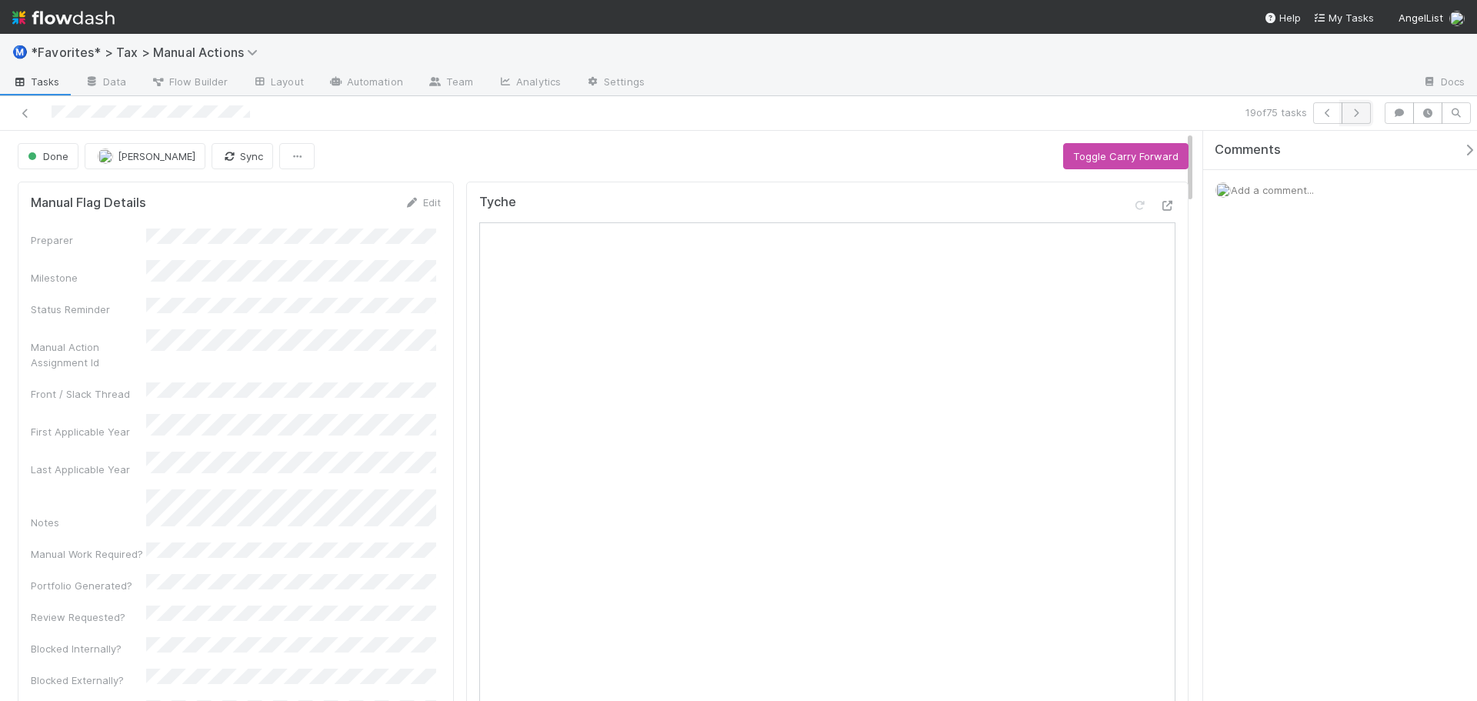
click at [1364, 106] on button "button" at bounding box center [1355, 113] width 29 height 22
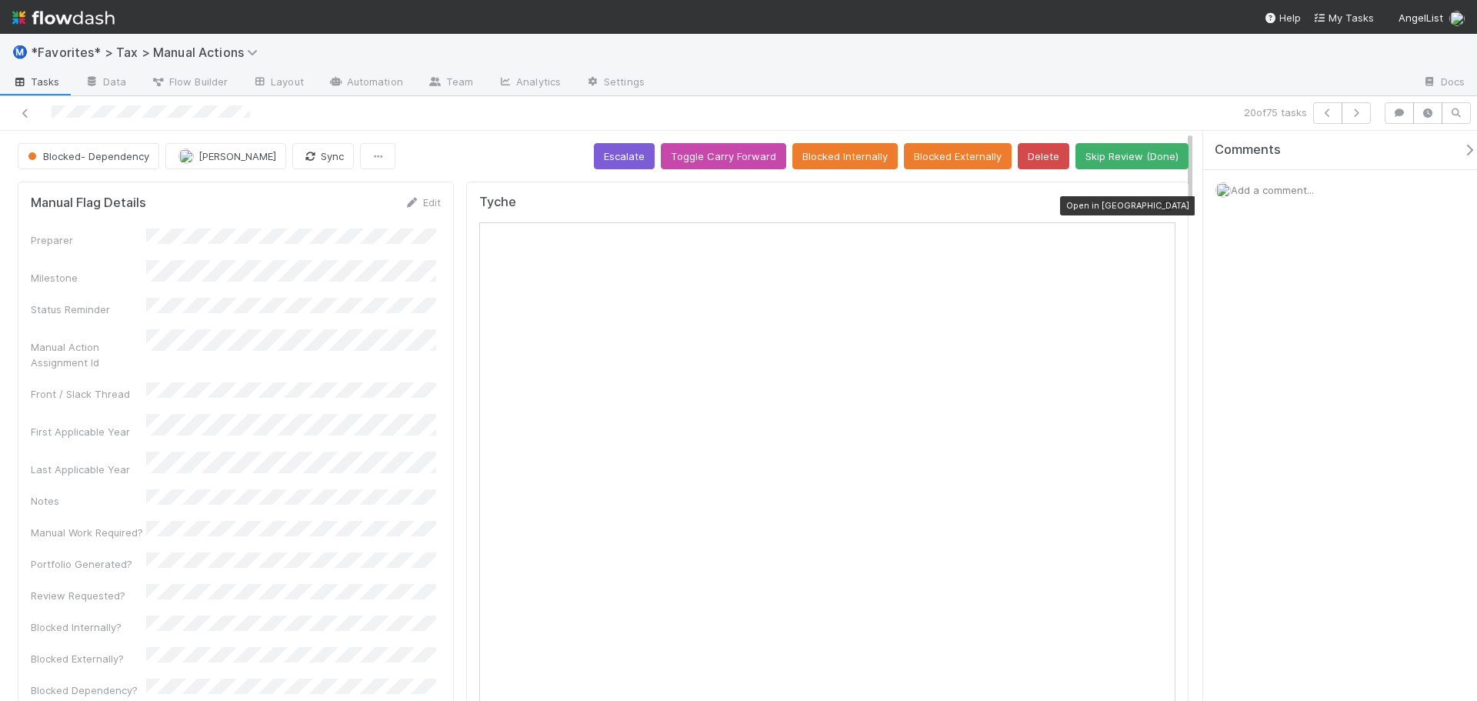
click at [1160, 202] on icon at bounding box center [1167, 206] width 15 height 10
click at [1358, 112] on icon "button" at bounding box center [1355, 112] width 15 height 9
click at [1359, 116] on icon "button" at bounding box center [1355, 112] width 15 height 9
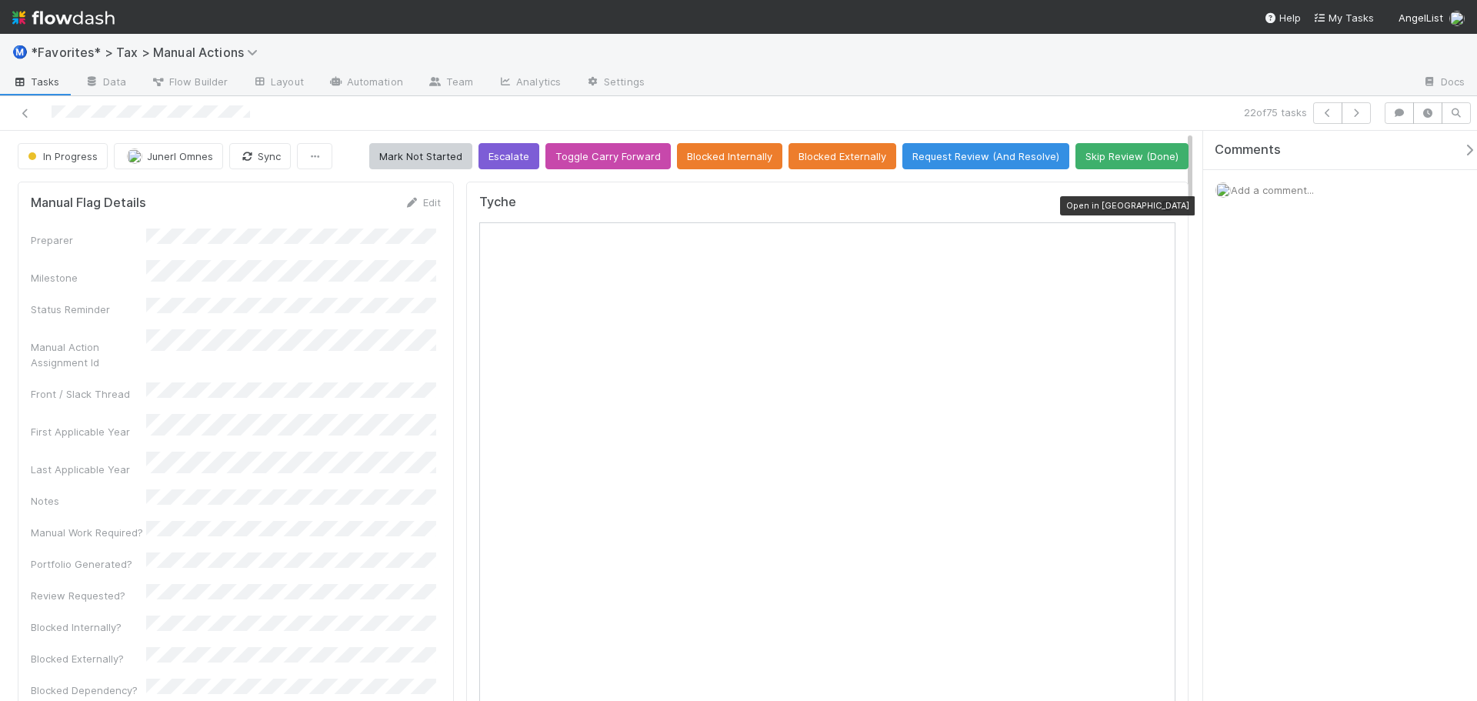
click at [1160, 204] on icon at bounding box center [1167, 206] width 15 height 10
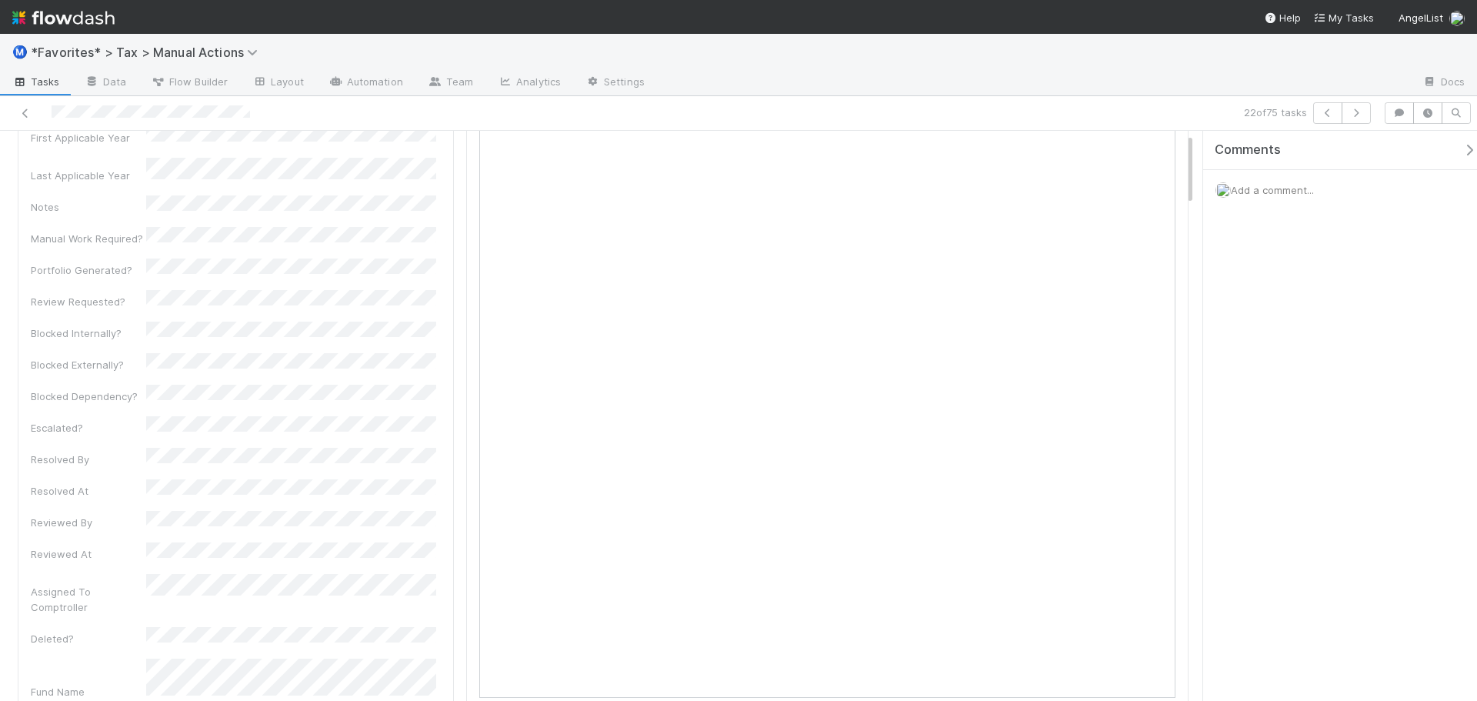
scroll to position [385, 0]
click at [1034, 85] on div at bounding box center [1033, 83] width 753 height 25
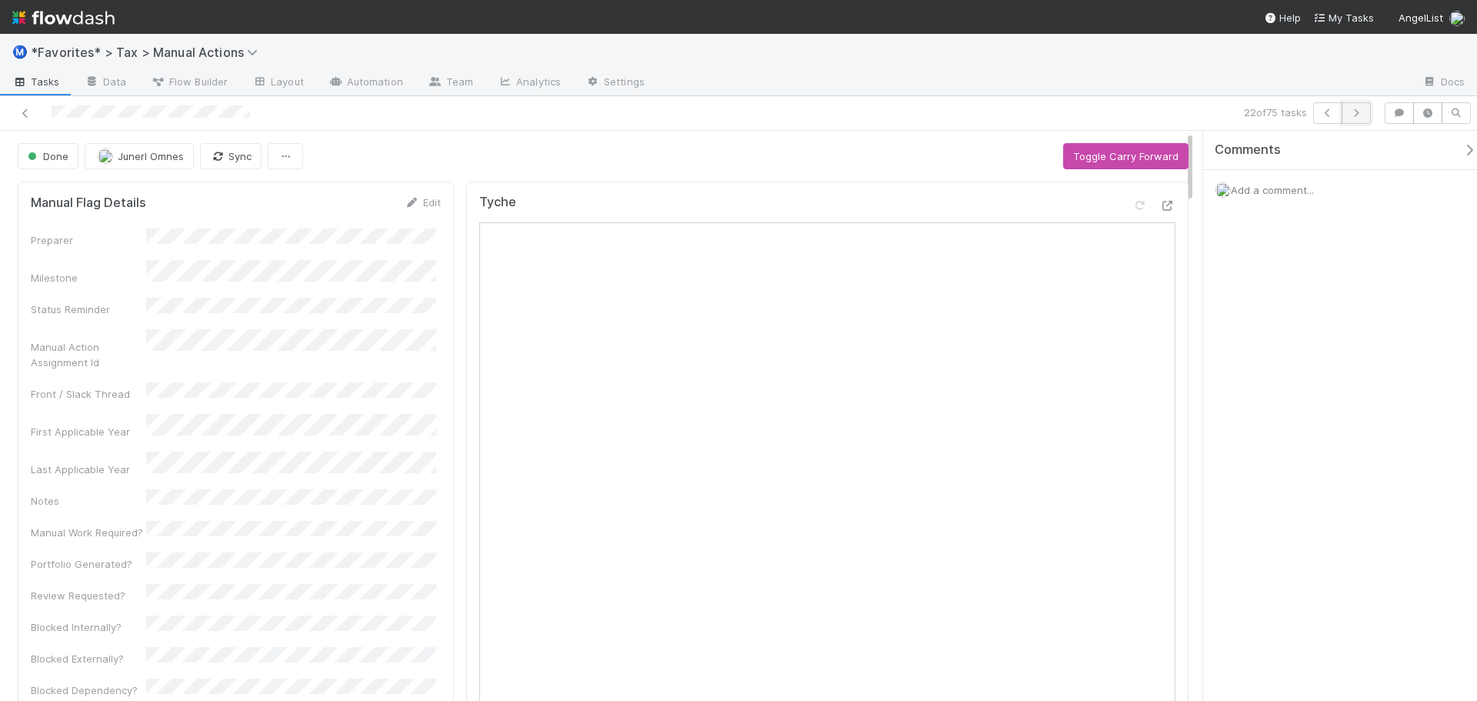
click at [1362, 112] on icon "button" at bounding box center [1355, 112] width 15 height 9
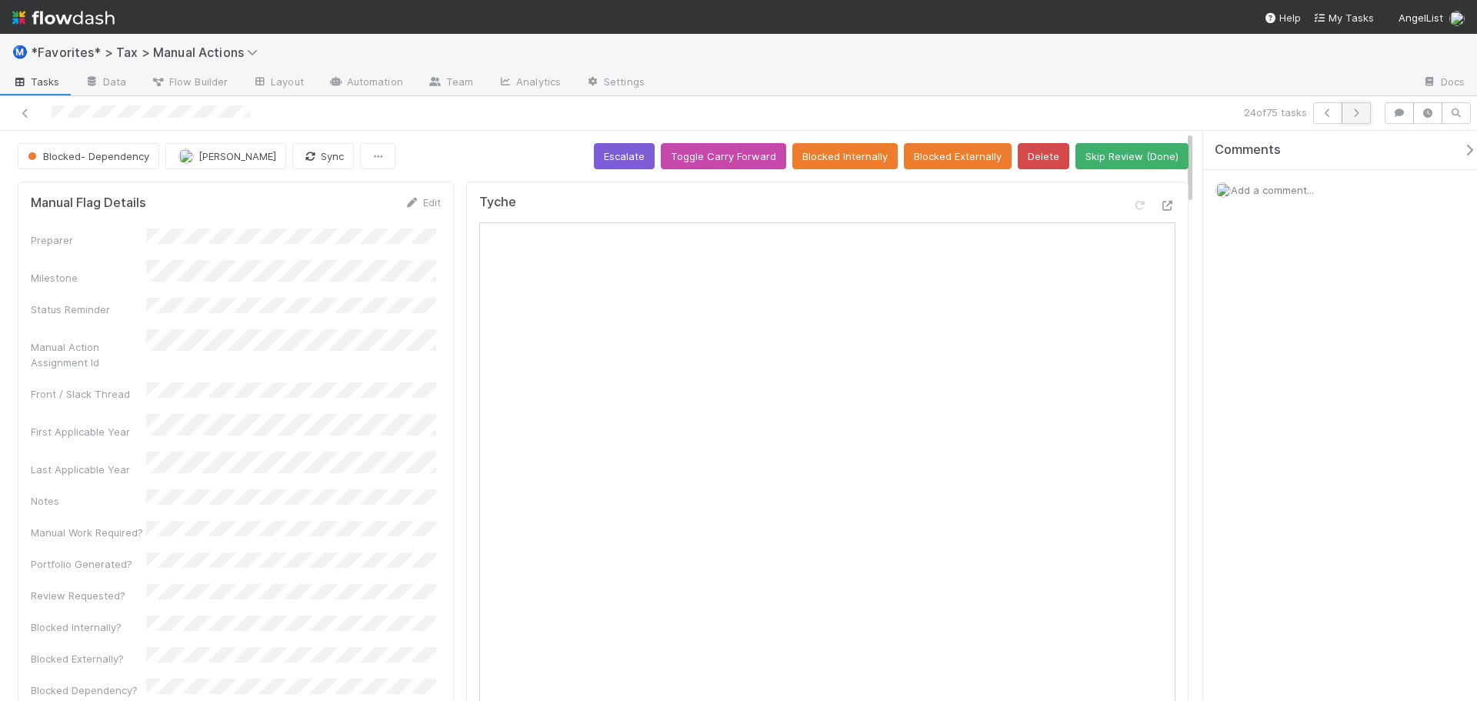
click at [1351, 110] on icon "button" at bounding box center [1355, 112] width 15 height 9
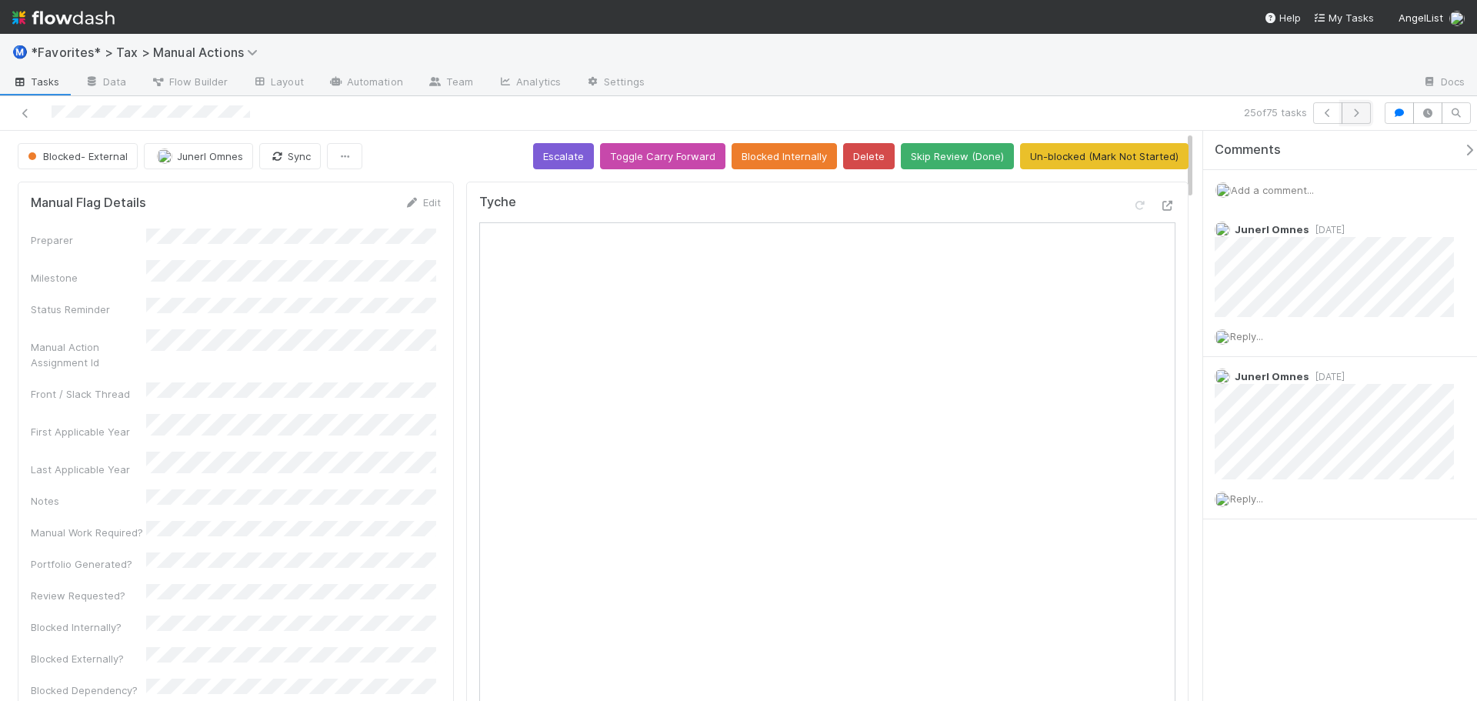
click at [1358, 121] on button "button" at bounding box center [1355, 113] width 29 height 22
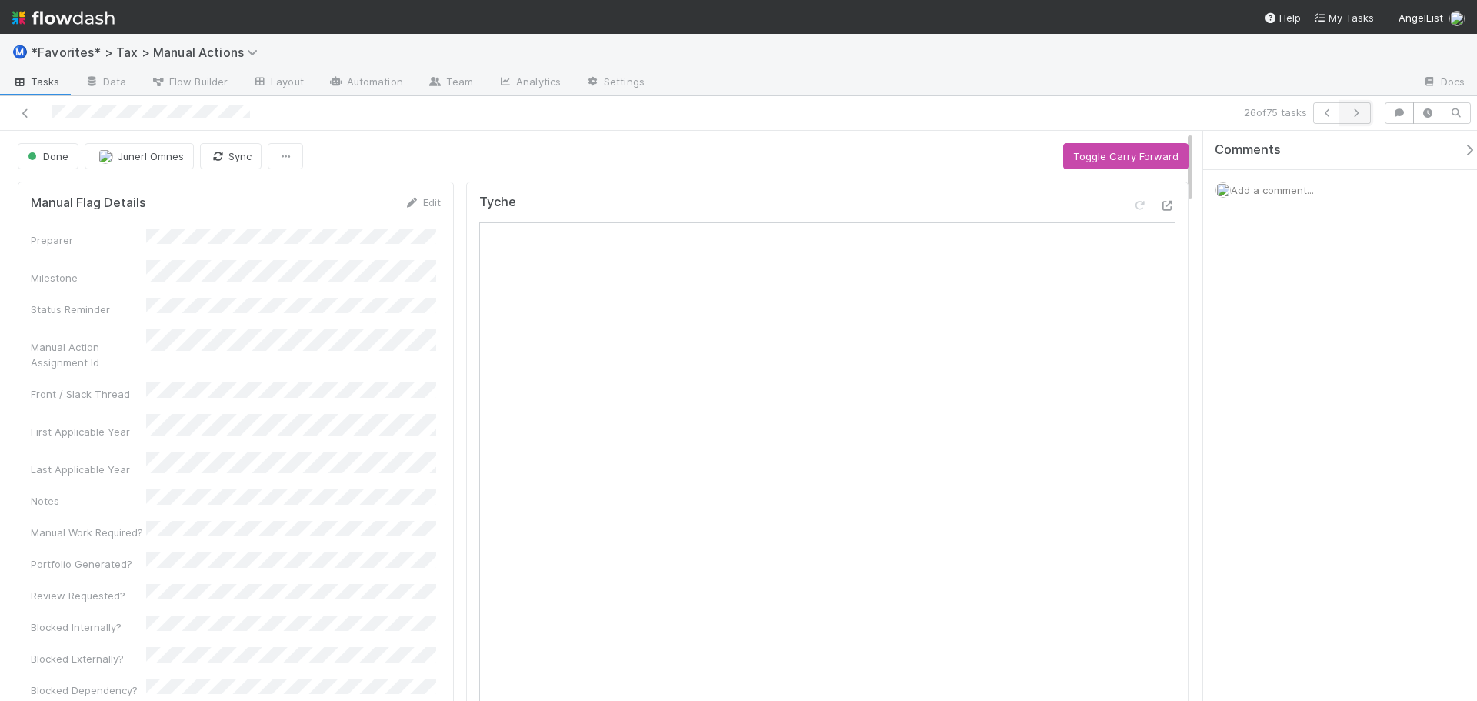
click at [1365, 117] on button "button" at bounding box center [1355, 113] width 29 height 22
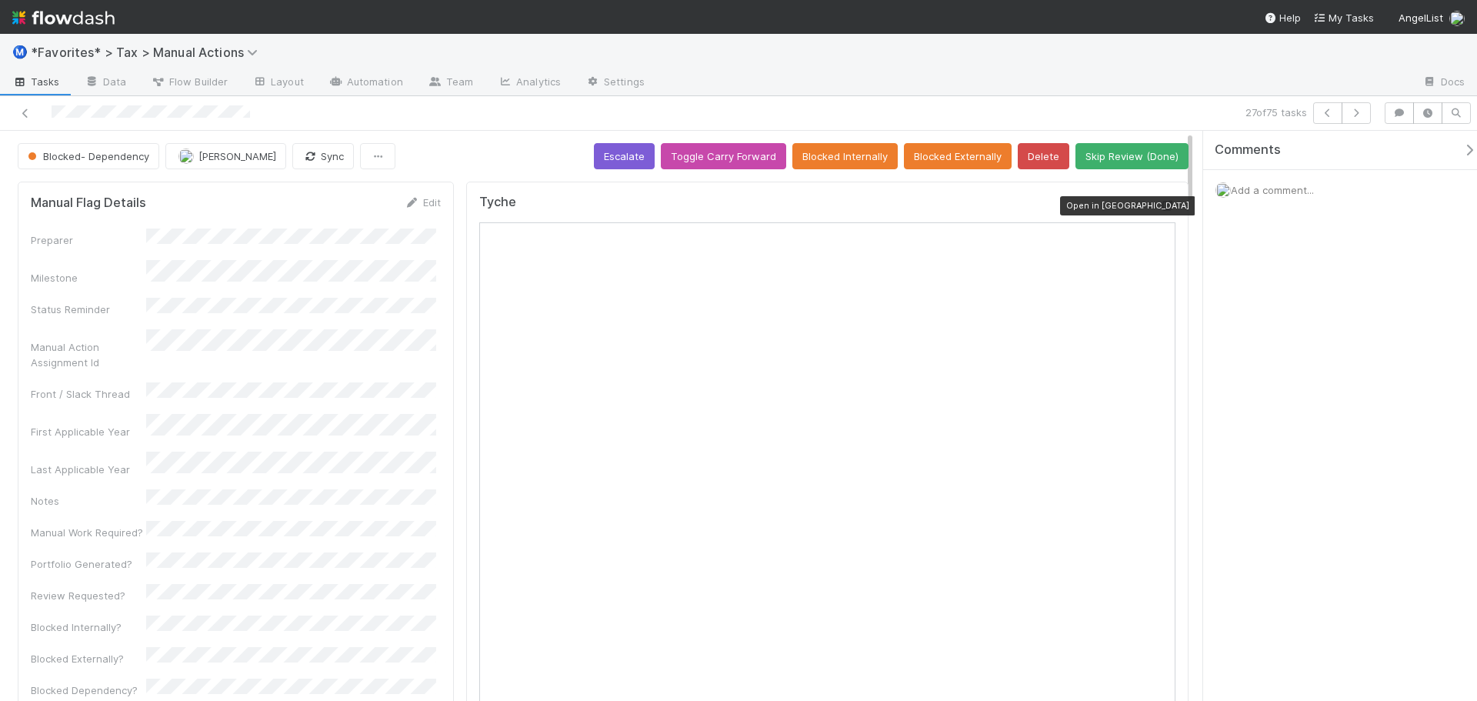
click at [1160, 208] on icon at bounding box center [1167, 206] width 15 height 10
click at [1089, 86] on div at bounding box center [1033, 83] width 753 height 25
click at [1091, 115] on div "27 of 75 tasks" at bounding box center [1035, 113] width 683 height 22
click at [1140, 164] on button "Skip Review (Done)" at bounding box center [1131, 156] width 113 height 26
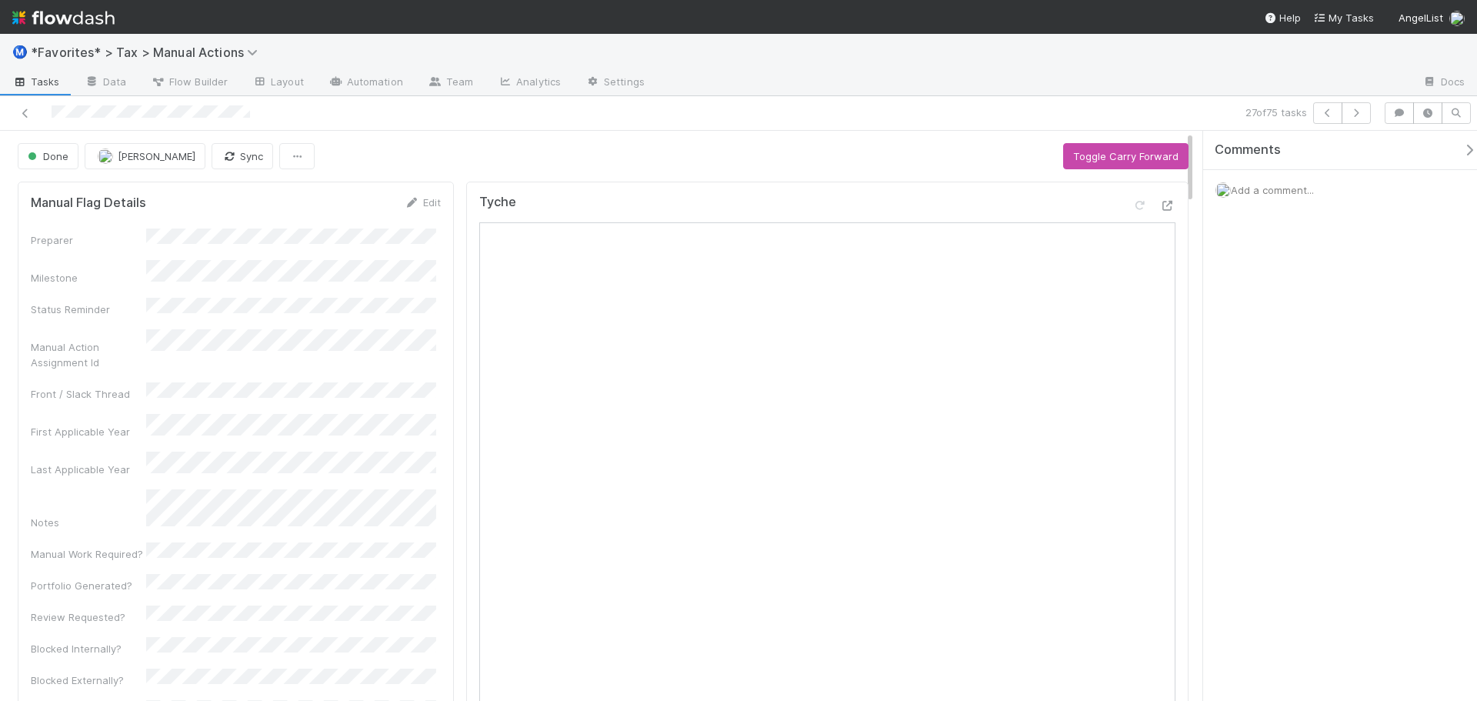
drag, startPoint x: 1010, startPoint y: 81, endPoint x: 1196, endPoint y: 108, distance: 188.0
click at [1013, 80] on div at bounding box center [1033, 83] width 753 height 25
click at [1352, 110] on icon "button" at bounding box center [1355, 112] width 15 height 9
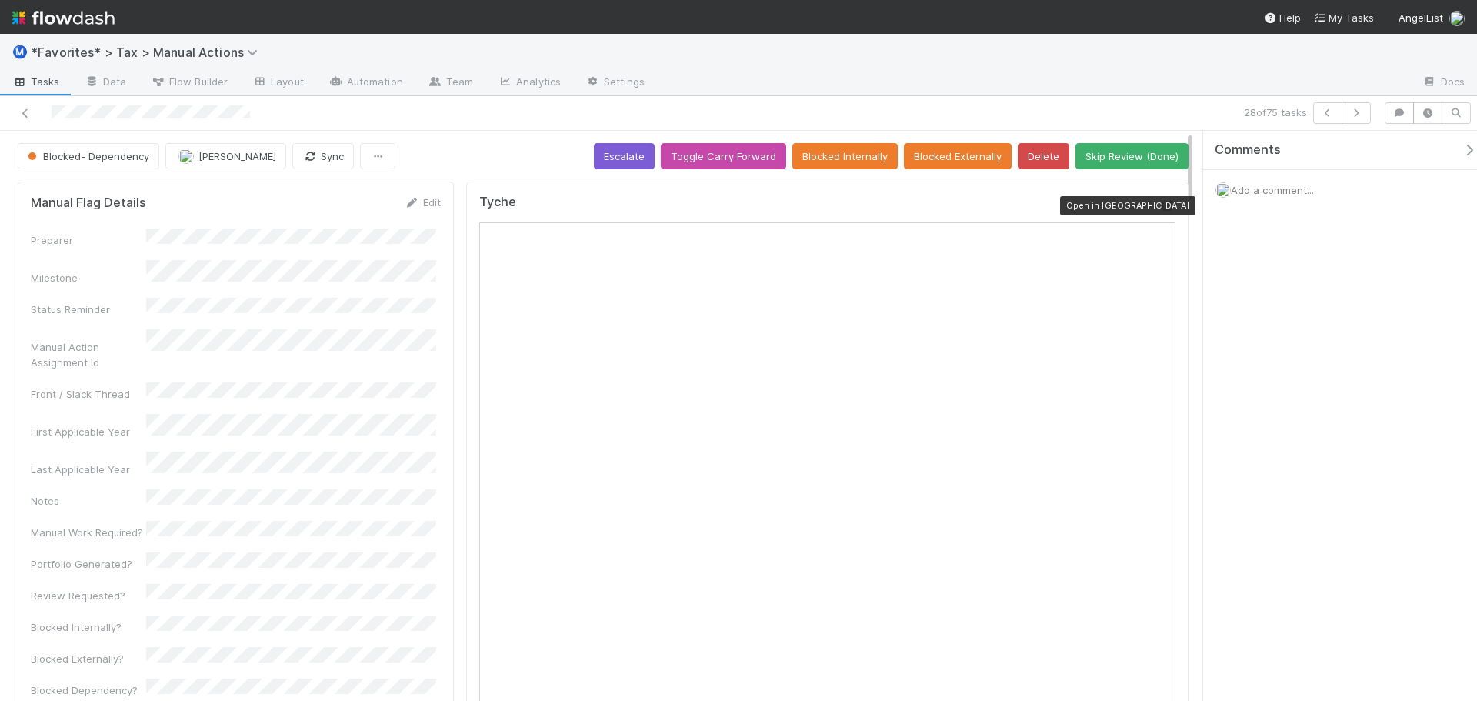
click at [1160, 208] on icon at bounding box center [1167, 206] width 15 height 10
click at [1357, 108] on icon "button" at bounding box center [1355, 112] width 15 height 9
click at [1160, 203] on icon at bounding box center [1167, 206] width 15 height 10
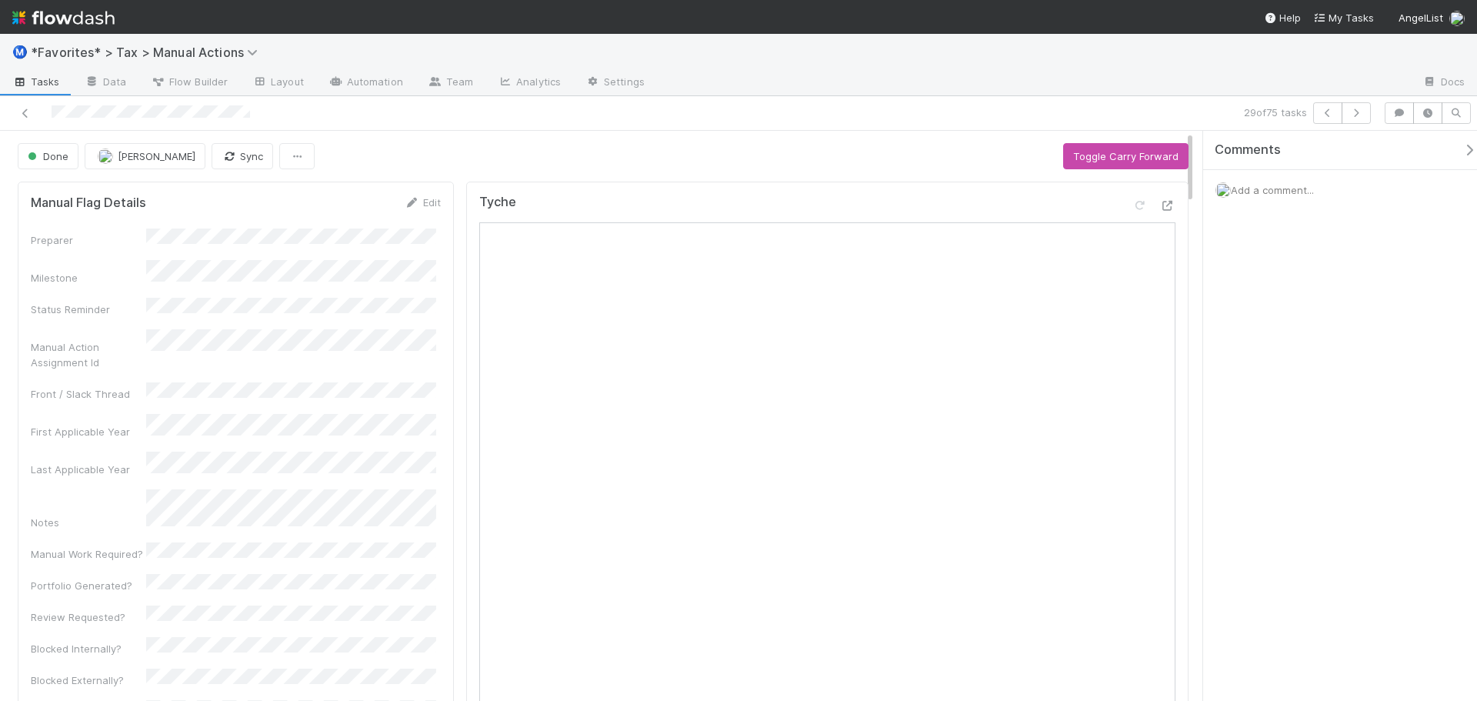
click at [1317, 87] on div at bounding box center [1033, 83] width 753 height 25
click at [1364, 115] on button "button" at bounding box center [1355, 113] width 29 height 22
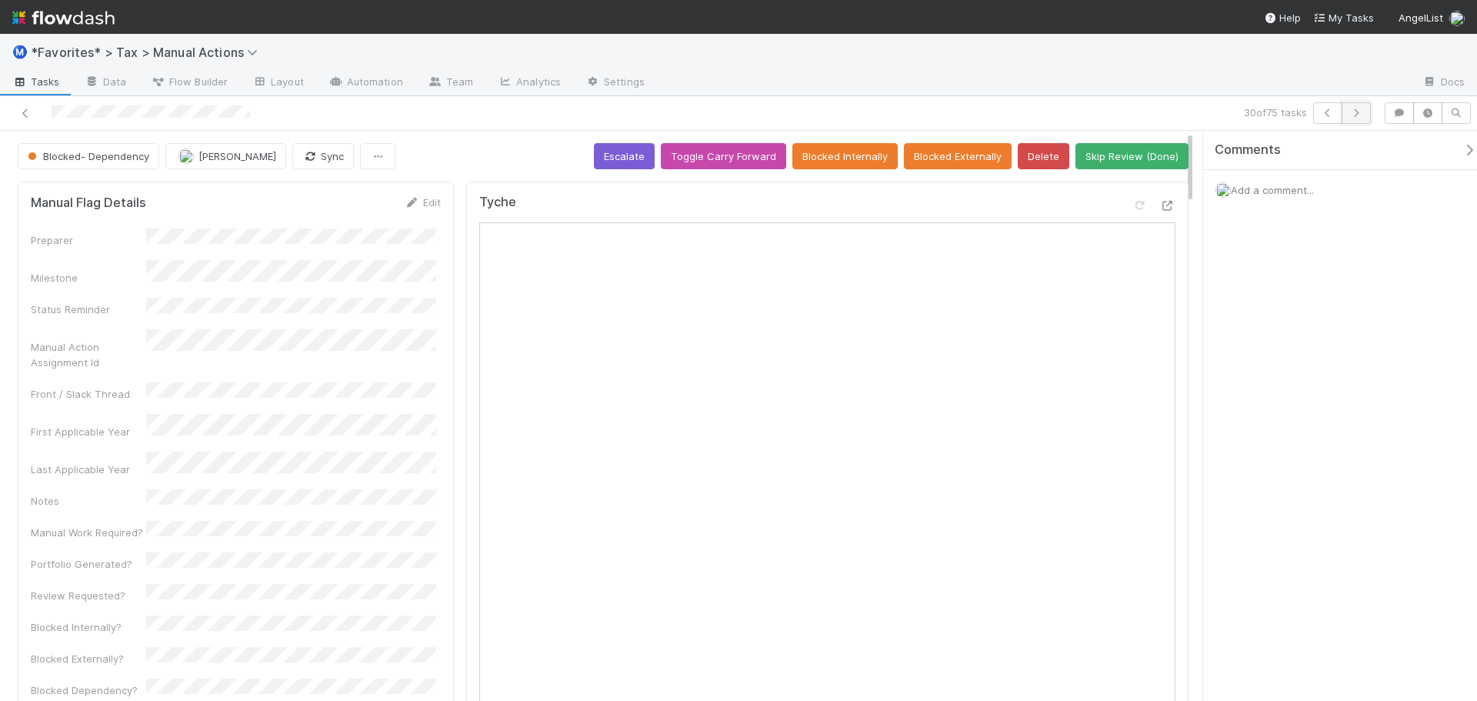
click at [1358, 114] on icon "button" at bounding box center [1355, 112] width 15 height 9
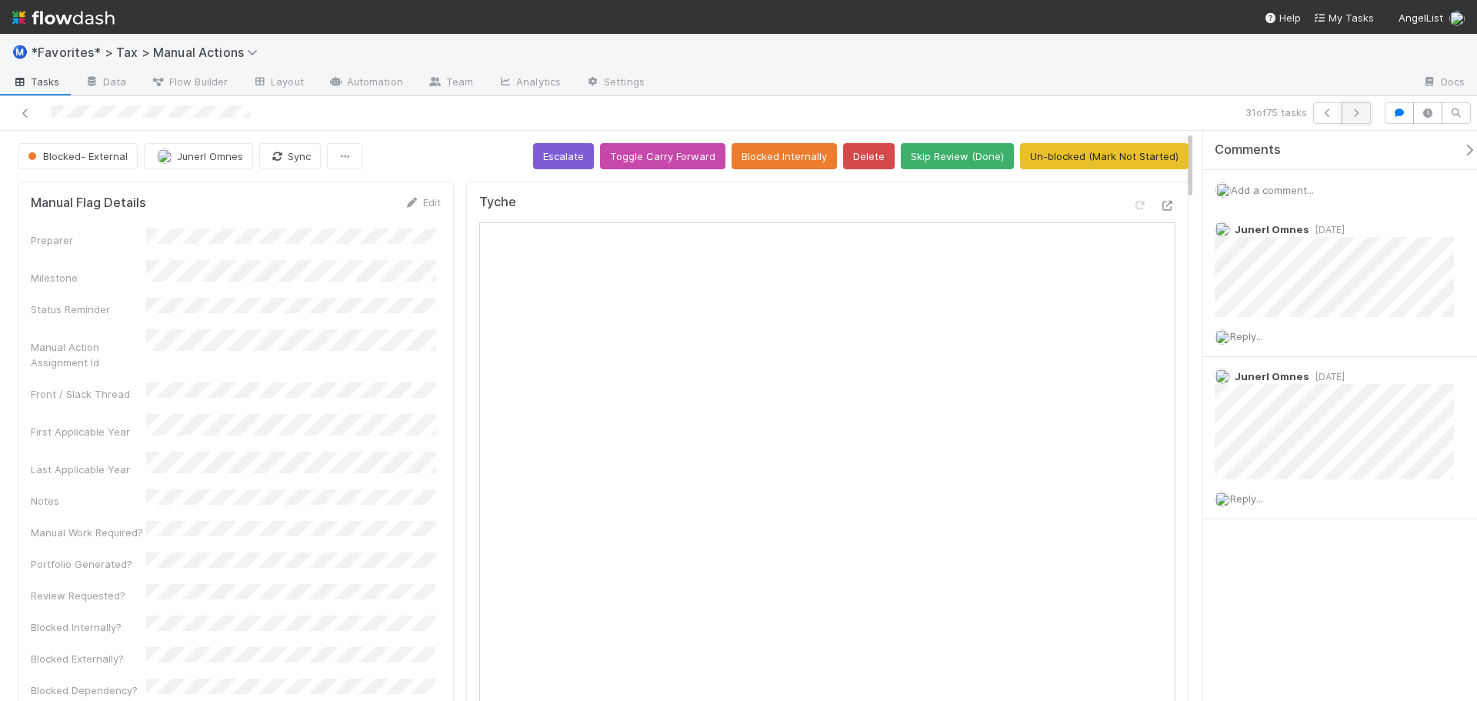
click at [1352, 112] on icon "button" at bounding box center [1355, 112] width 15 height 9
click at [1355, 106] on button "button" at bounding box center [1355, 113] width 29 height 22
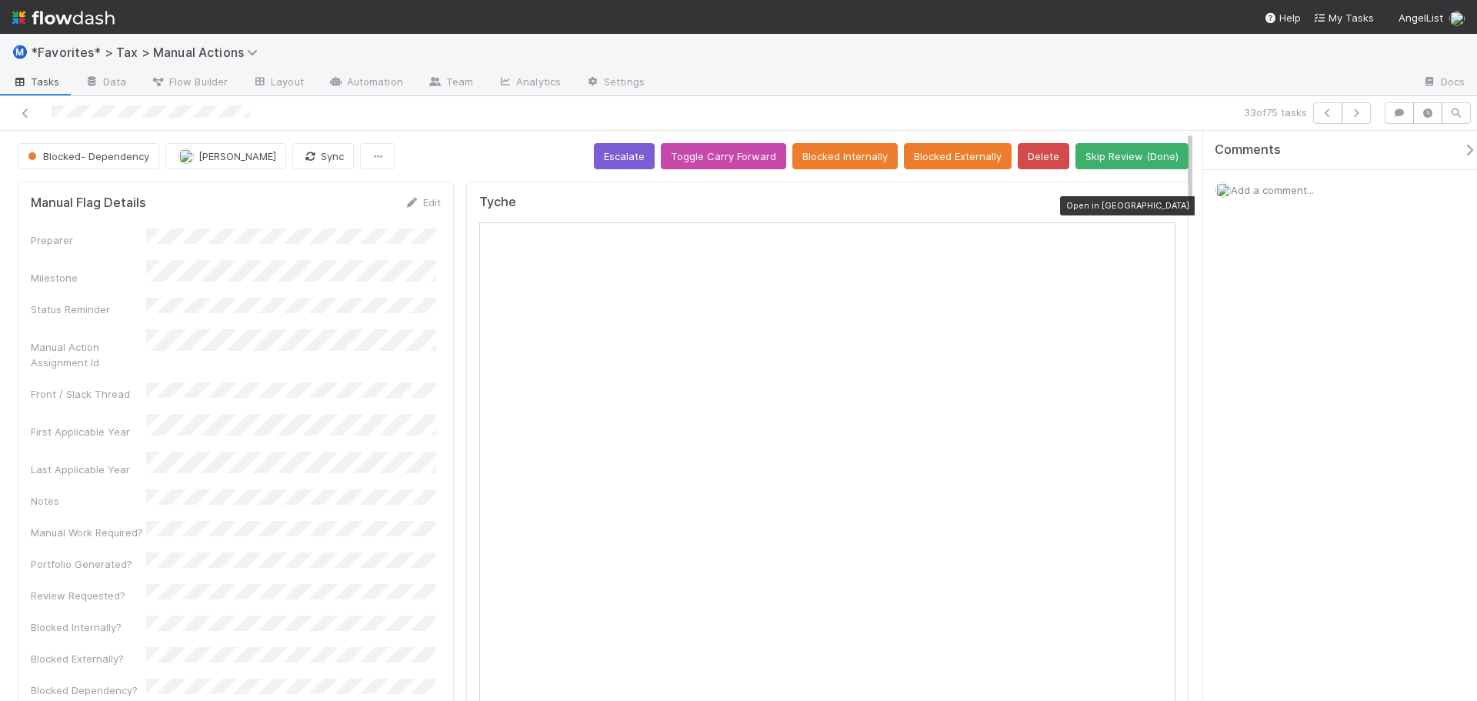
click at [1160, 204] on icon at bounding box center [1167, 206] width 15 height 10
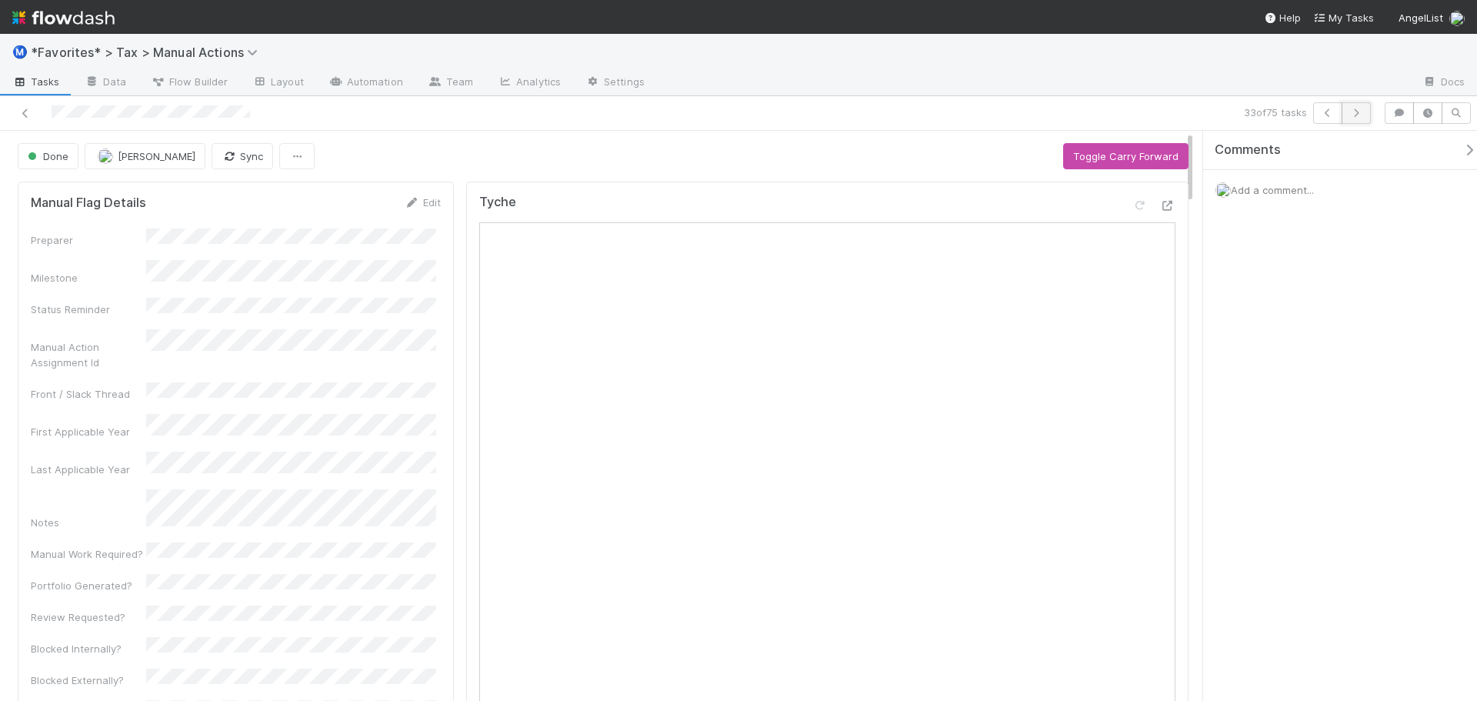
click at [1357, 118] on button "button" at bounding box center [1355, 113] width 29 height 22
click at [1351, 106] on button "button" at bounding box center [1355, 113] width 29 height 22
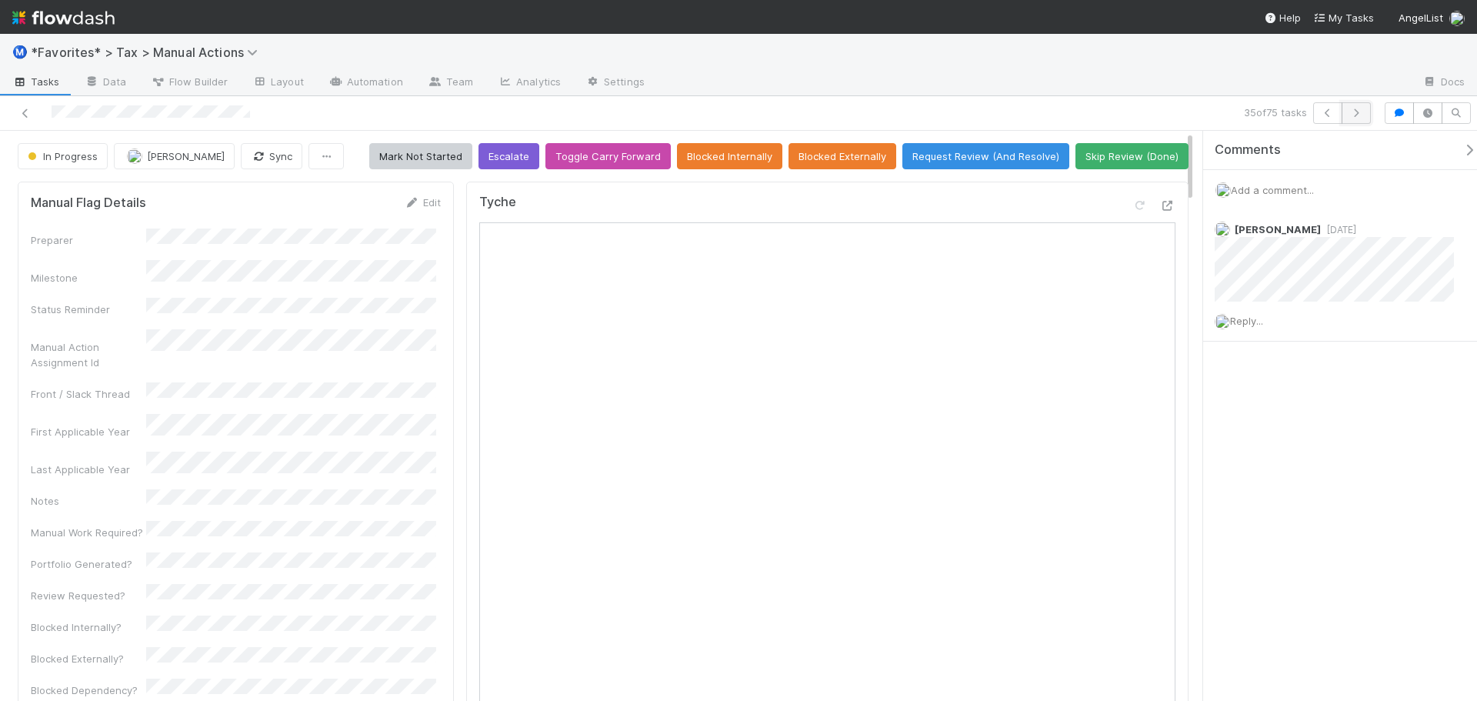
click at [1360, 115] on icon "button" at bounding box center [1355, 112] width 15 height 9
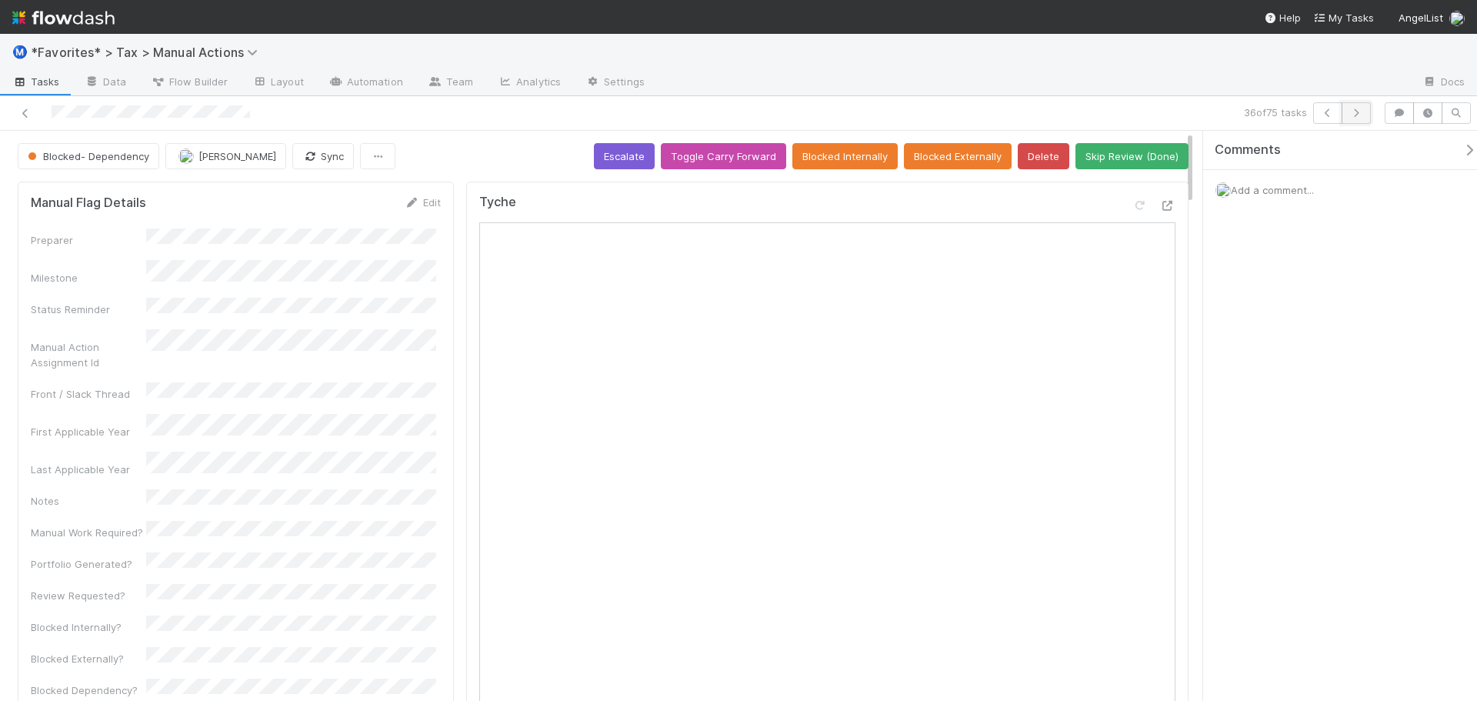
click at [1360, 116] on icon "button" at bounding box center [1355, 112] width 15 height 9
click at [1160, 205] on icon at bounding box center [1167, 206] width 15 height 10
click at [1354, 112] on icon "button" at bounding box center [1355, 112] width 15 height 9
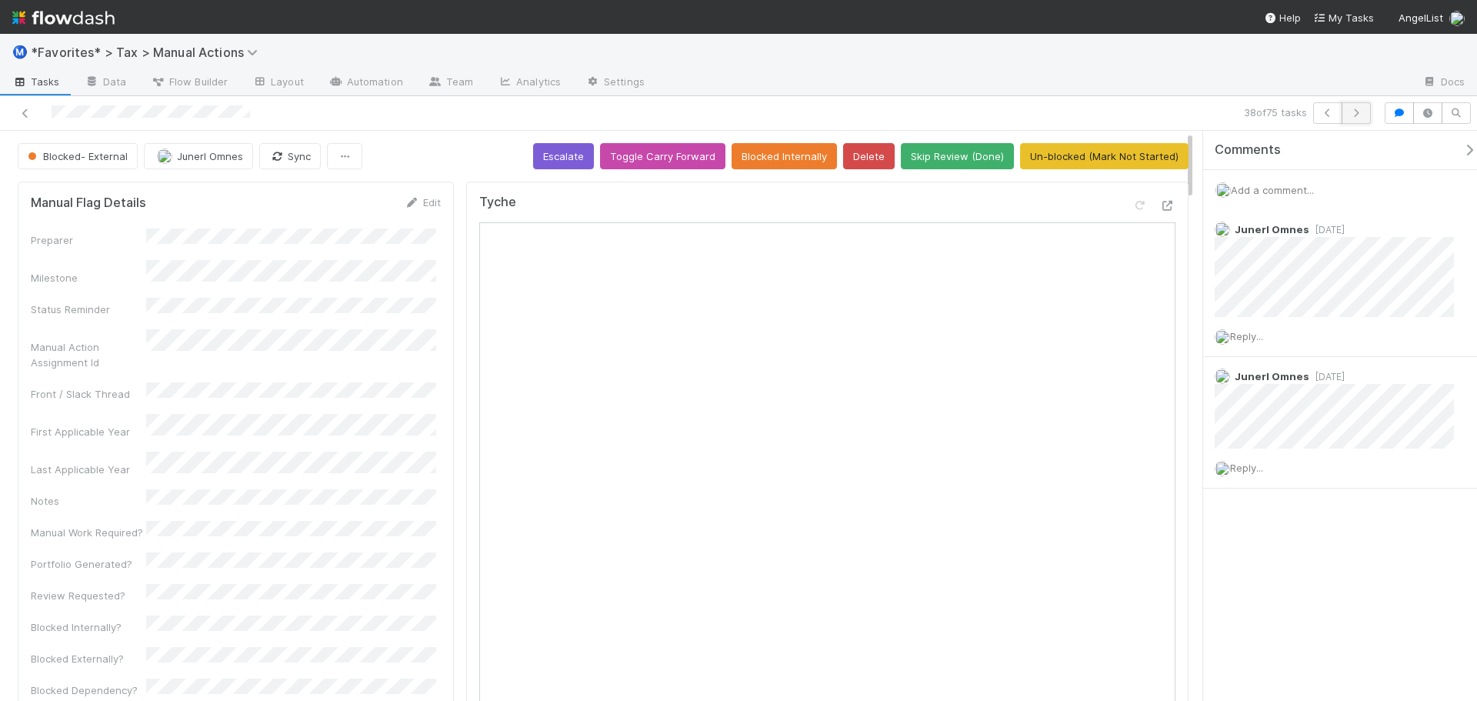
click at [1359, 115] on icon "button" at bounding box center [1355, 112] width 15 height 9
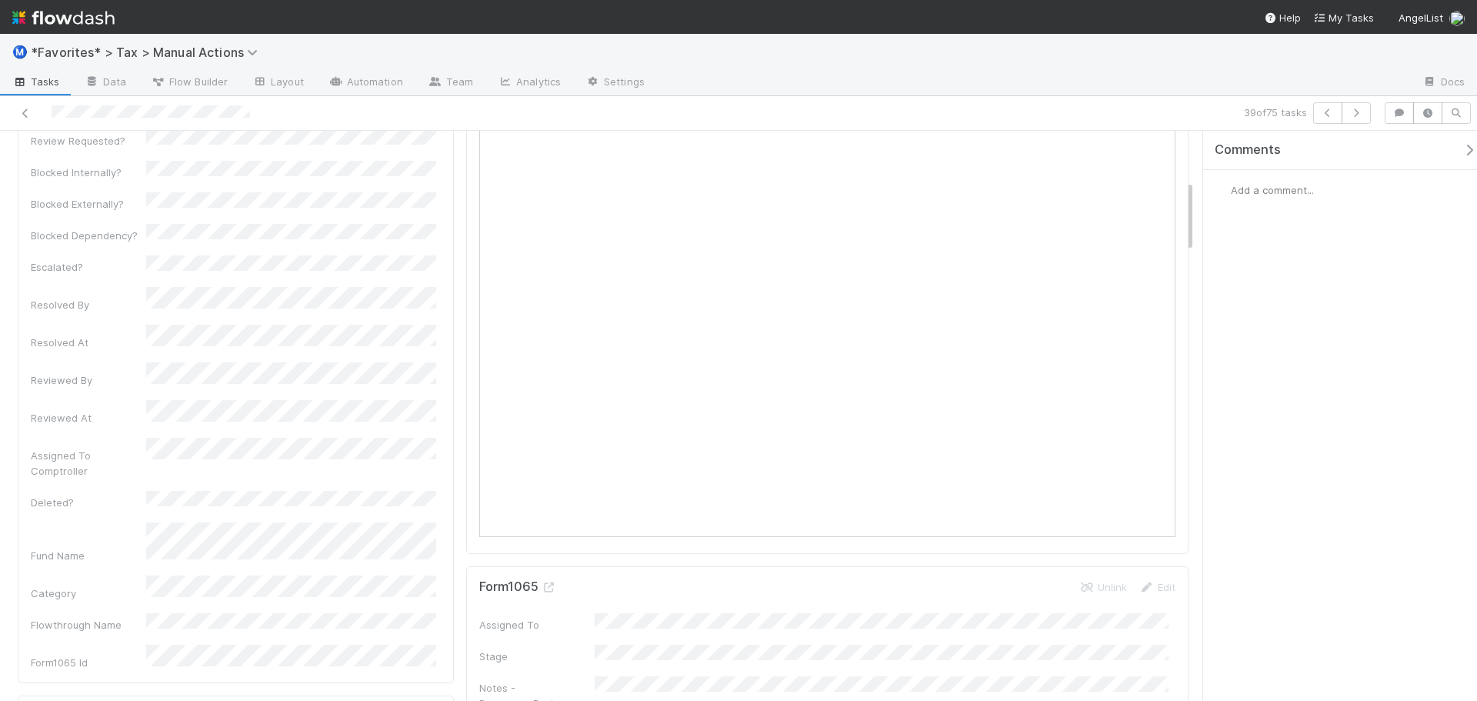
scroll to position [385, 0]
click at [1357, 114] on icon "button" at bounding box center [1355, 112] width 15 height 9
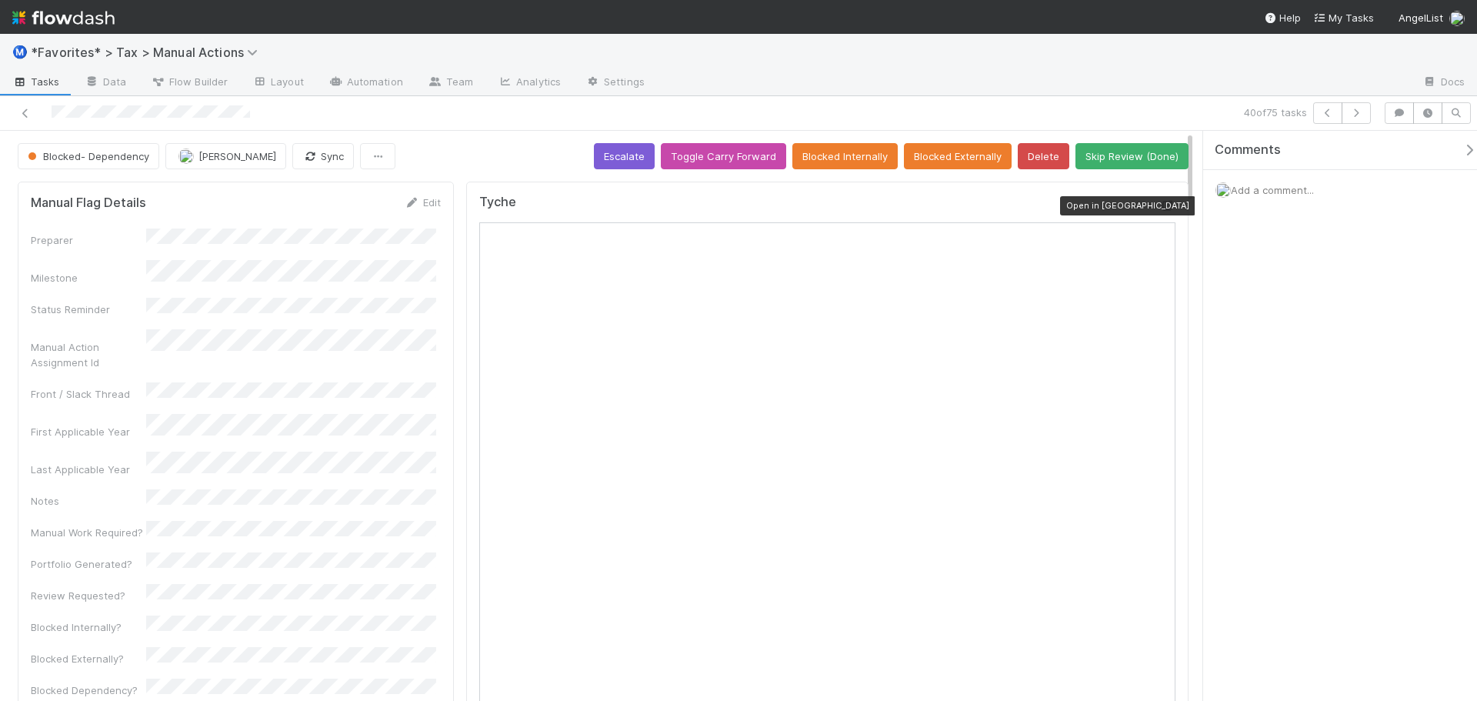
click at [1160, 207] on icon at bounding box center [1167, 206] width 15 height 10
click at [1363, 113] on icon "button" at bounding box center [1355, 112] width 15 height 9
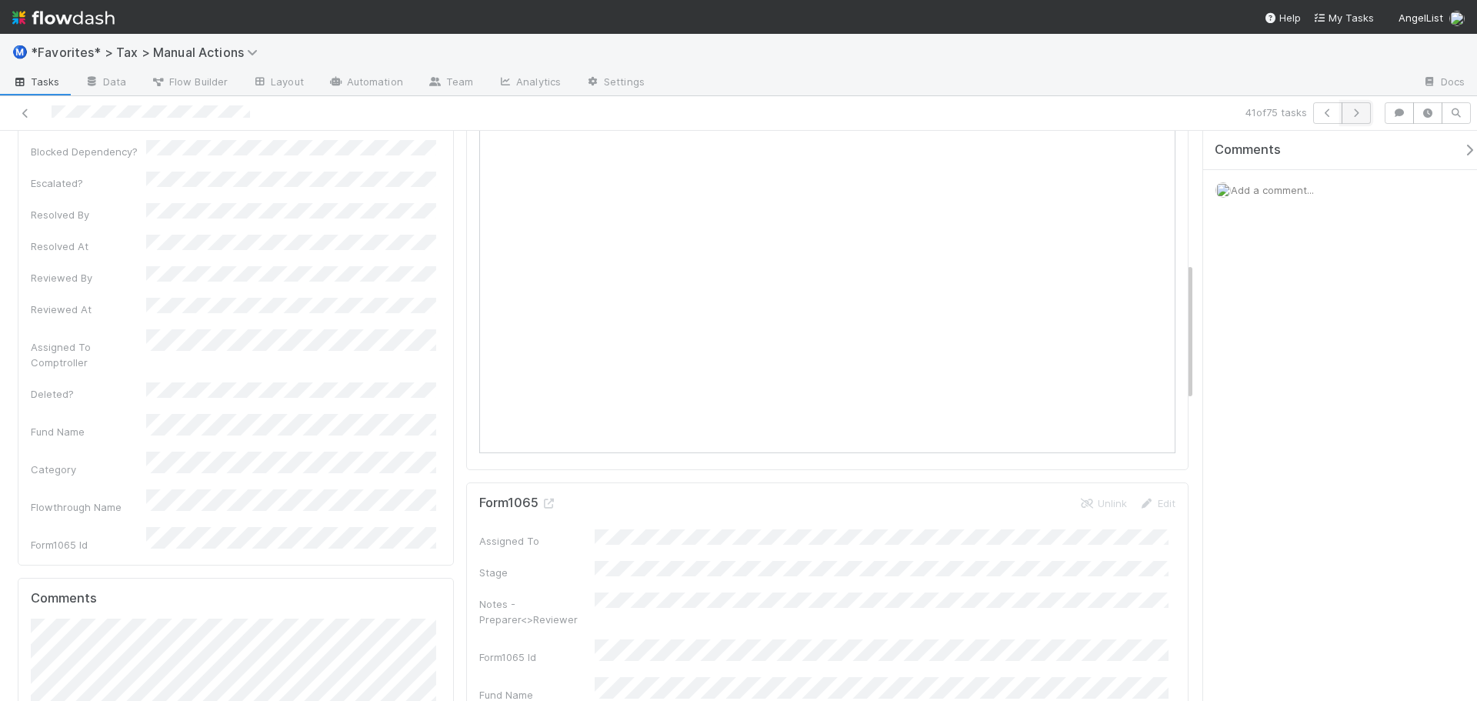
click at [1347, 117] on button "button" at bounding box center [1355, 113] width 29 height 22
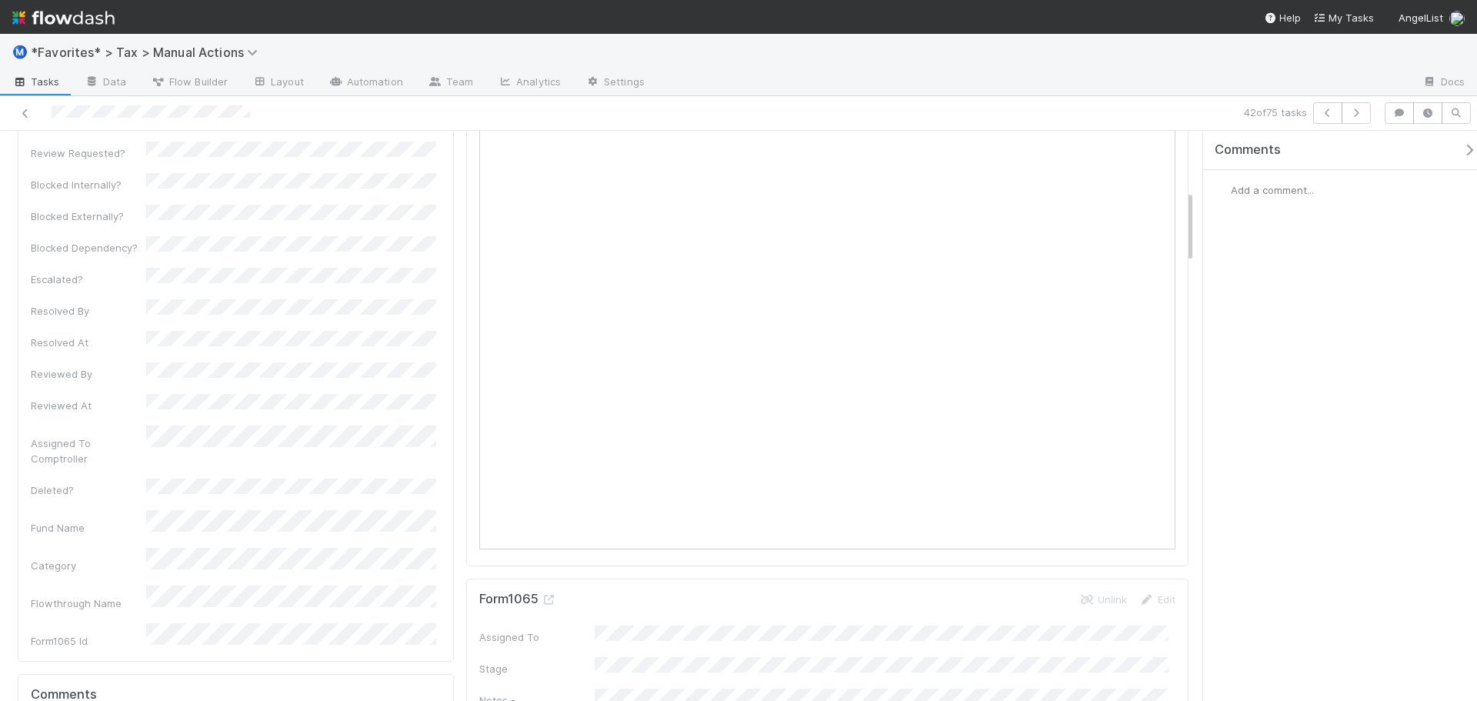
scroll to position [461, 0]
click at [1138, 95] on div at bounding box center [1033, 83] width 753 height 25
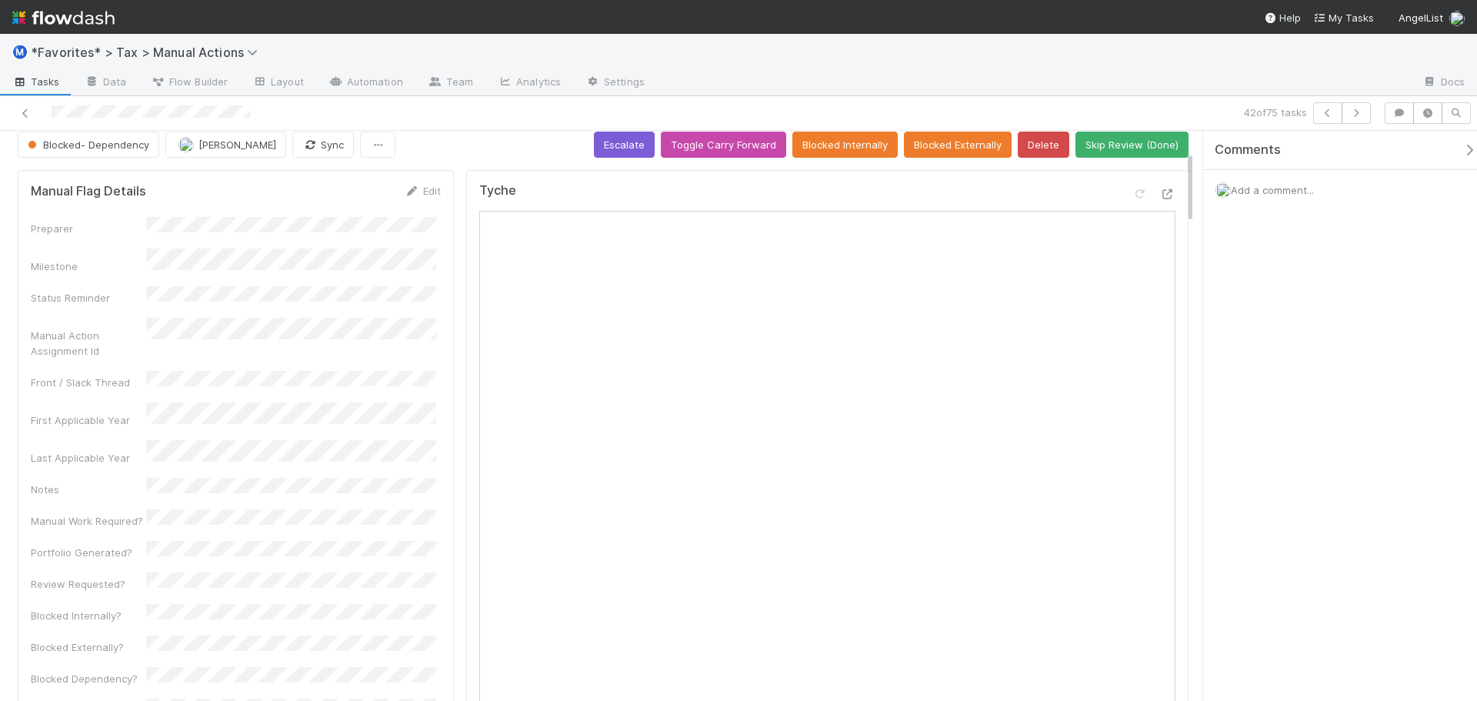
scroll to position [0, 0]
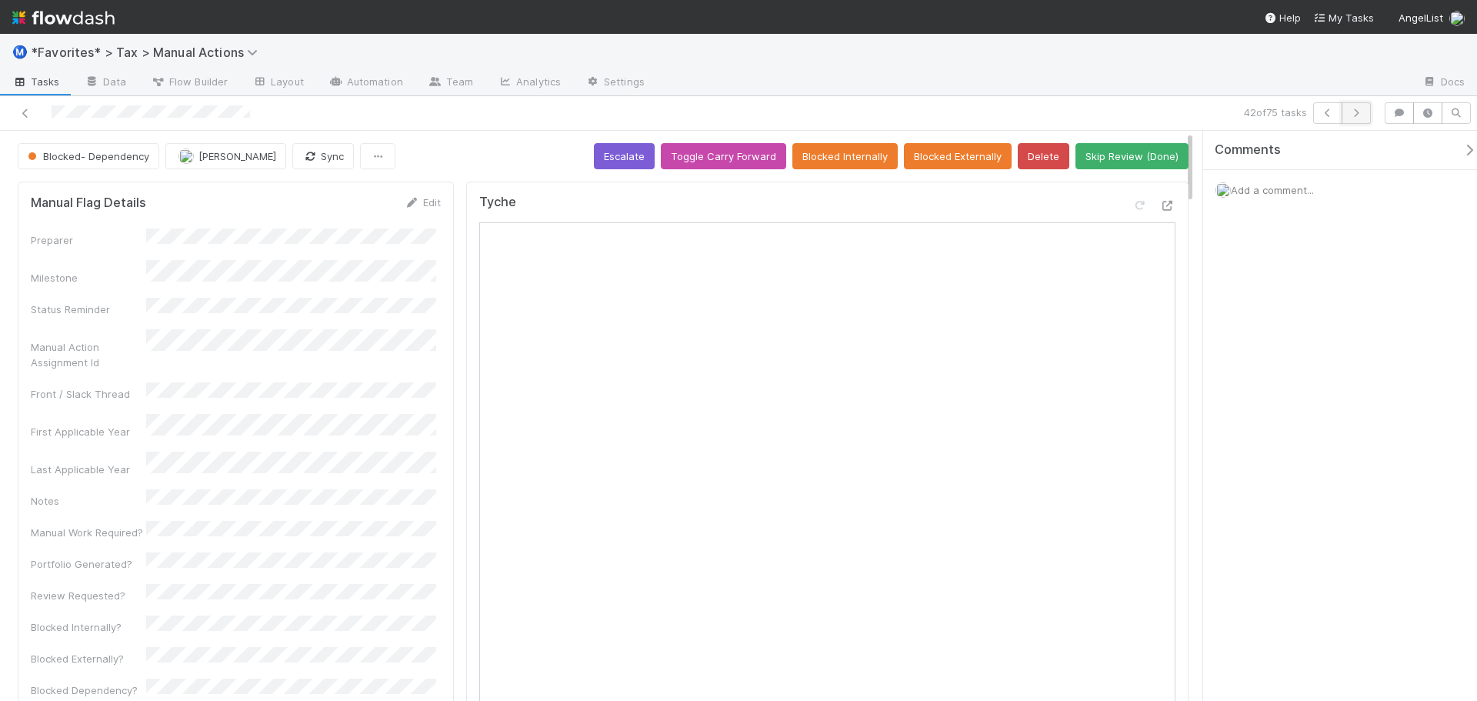
click at [1353, 109] on icon "button" at bounding box center [1355, 112] width 15 height 9
click at [1360, 109] on icon "button" at bounding box center [1355, 112] width 15 height 9
click at [1350, 125] on div "44 of 75 tasks" at bounding box center [738, 113] width 1477 height 35
click at [1354, 118] on button "button" at bounding box center [1355, 113] width 29 height 22
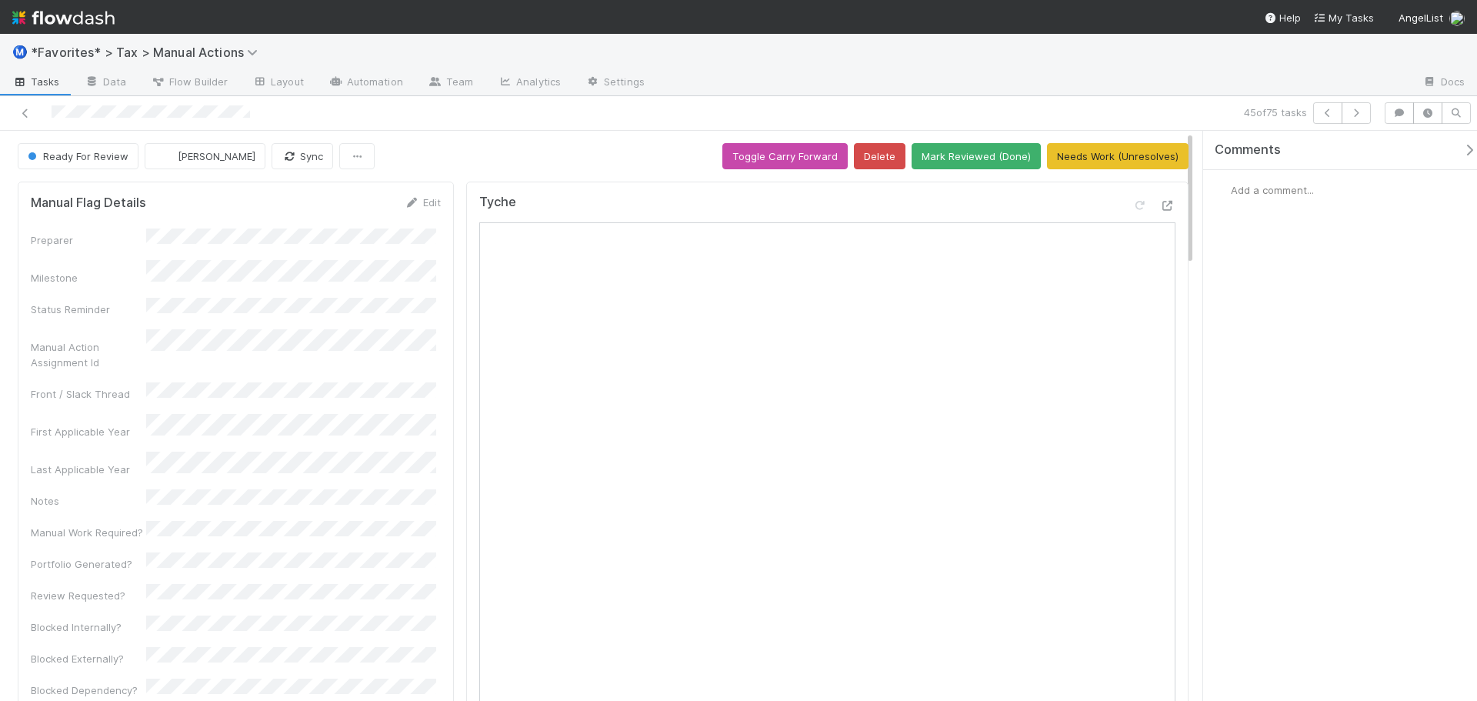
scroll to position [385, 0]
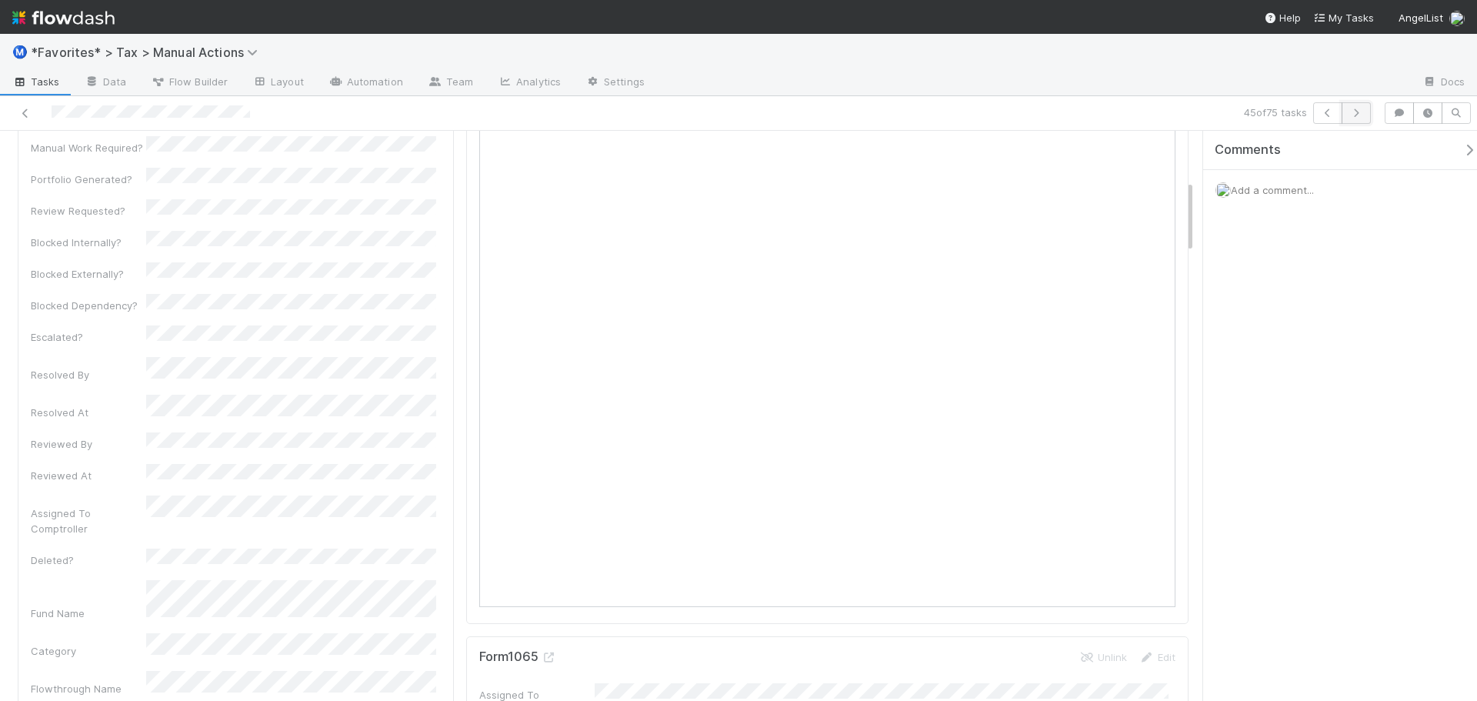
click at [1361, 112] on icon "button" at bounding box center [1355, 112] width 15 height 9
click at [1364, 114] on button "button" at bounding box center [1355, 113] width 29 height 22
click at [1370, 119] on div "47 of 75 tasks" at bounding box center [1035, 113] width 683 height 22
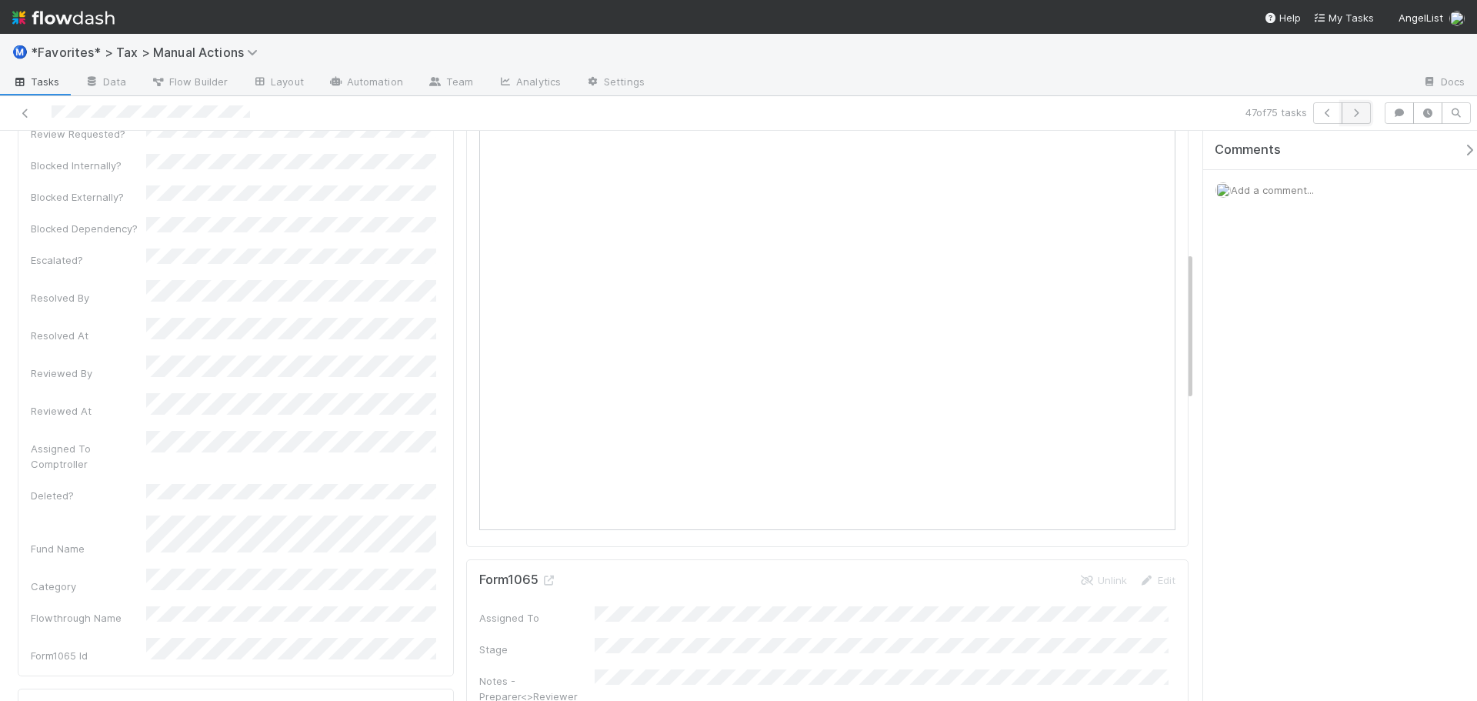
click at [1366, 118] on button "button" at bounding box center [1355, 113] width 29 height 22
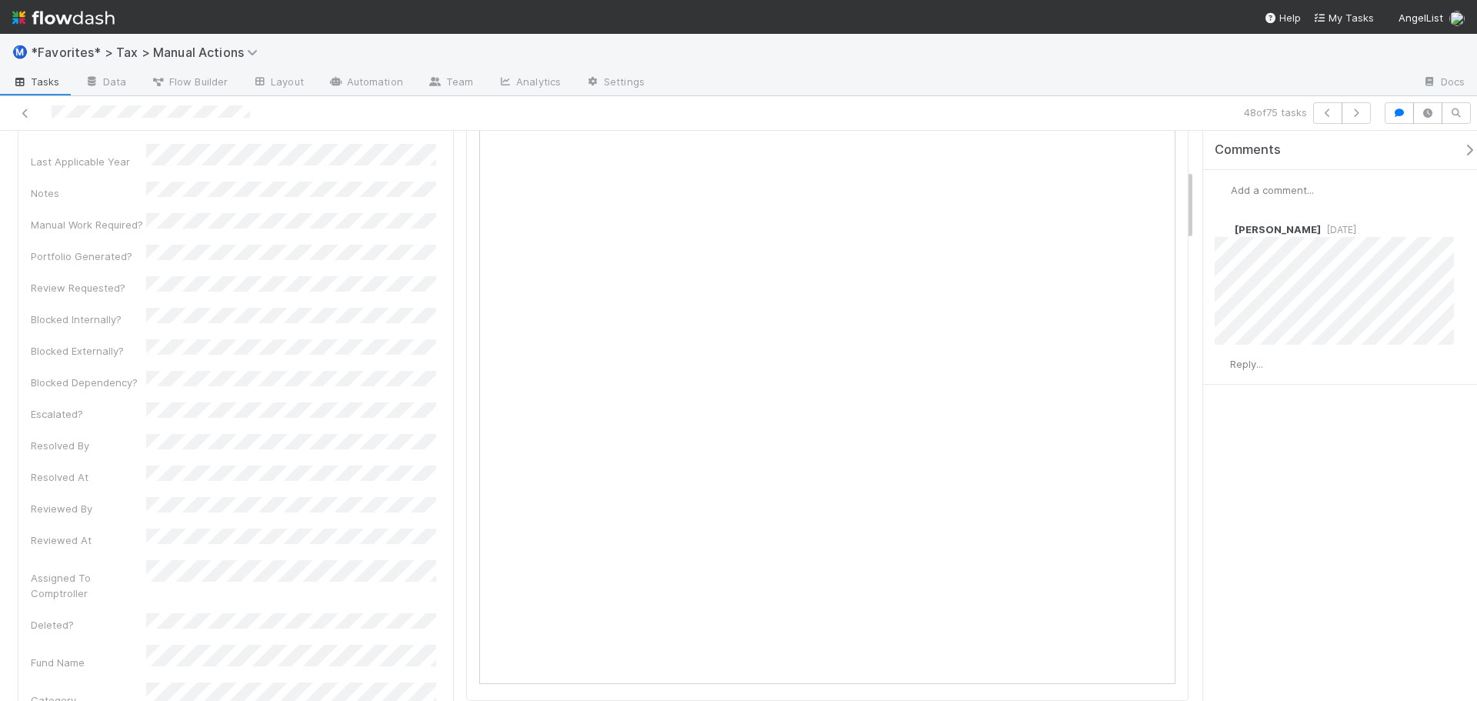
scroll to position [538, 0]
click at [15, 113] on div at bounding box center [350, 113] width 688 height 22
click at [24, 116] on icon at bounding box center [25, 113] width 15 height 10
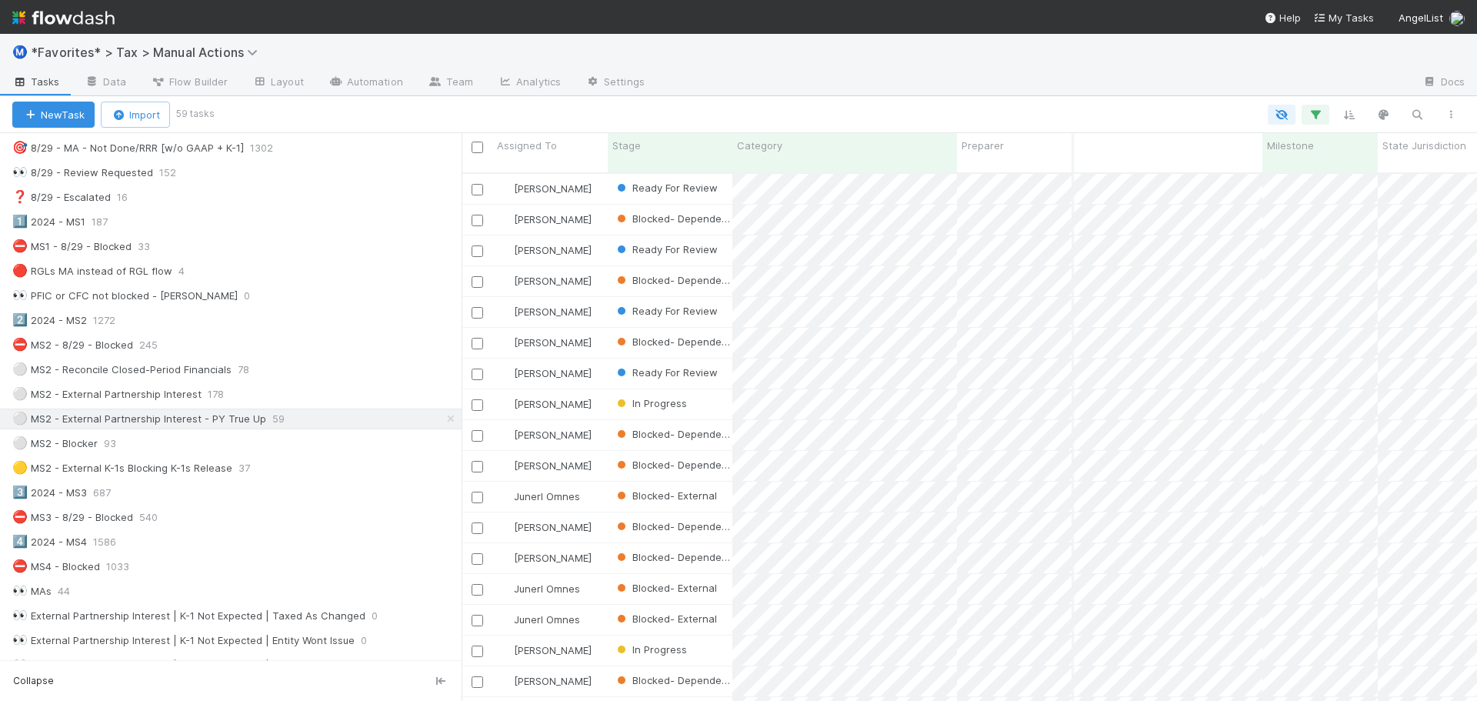
scroll to position [0, 538]
click at [1318, 115] on icon "button" at bounding box center [1314, 115] width 15 height 14
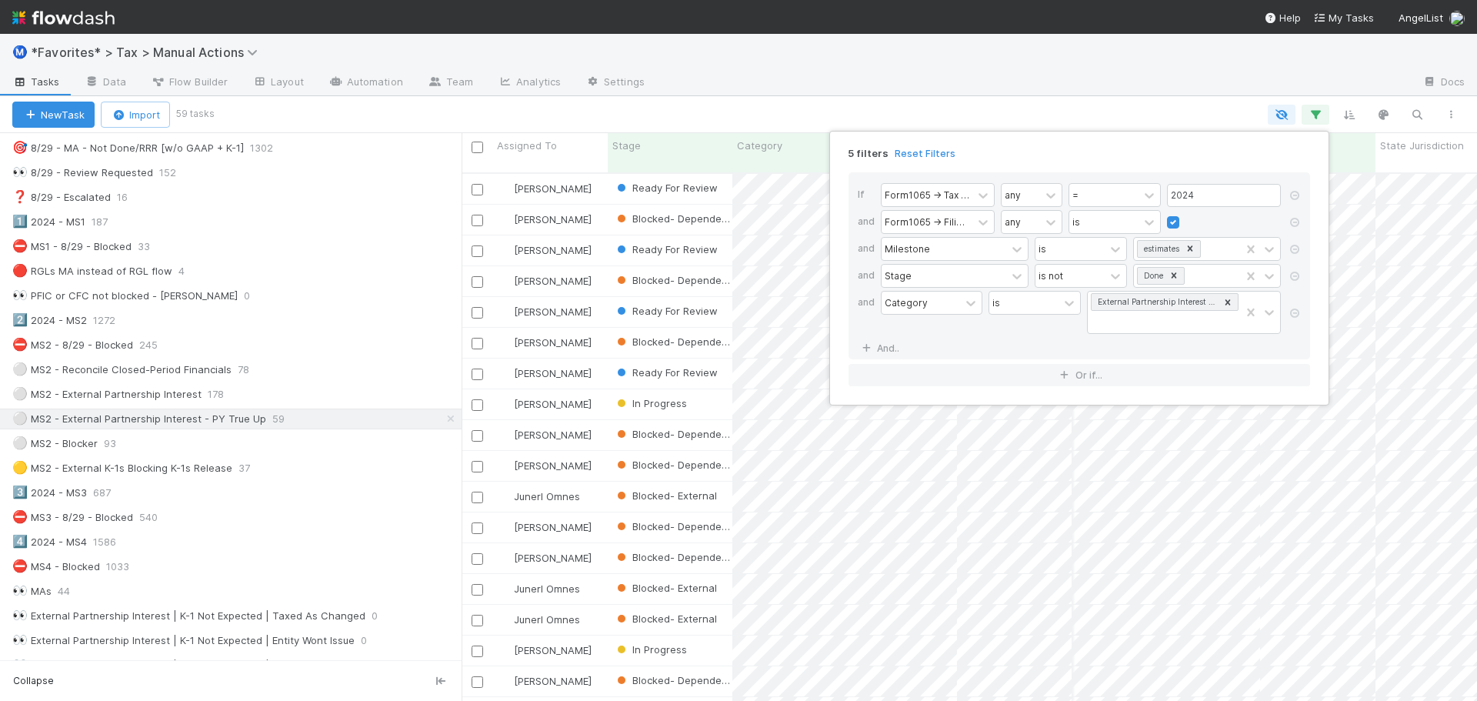
click at [1303, 68] on div "5 filters Reset Filters If Form1065 -> Tax Year any = 2024 and Form1065 -> Fili…" at bounding box center [738, 350] width 1477 height 701
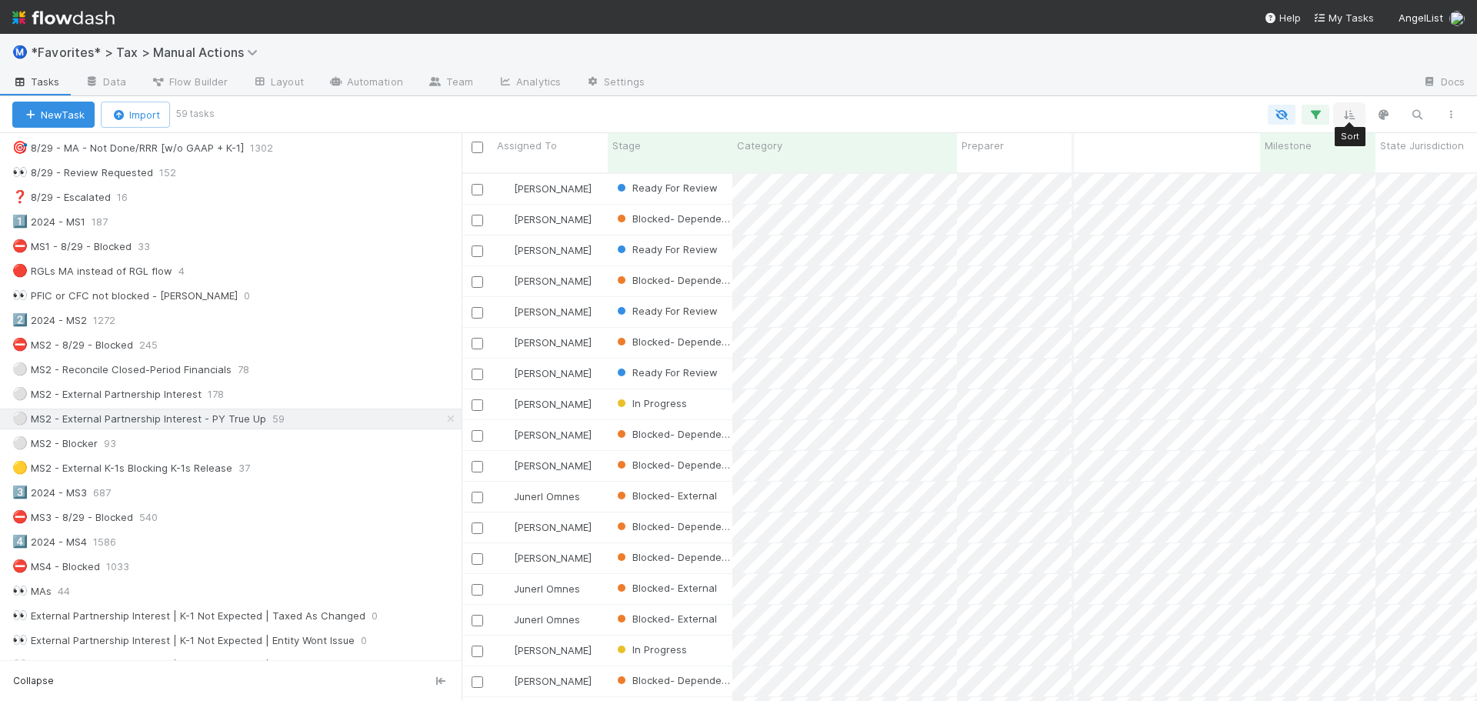
click at [1356, 115] on icon "button" at bounding box center [1348, 115] width 15 height 14
click at [1250, 161] on button "Sort by" at bounding box center [1179, 160] width 331 height 22
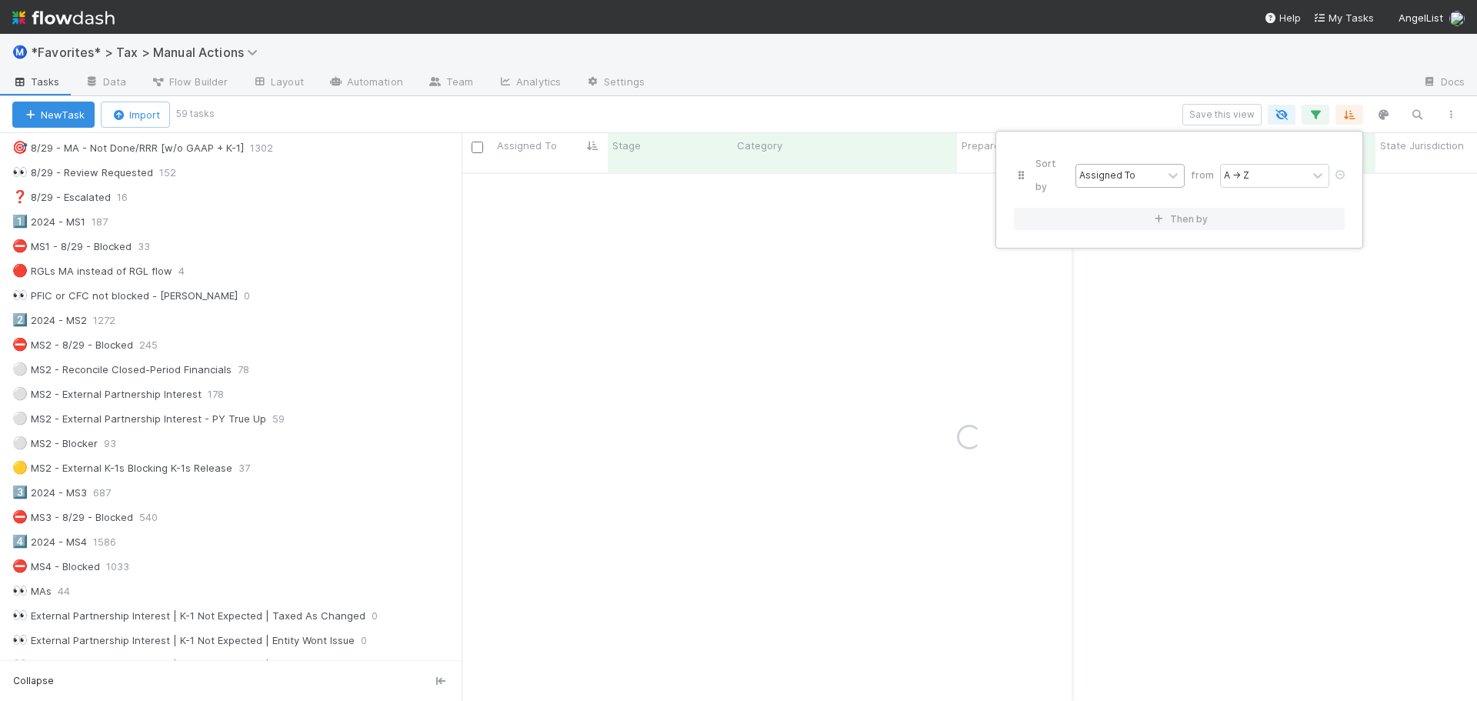
click at [1131, 168] on div "Assigned To" at bounding box center [1107, 175] width 56 height 14
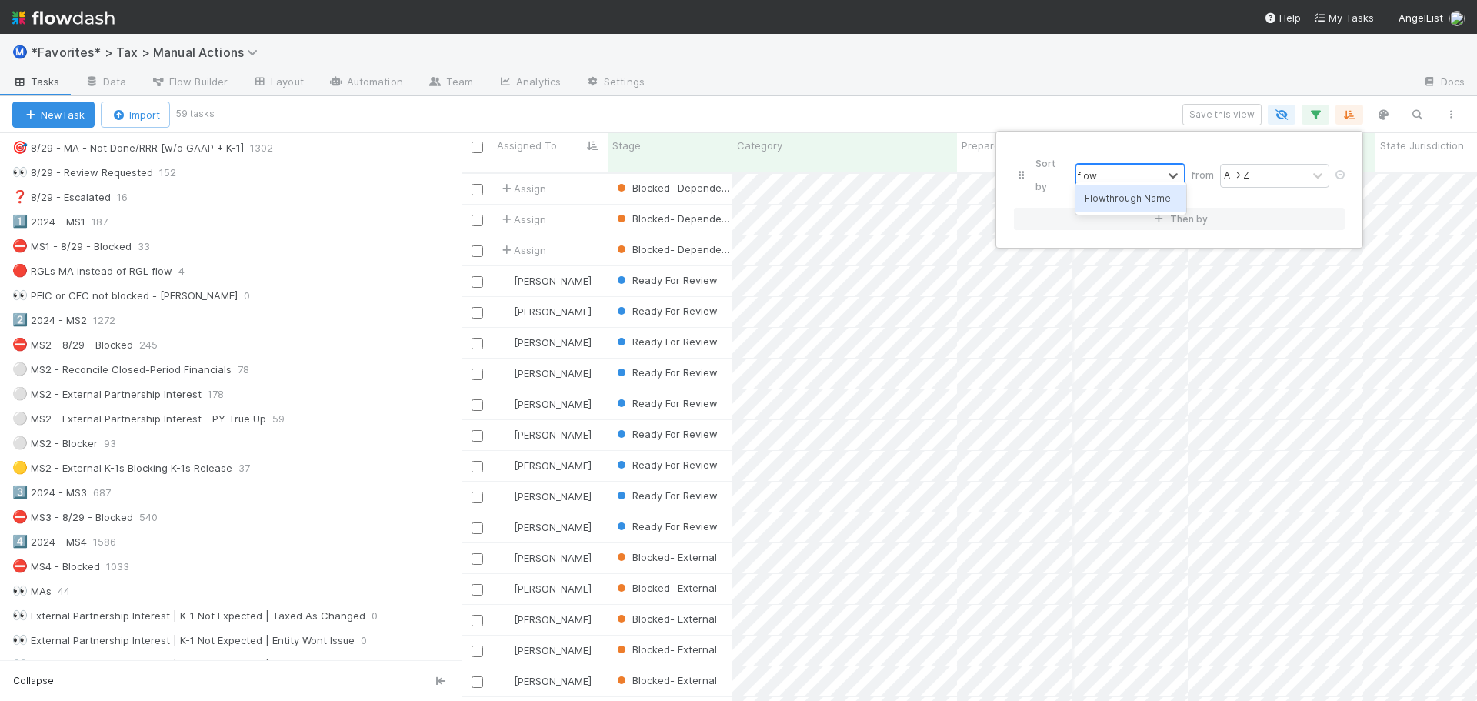
scroll to position [529, 1004]
type input "flowth"
click at [1092, 77] on div "Sort by Flowthrough Name from A → Z Then by" at bounding box center [738, 350] width 1477 height 701
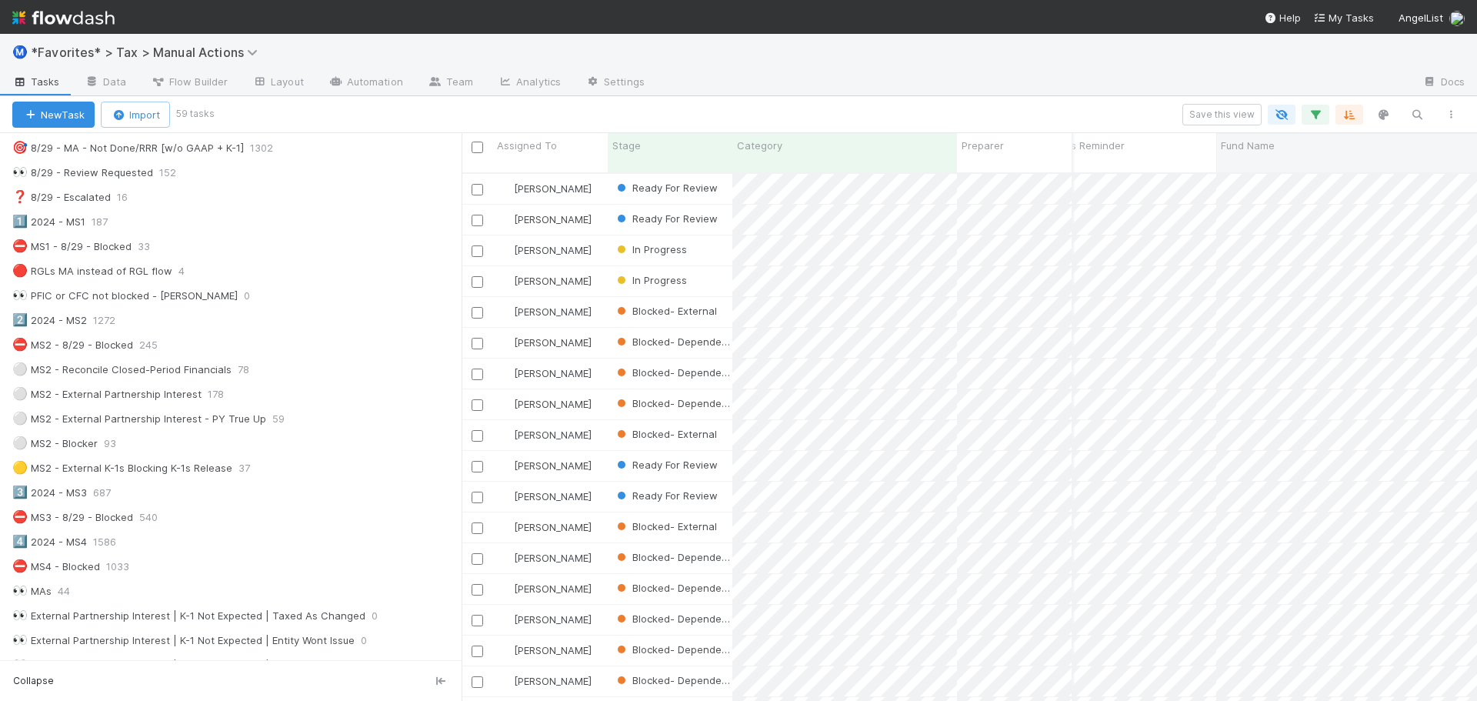
scroll to position [0, 251]
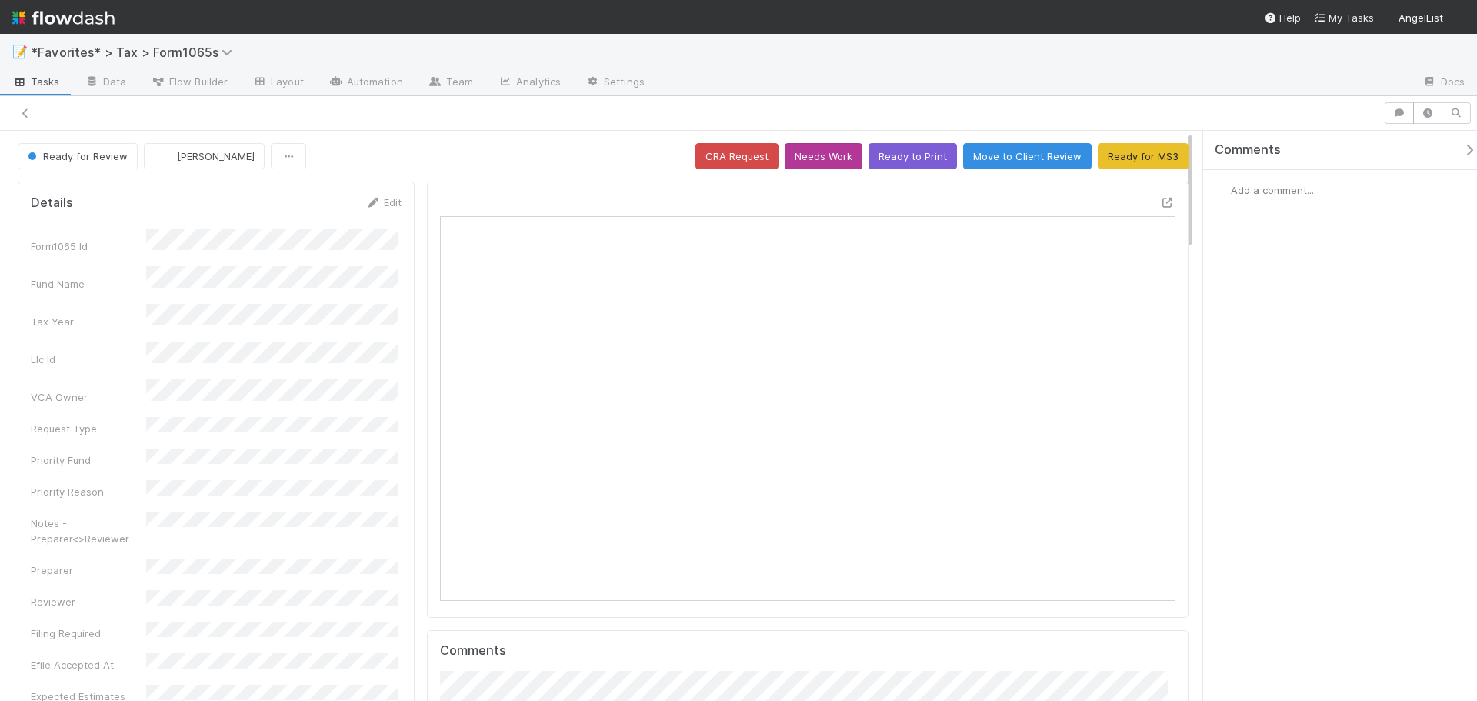
scroll to position [301, 716]
drag, startPoint x: 926, startPoint y: 159, endPoint x: 647, endPoint y: 83, distance: 289.4
click at [643, 73] on div "📝 *Favorites* > Tax > Form1065s Tasks Data Flow Builder Layout Automation Team …" at bounding box center [738, 367] width 1477 height 667
click at [1140, 150] on button "Ready for MS3" at bounding box center [1142, 156] width 91 height 26
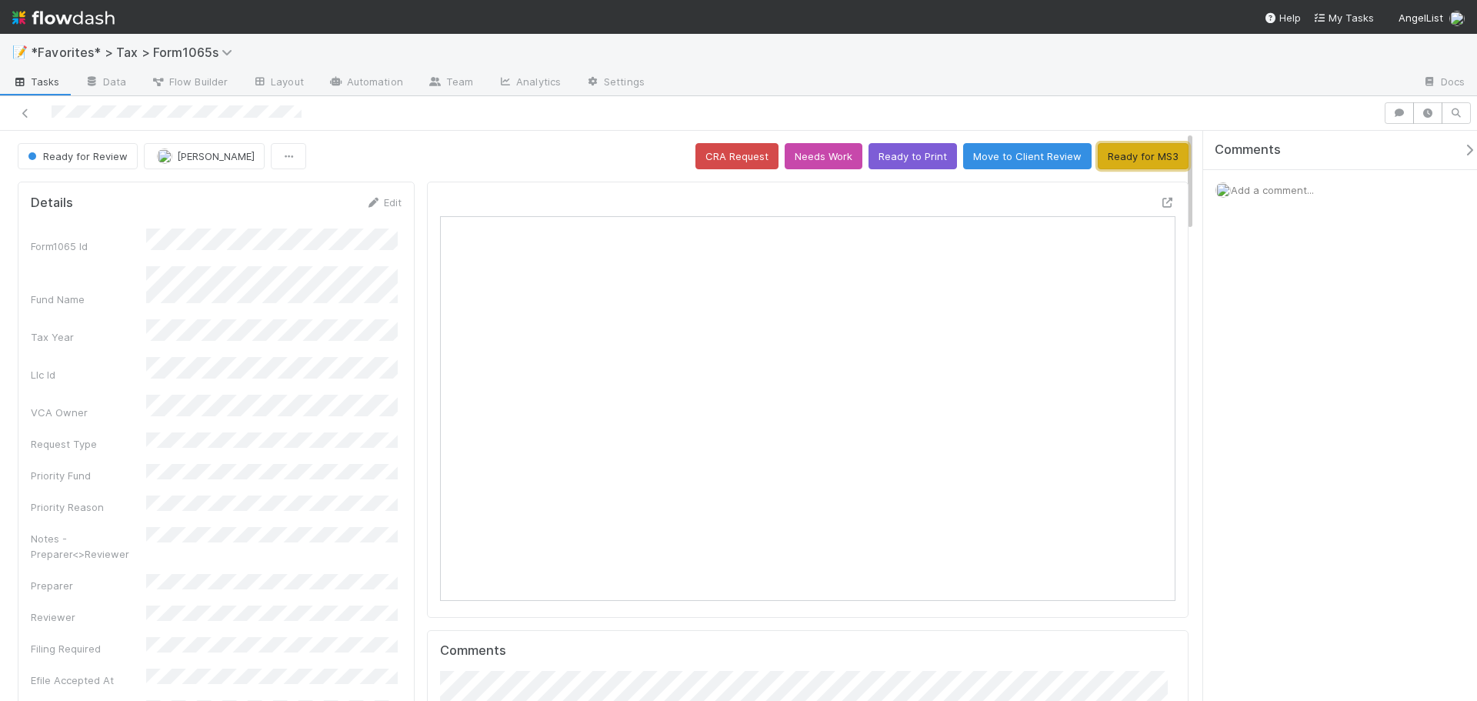
click at [1151, 150] on button "Ready for MS3" at bounding box center [1142, 156] width 91 height 26
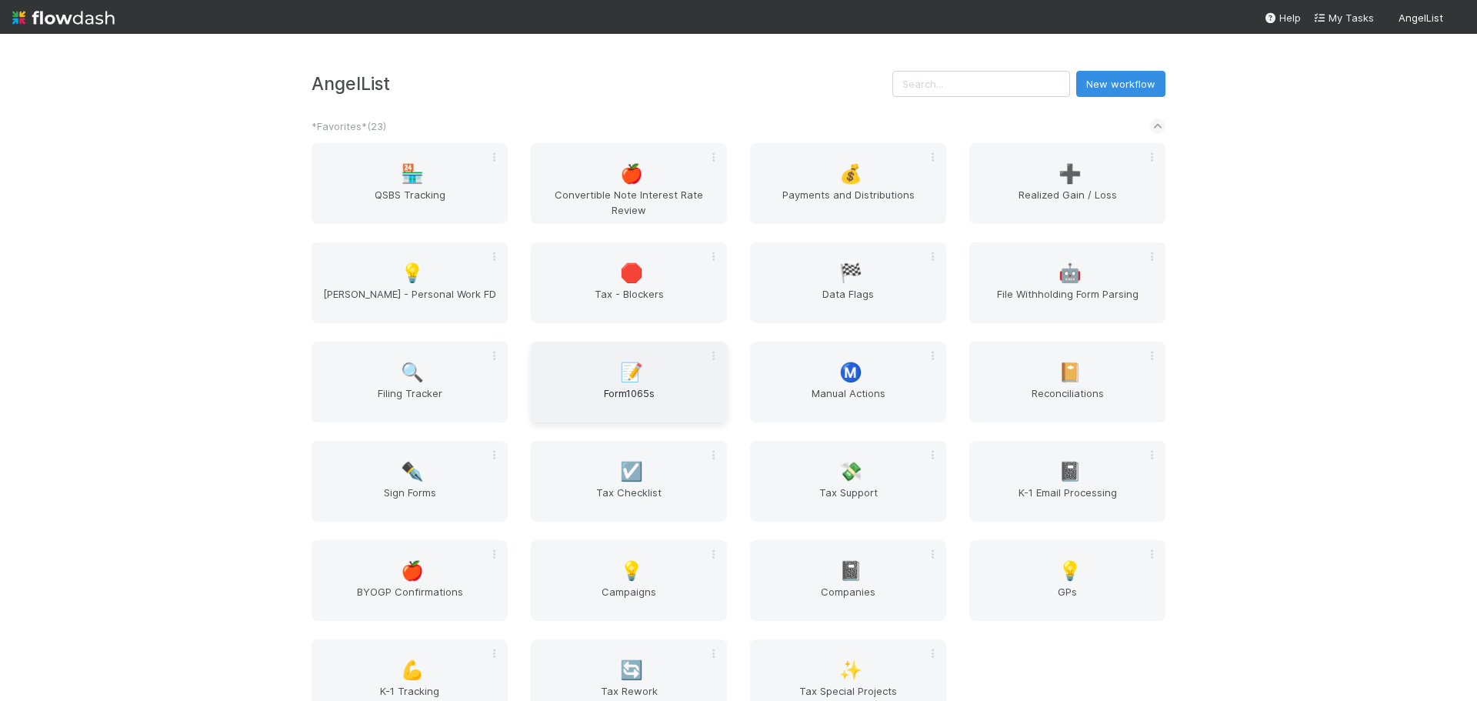
click at [631, 371] on span "📝" at bounding box center [631, 372] width 23 height 20
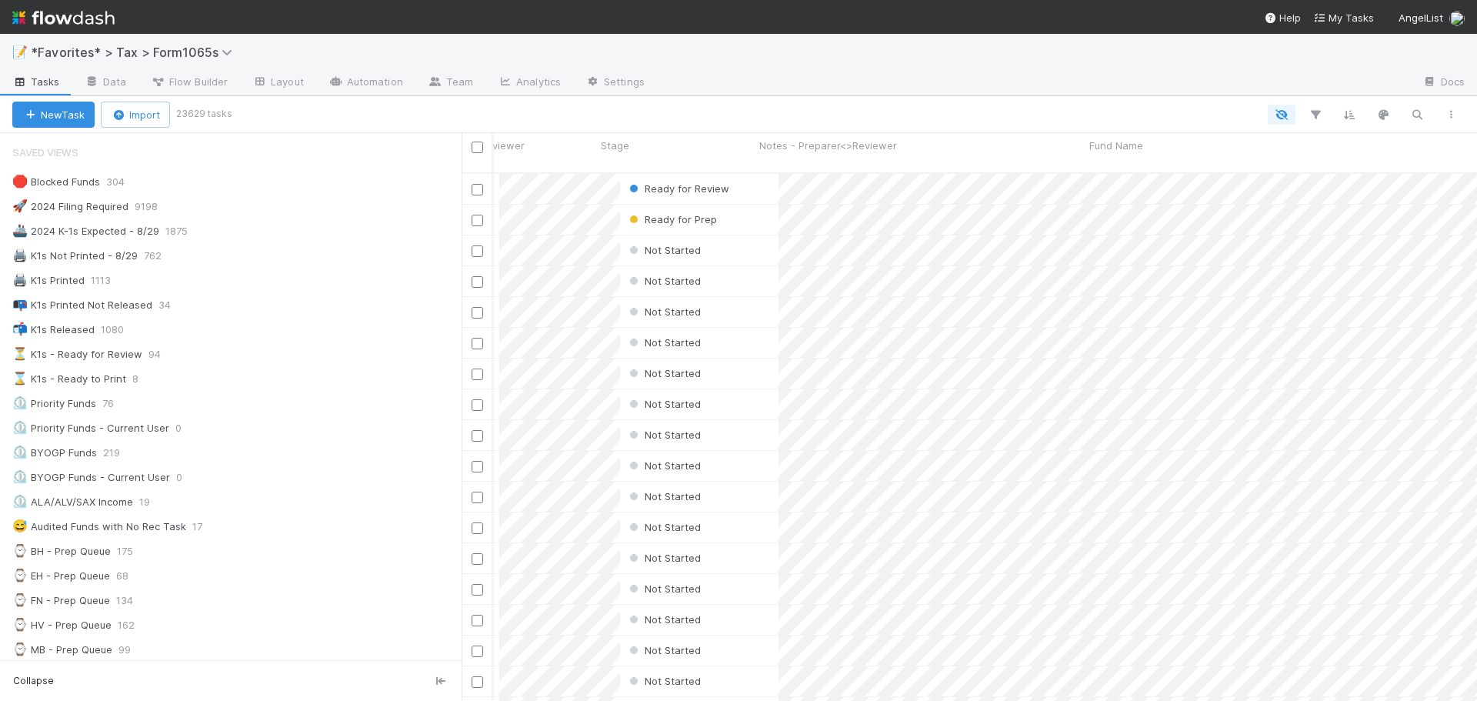
scroll to position [0, 154]
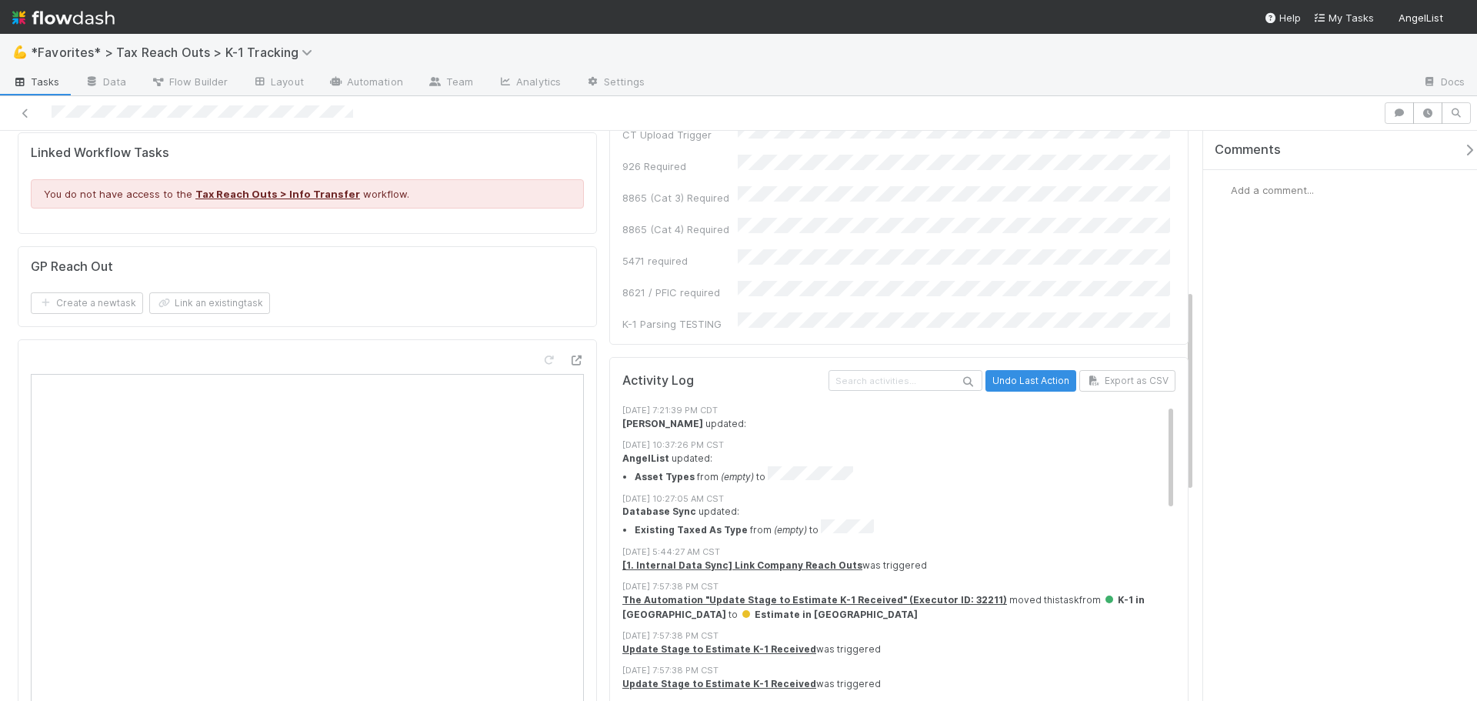
scroll to position [692, 0]
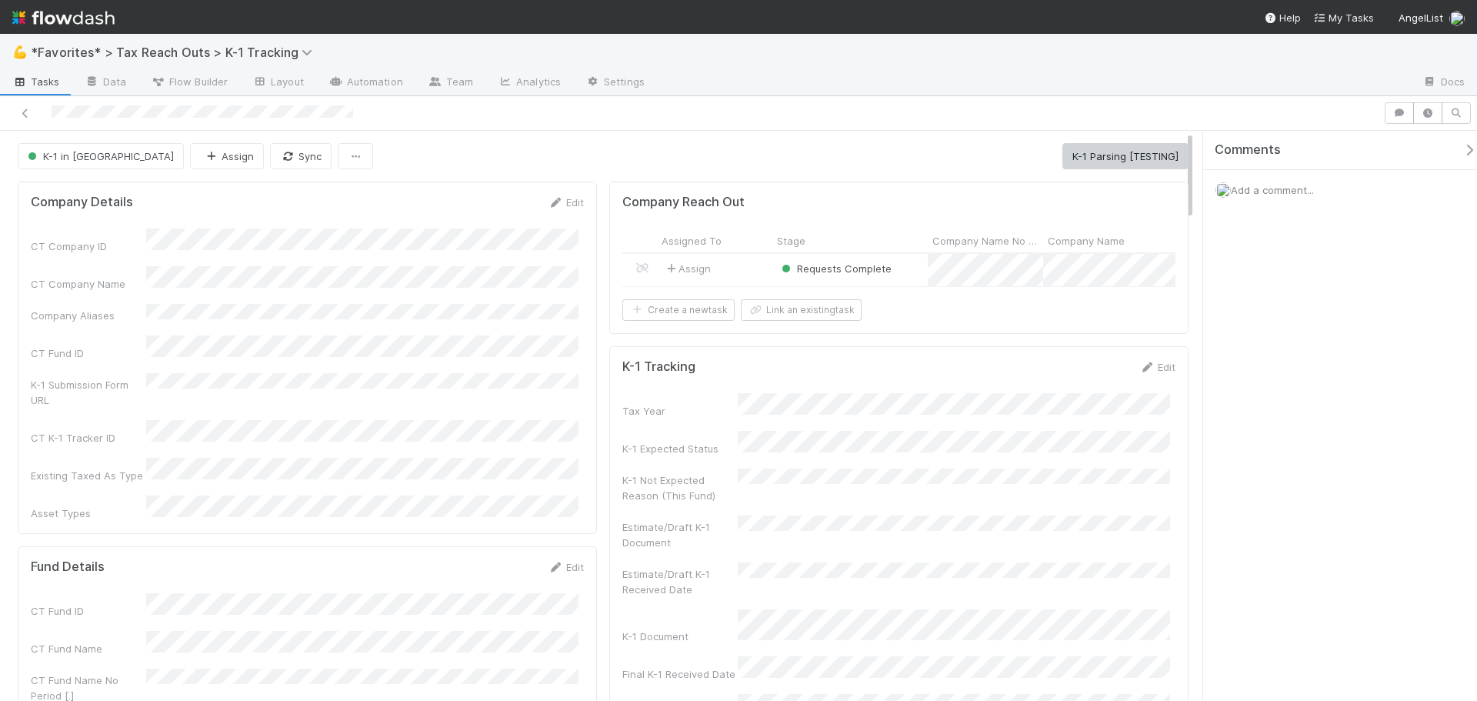
click at [730, 275] on div "Assign" at bounding box center [714, 270] width 115 height 32
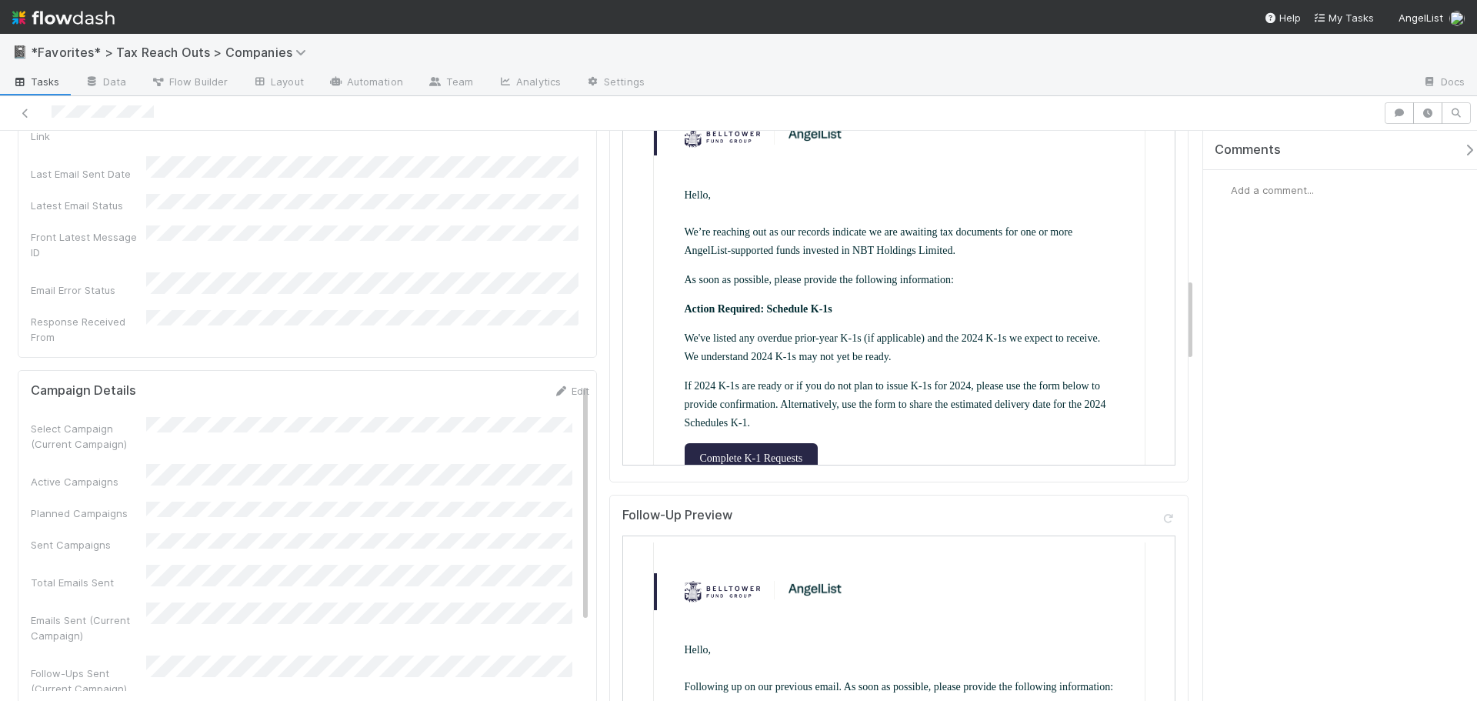
scroll to position [1000, 0]
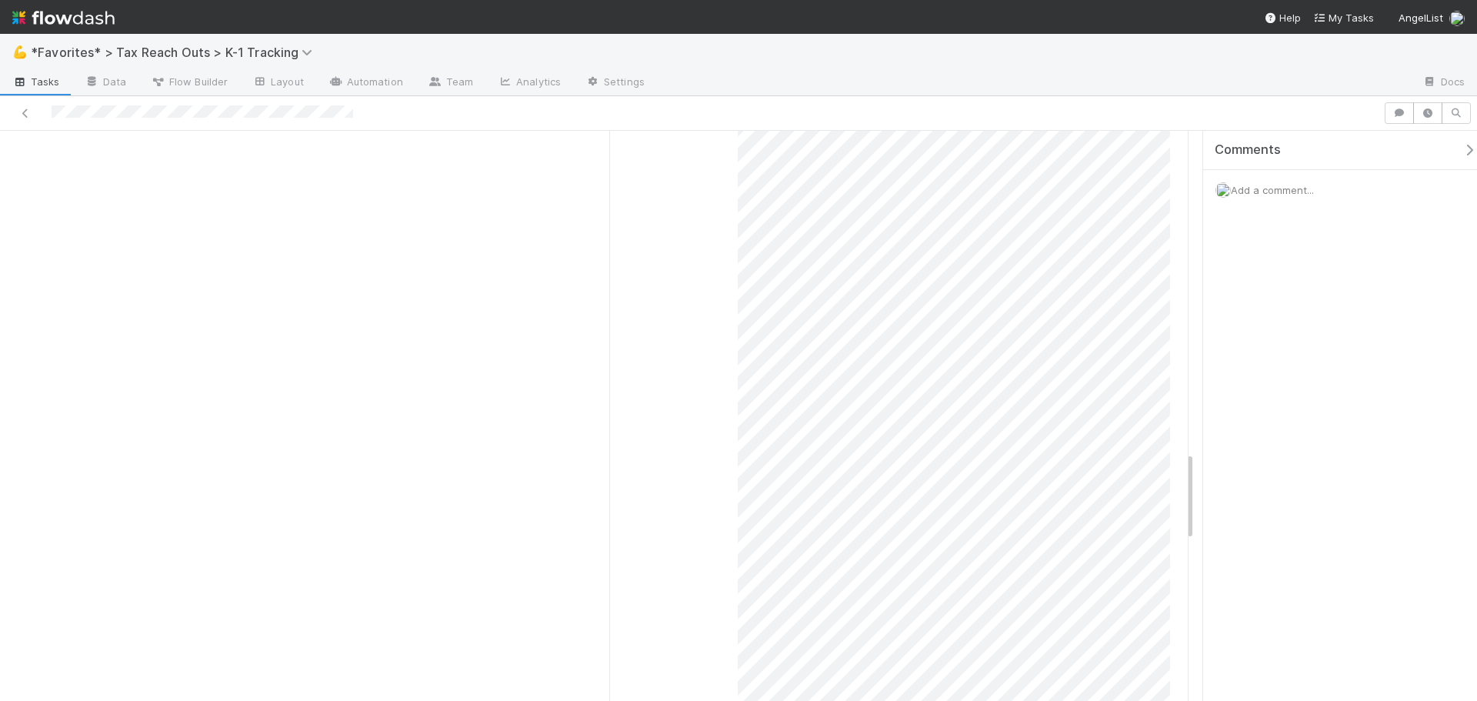
scroll to position [1923, 0]
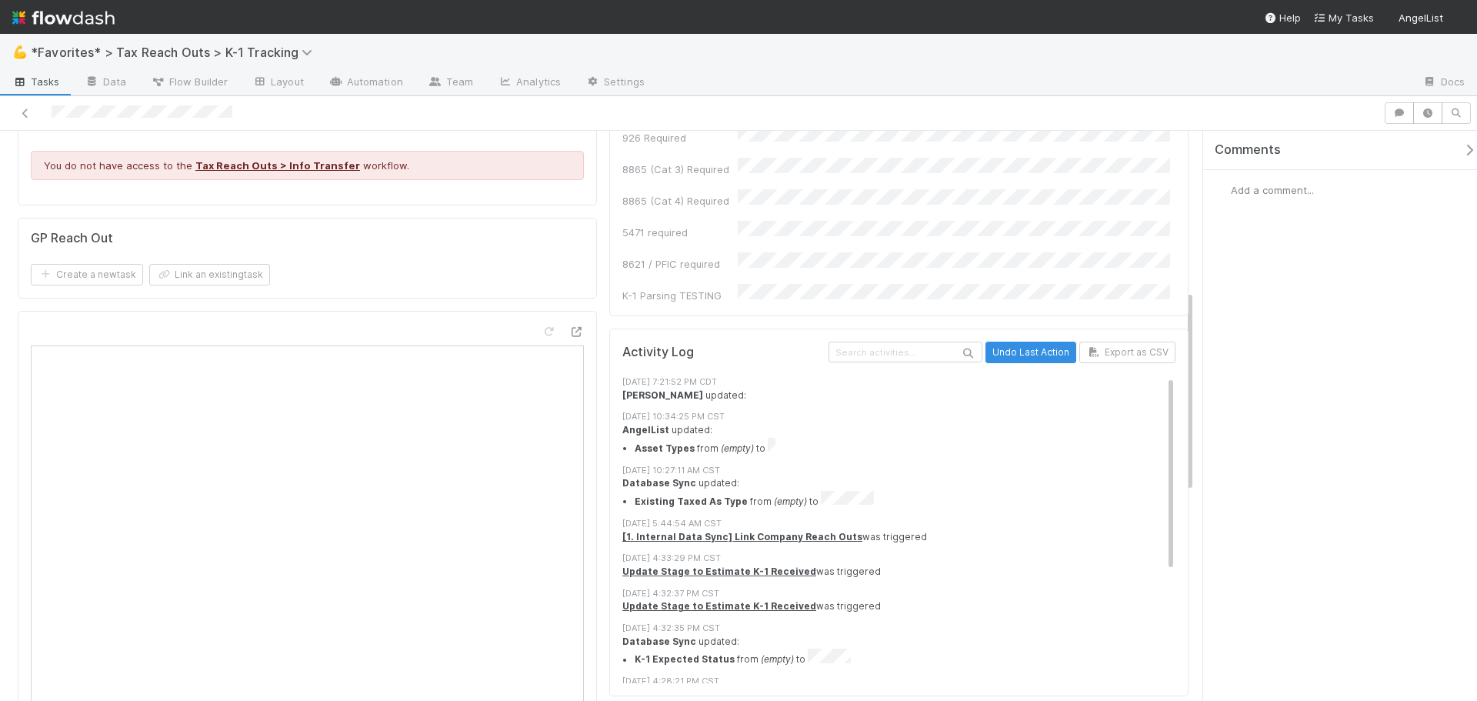
scroll to position [692, 0]
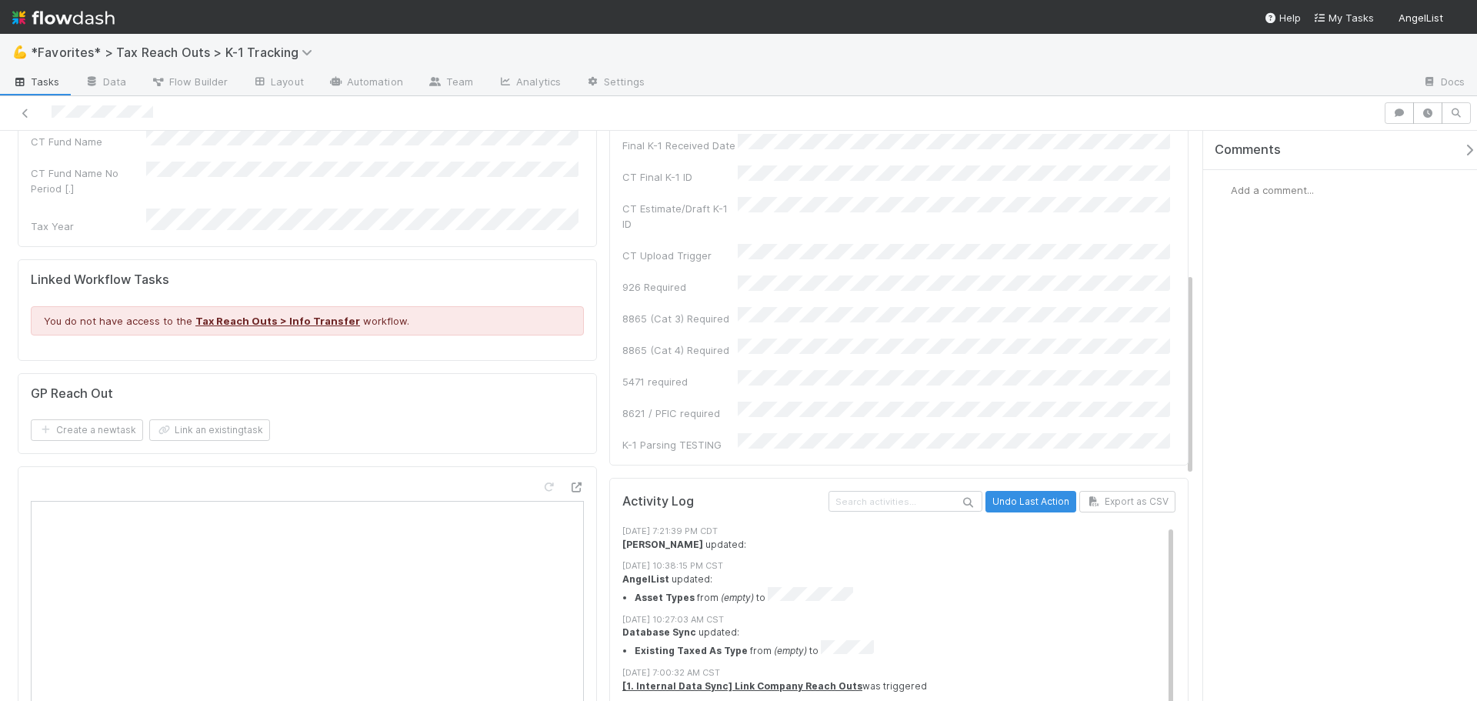
scroll to position [538, 0]
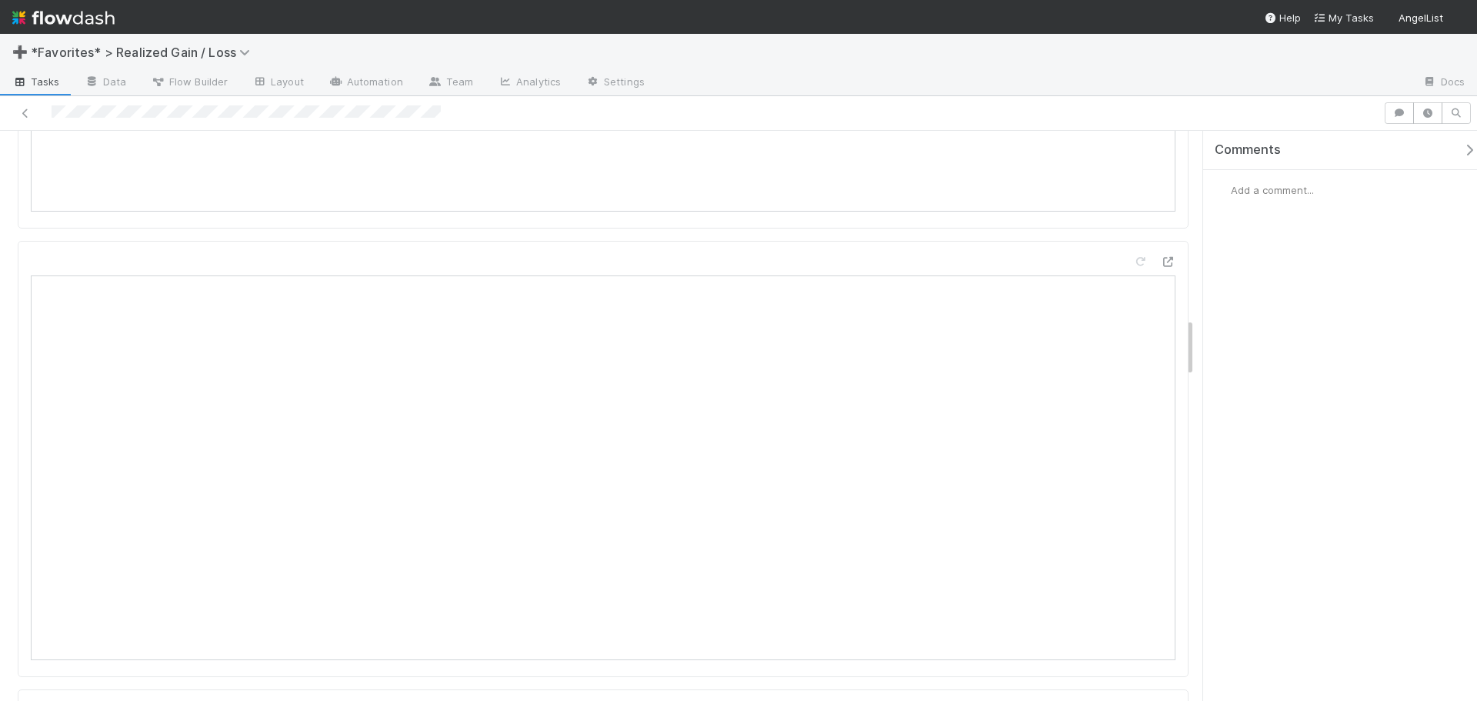
scroll to position [1769, 0]
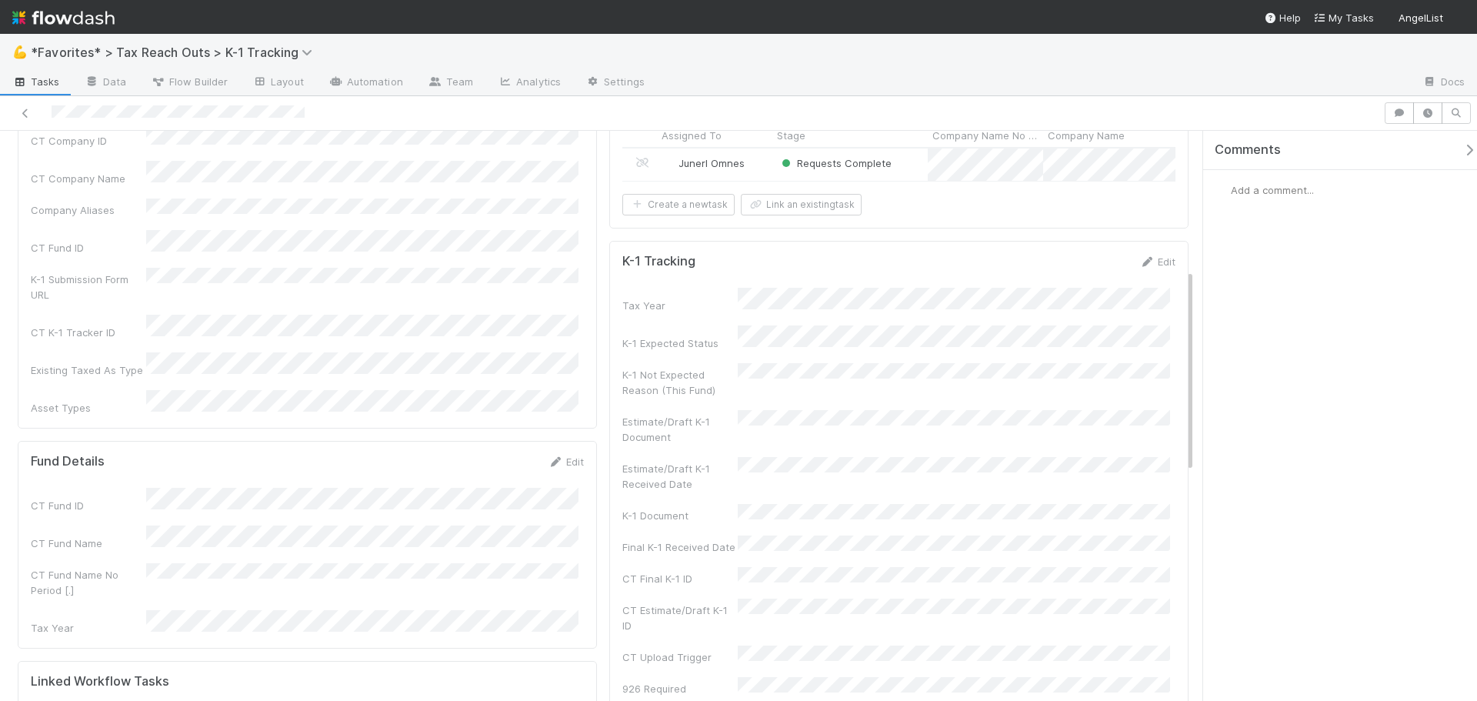
scroll to position [77, 0]
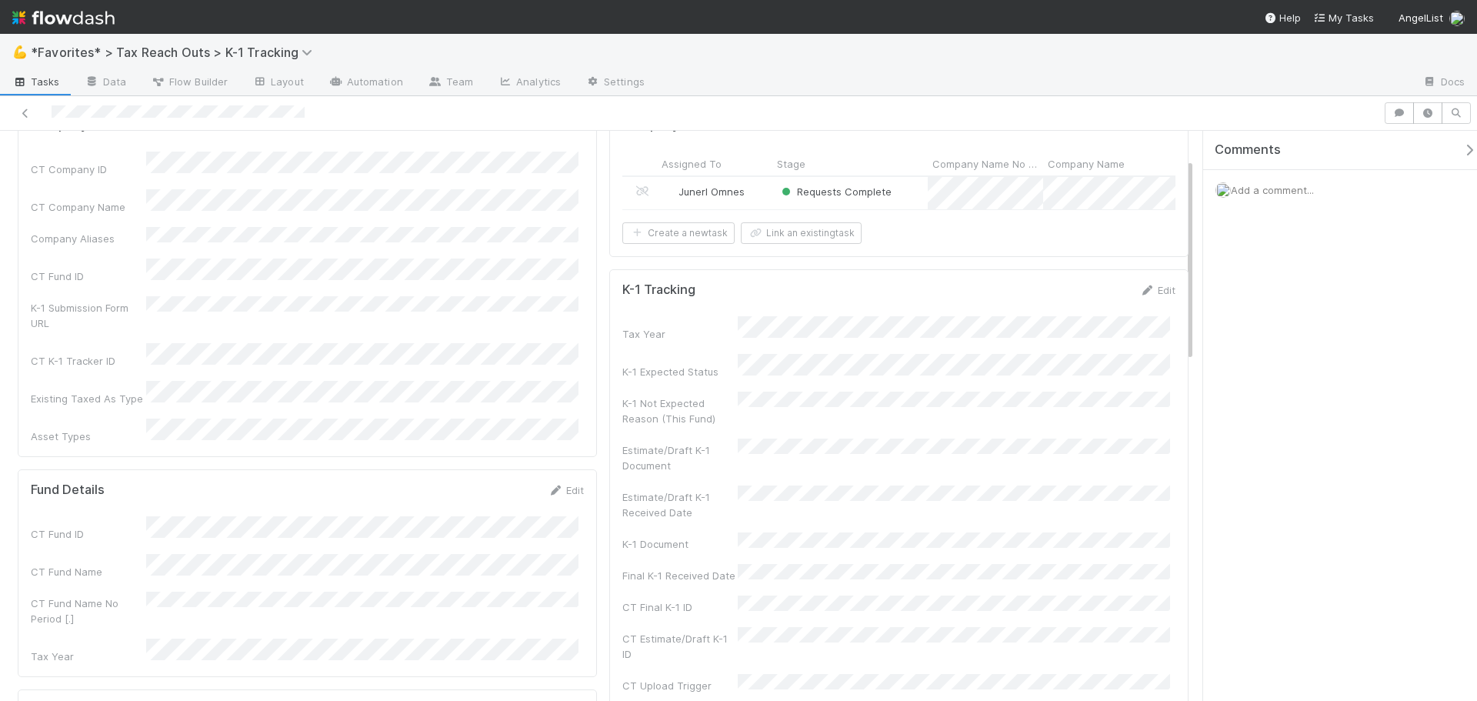
click at [905, 187] on div "Requests Complete" at bounding box center [849, 193] width 155 height 32
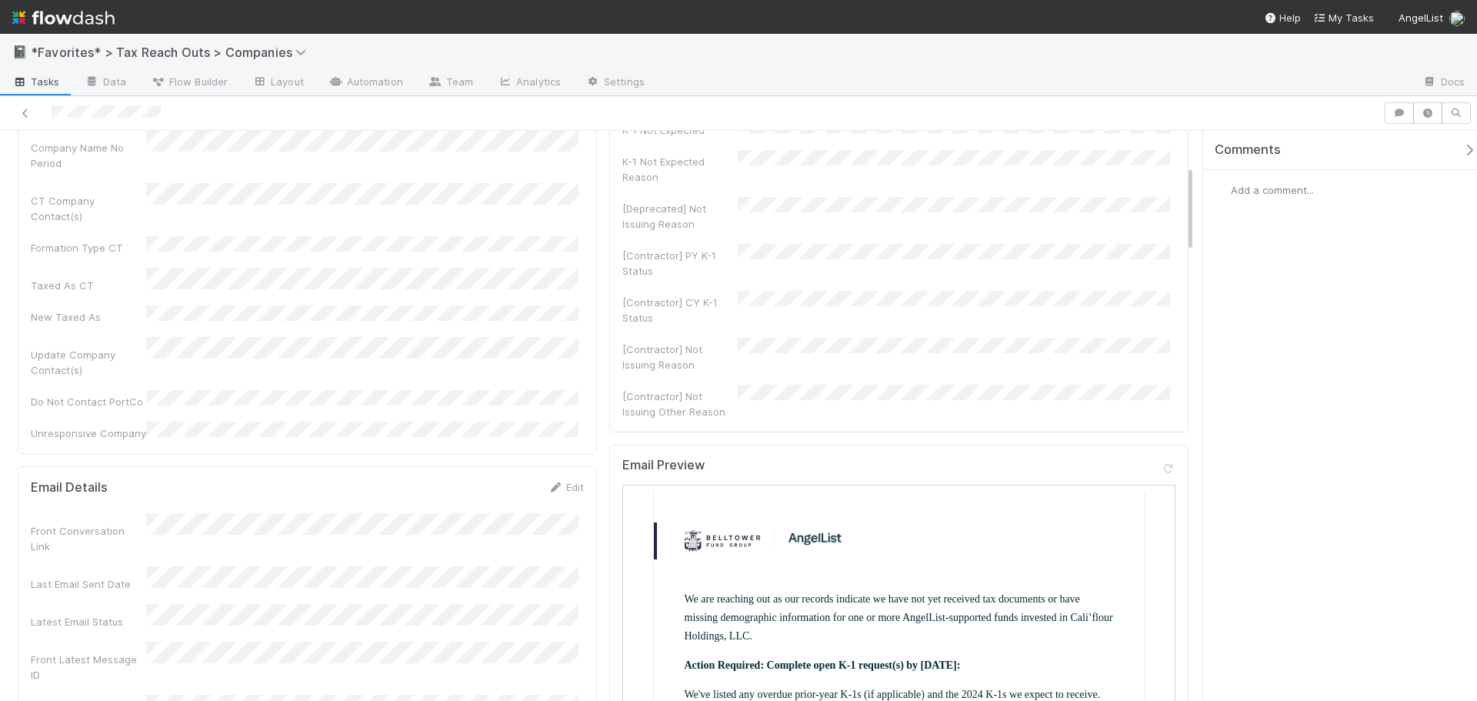
scroll to position [231, 0]
